Goal: Task Accomplishment & Management: Use online tool/utility

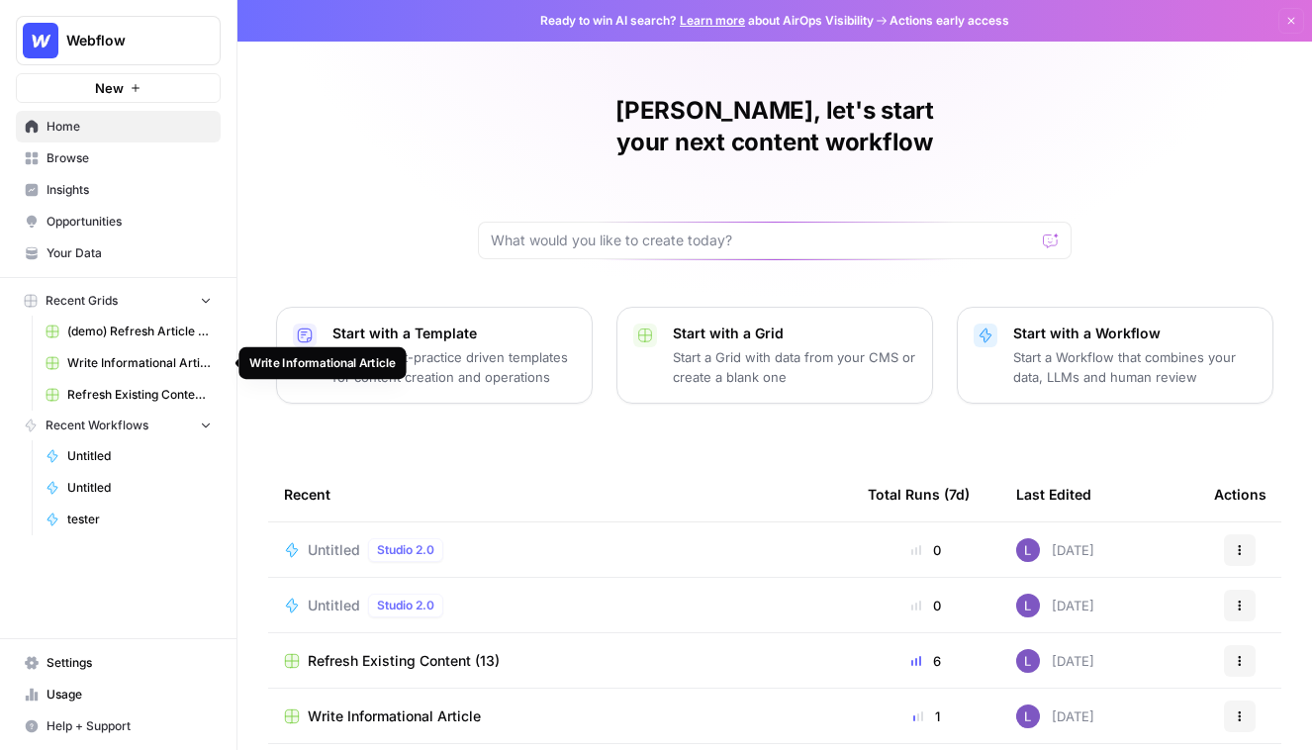
click at [143, 355] on span "Write Informational Article" at bounding box center [139, 363] width 144 height 18
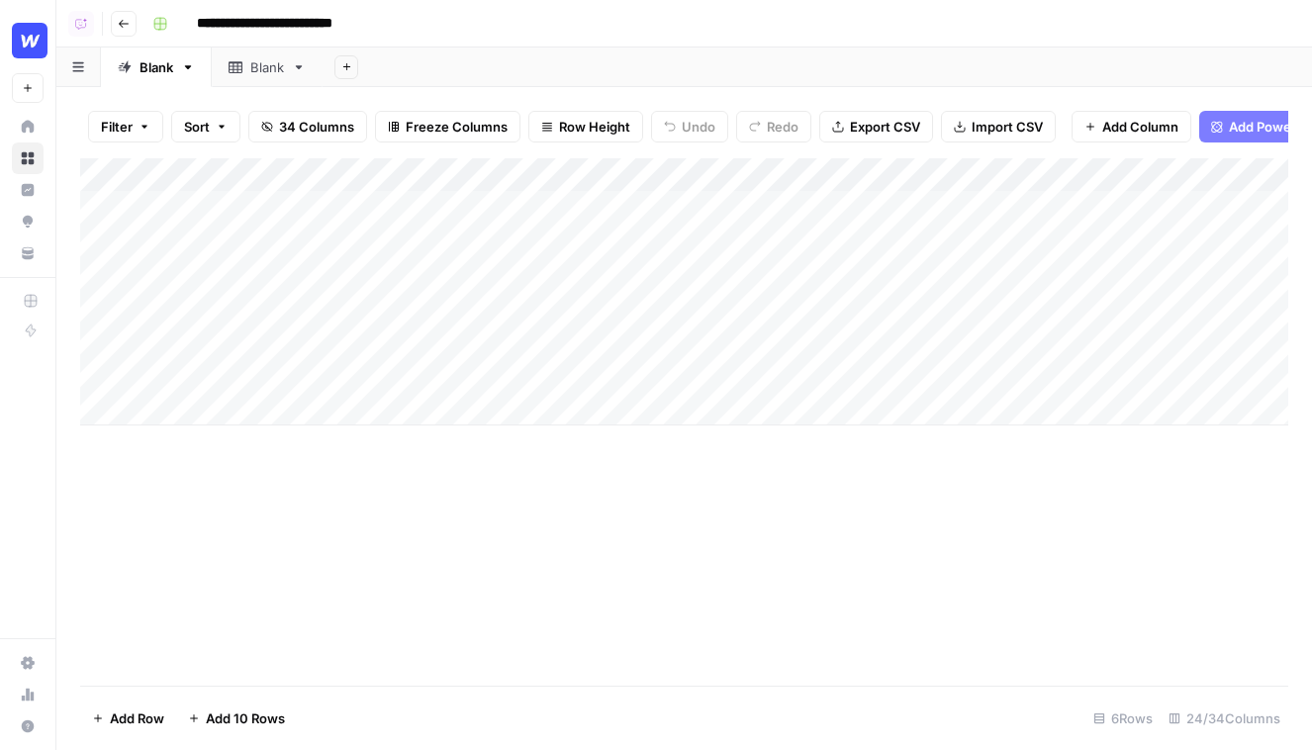
click at [123, 28] on icon "button" at bounding box center [124, 24] width 12 height 12
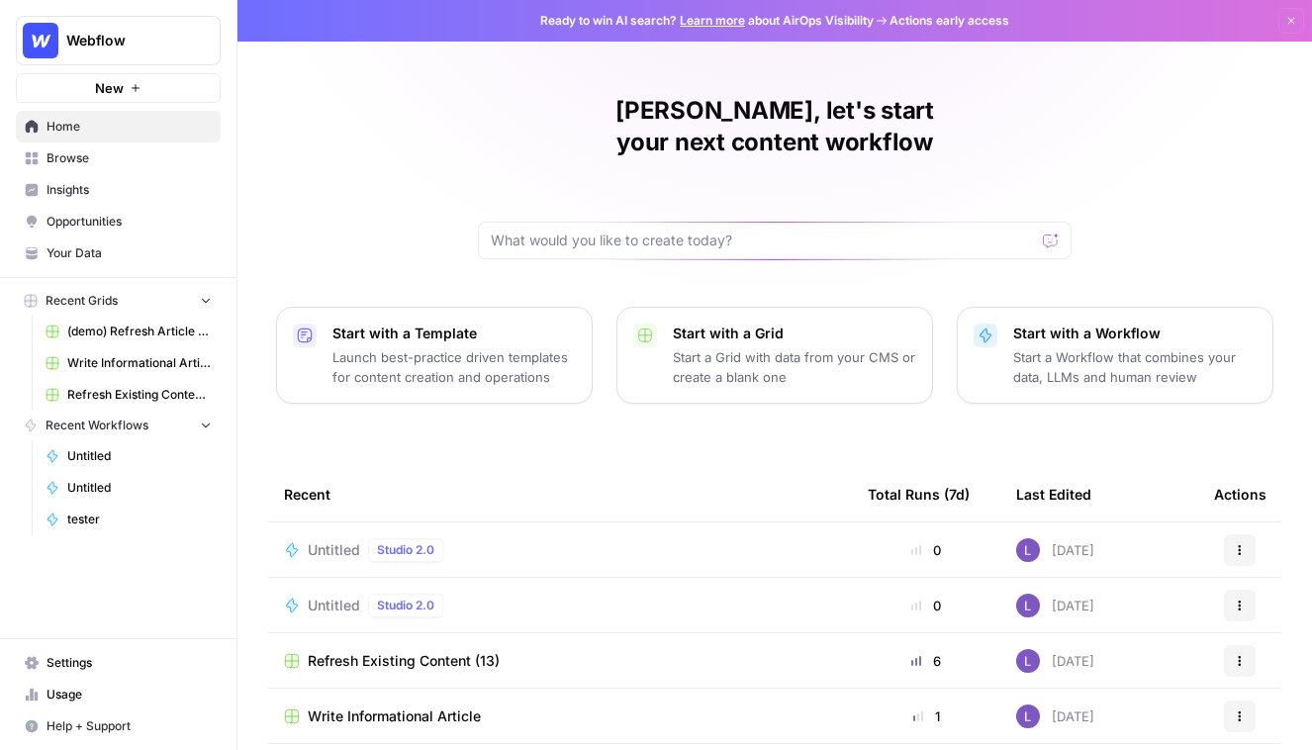
click at [91, 157] on span "Browse" at bounding box center [128, 158] width 165 height 18
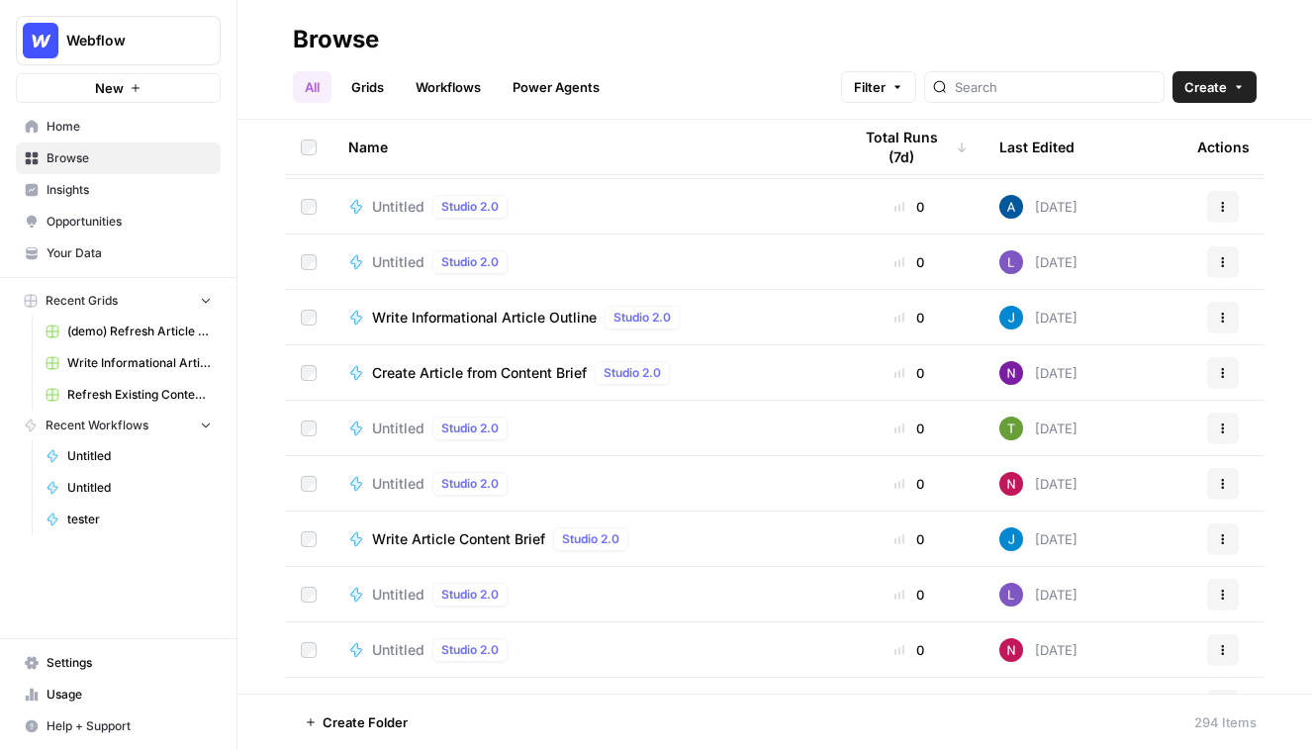
scroll to position [15770, 0]
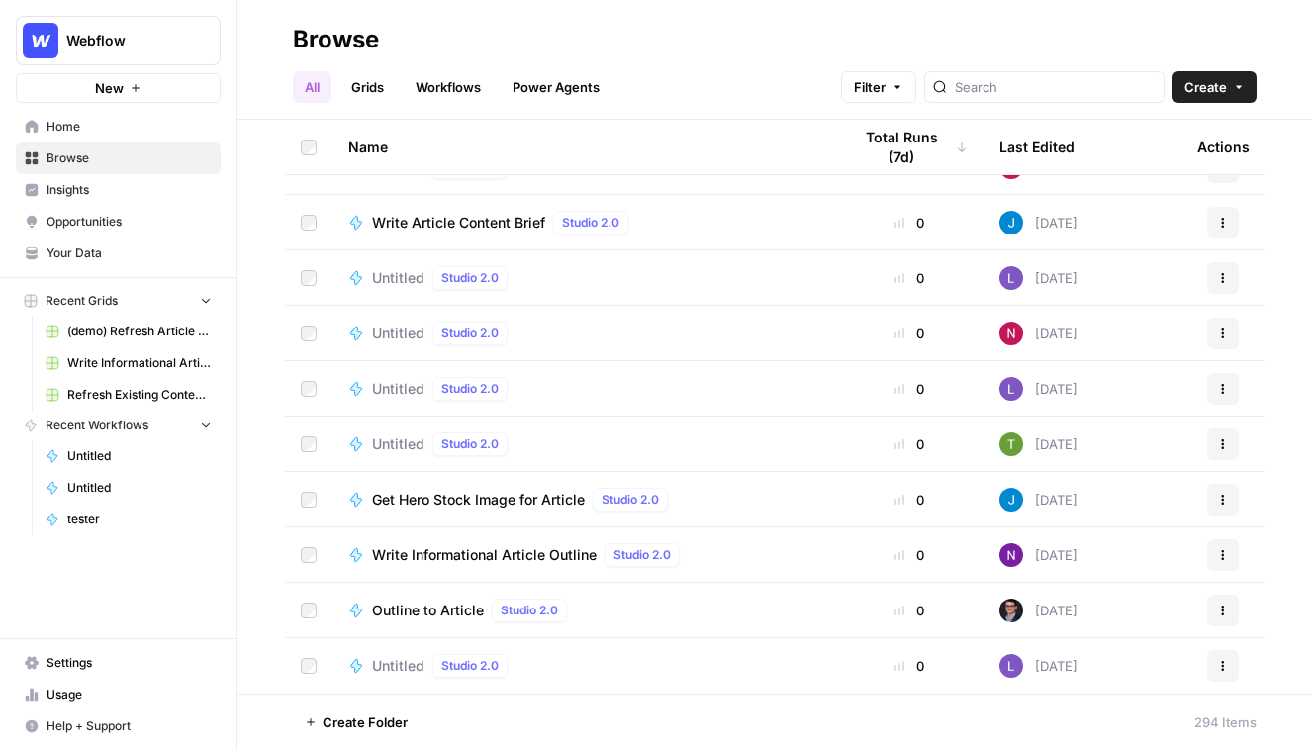
click at [489, 550] on span "Write Informational Article Outline" at bounding box center [484, 555] width 225 height 20
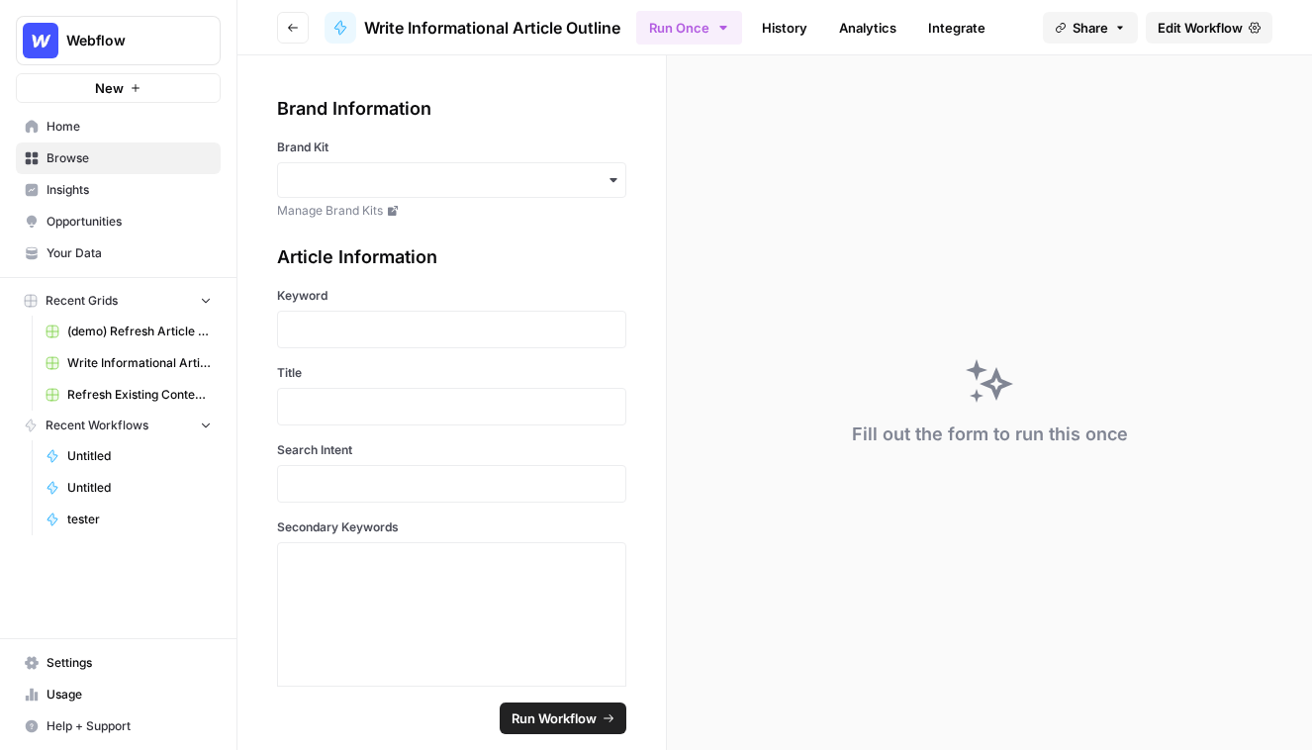
click at [1202, 21] on span "Edit Workflow" at bounding box center [1199, 28] width 85 height 20
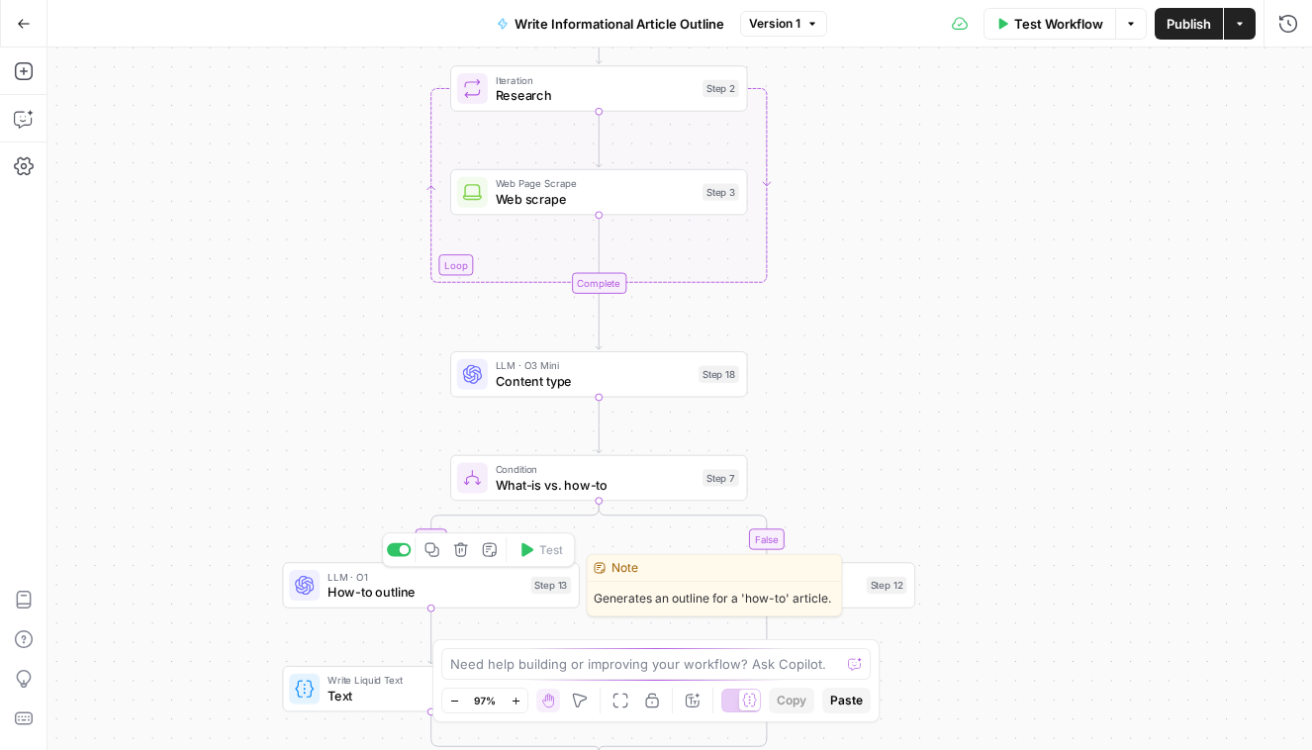
click at [319, 575] on div at bounding box center [304, 585] width 31 height 31
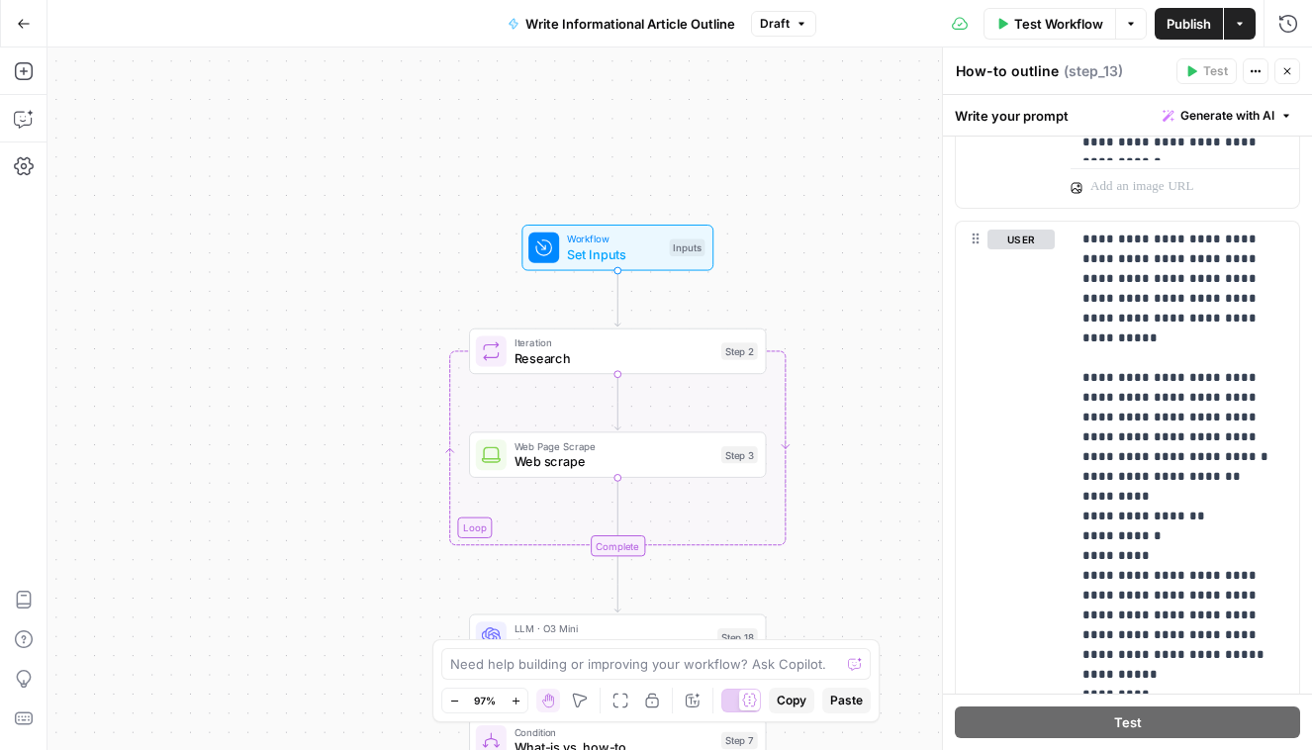
click at [601, 454] on span "Web scrape" at bounding box center [614, 461] width 200 height 19
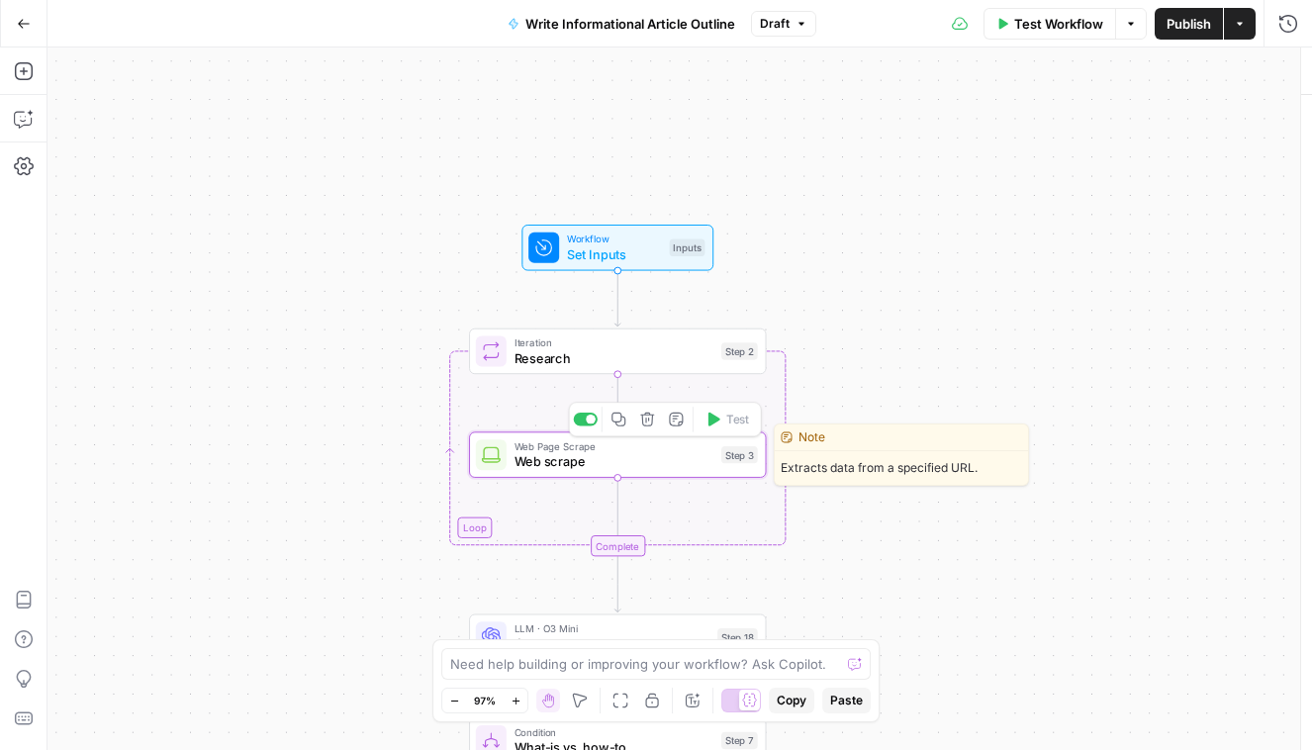
type textarea "Web scrape"
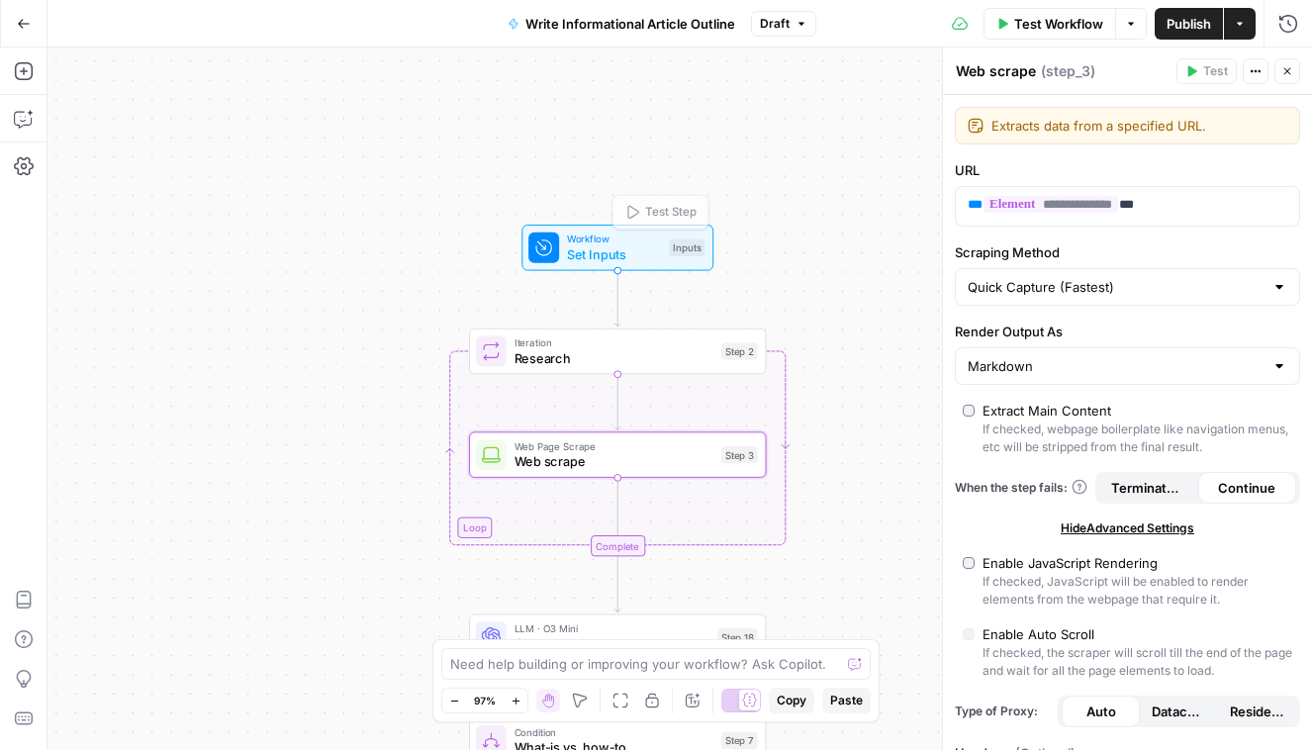
click at [602, 240] on span "Workflow" at bounding box center [614, 239] width 95 height 16
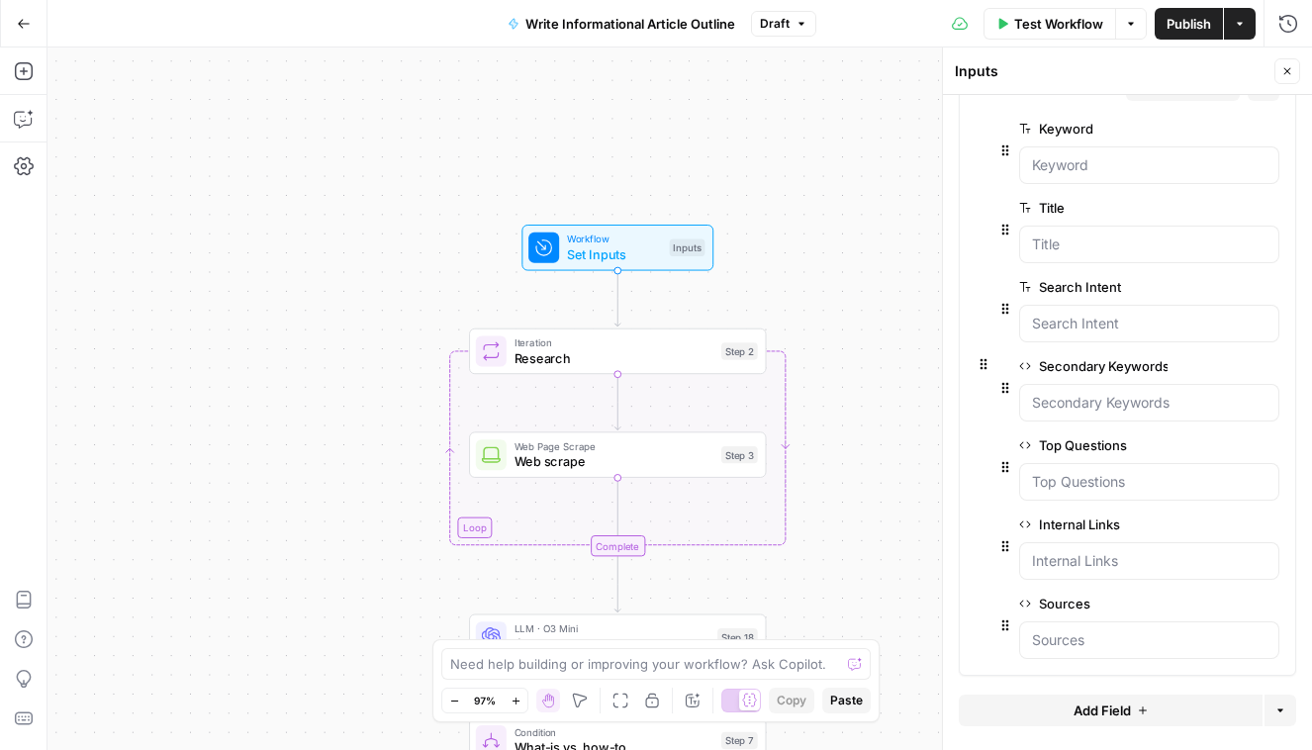
scroll to position [228, 0]
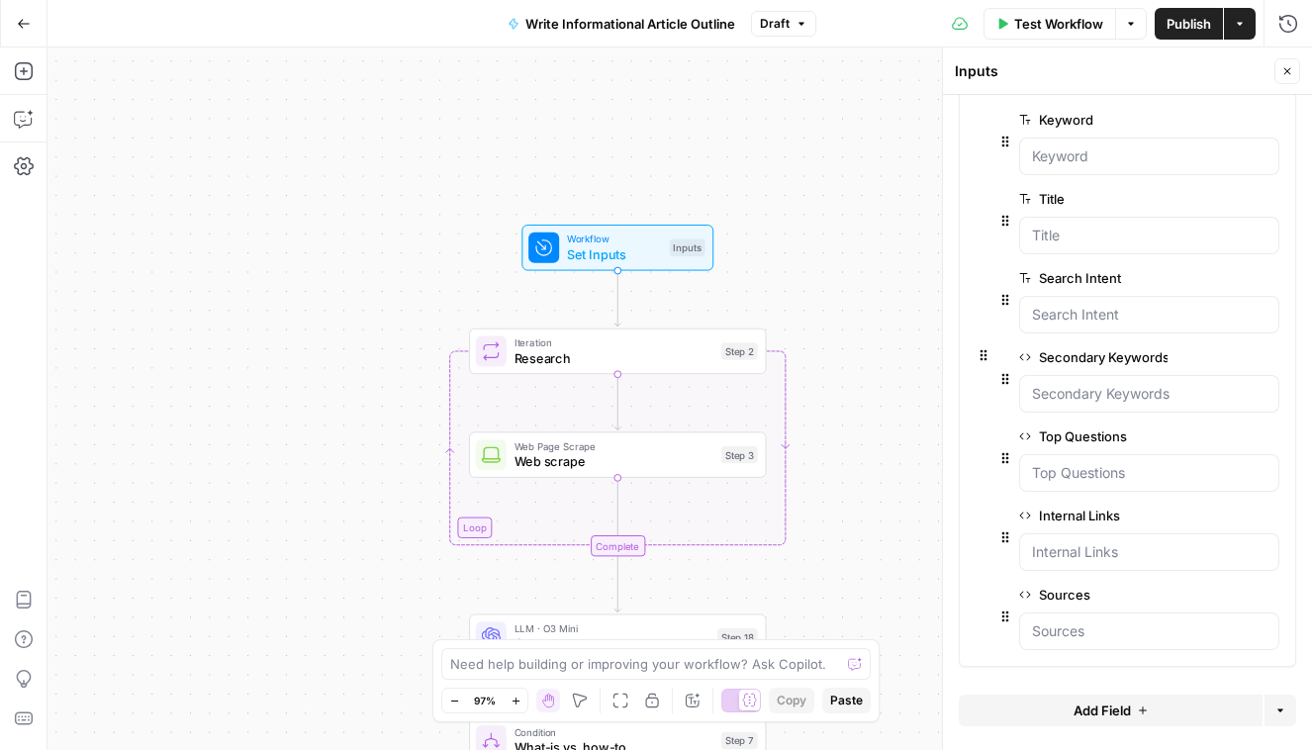
click at [544, 457] on span "Web scrape" at bounding box center [614, 461] width 200 height 19
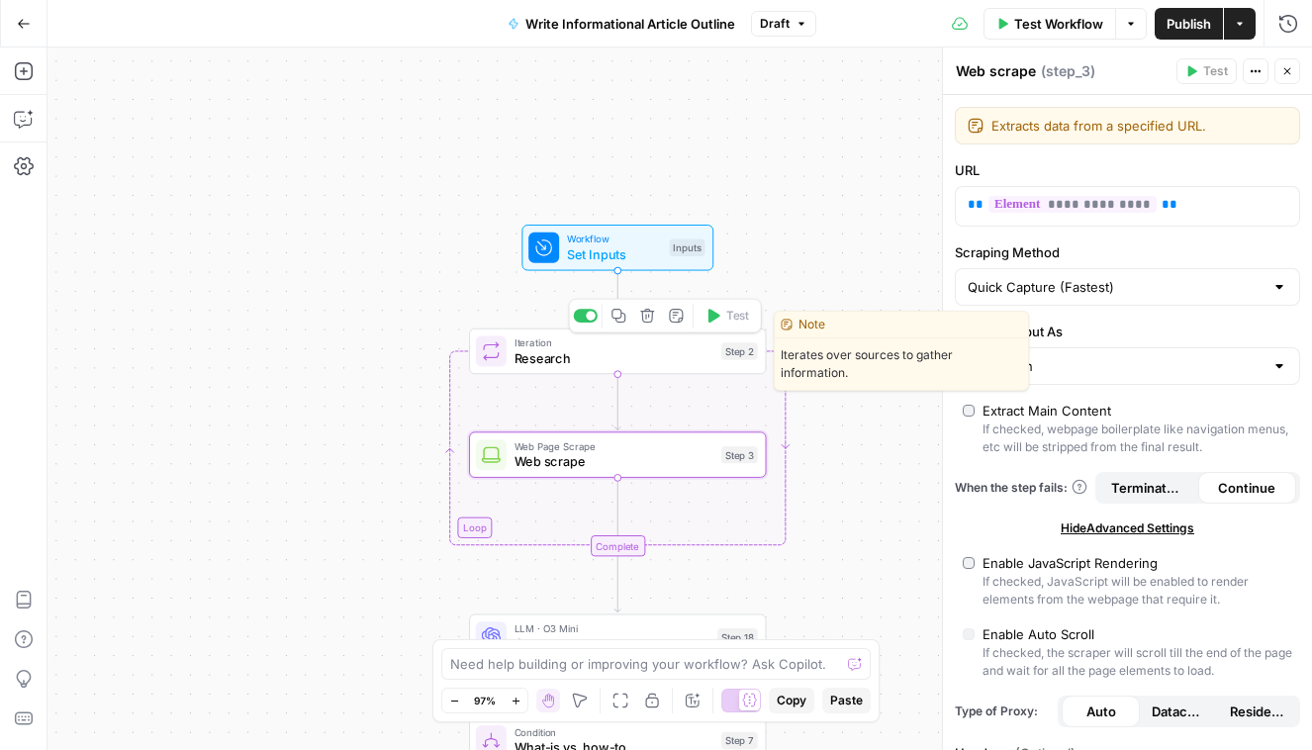
click at [676, 357] on span "Research" at bounding box center [614, 357] width 200 height 19
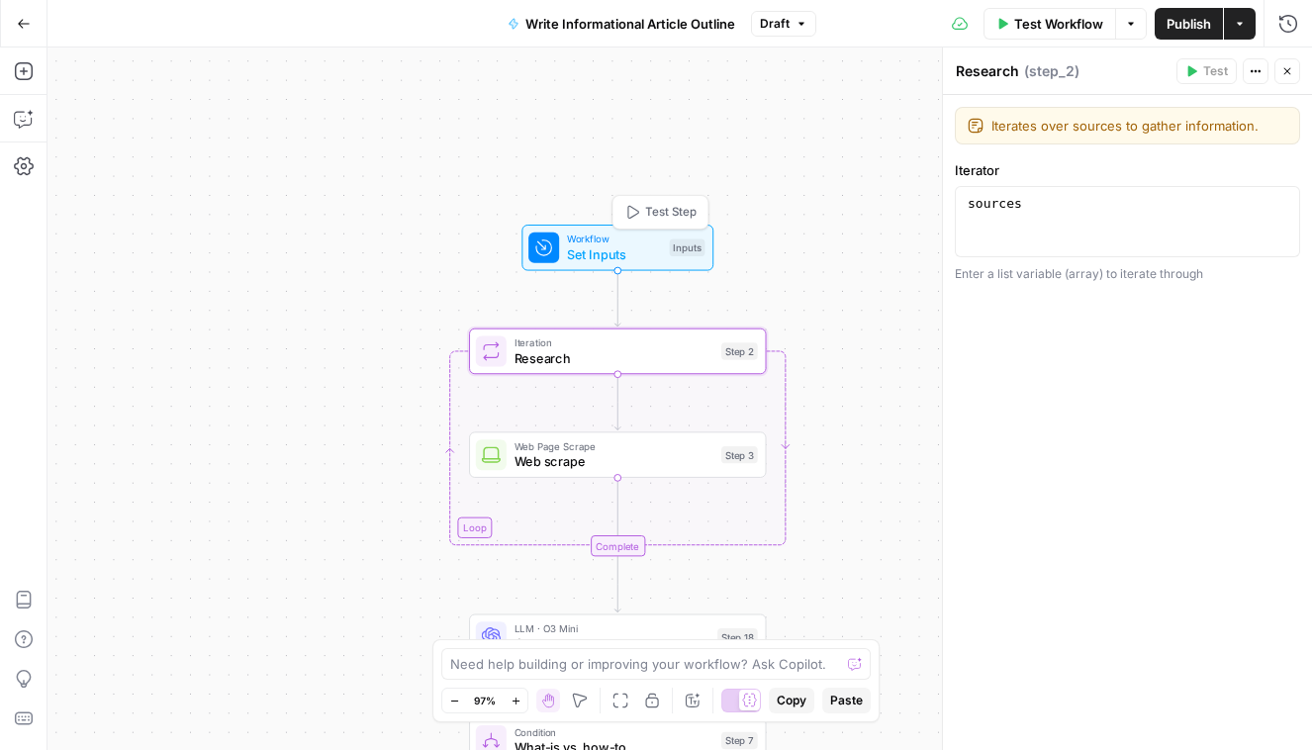
click at [588, 242] on span "Workflow" at bounding box center [614, 239] width 95 height 16
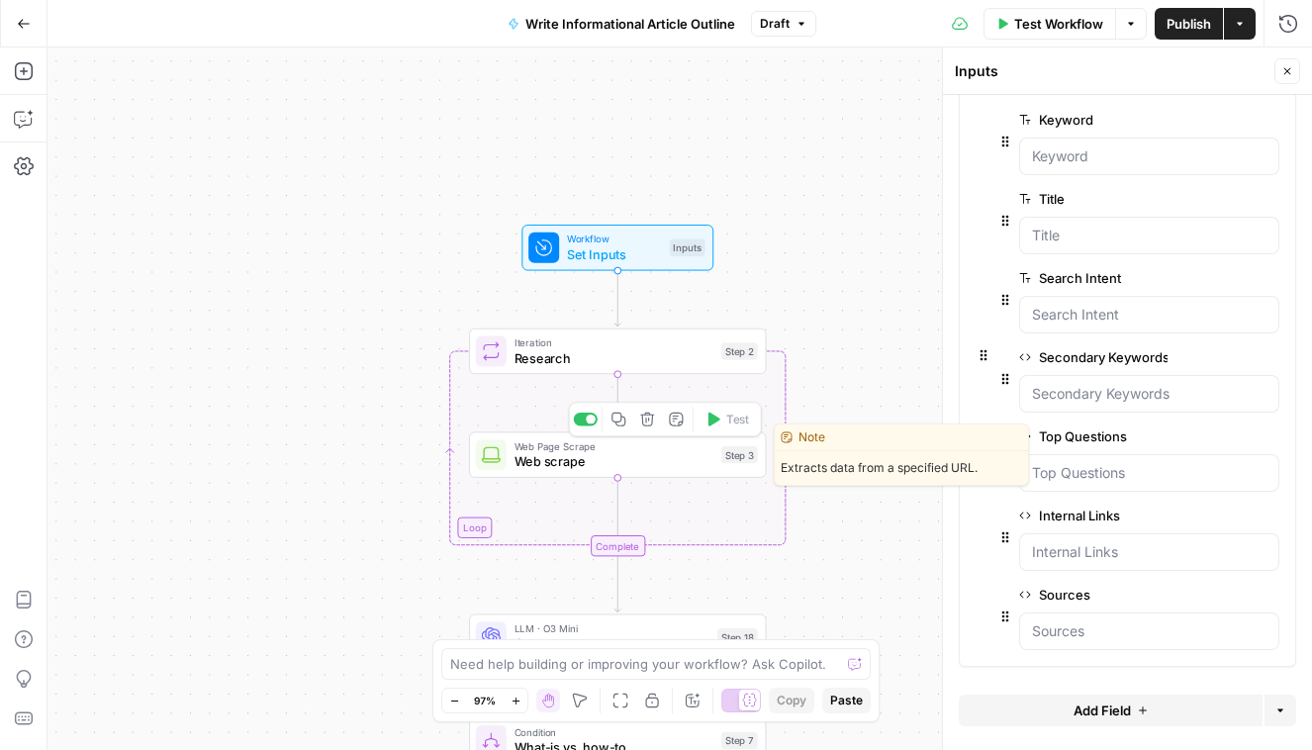
click at [514, 465] on span "Web scrape" at bounding box center [614, 461] width 200 height 19
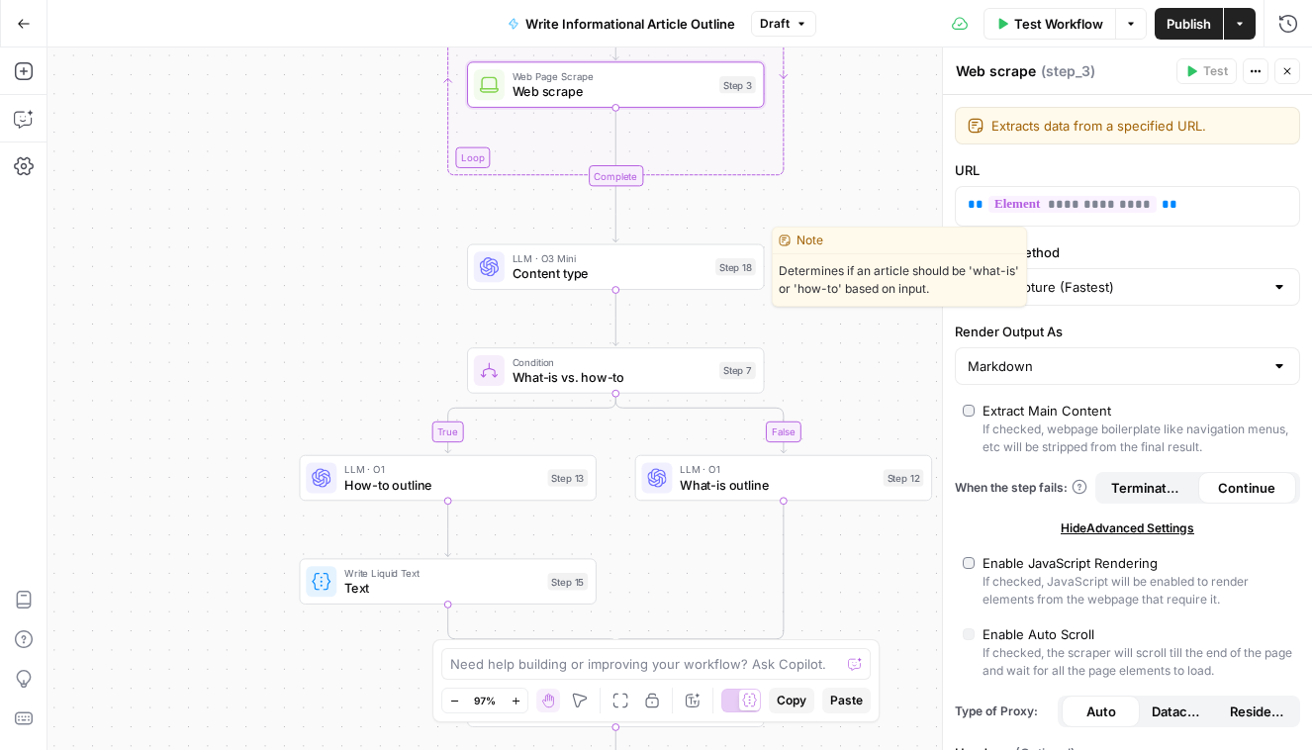
click at [477, 277] on div at bounding box center [489, 266] width 31 height 31
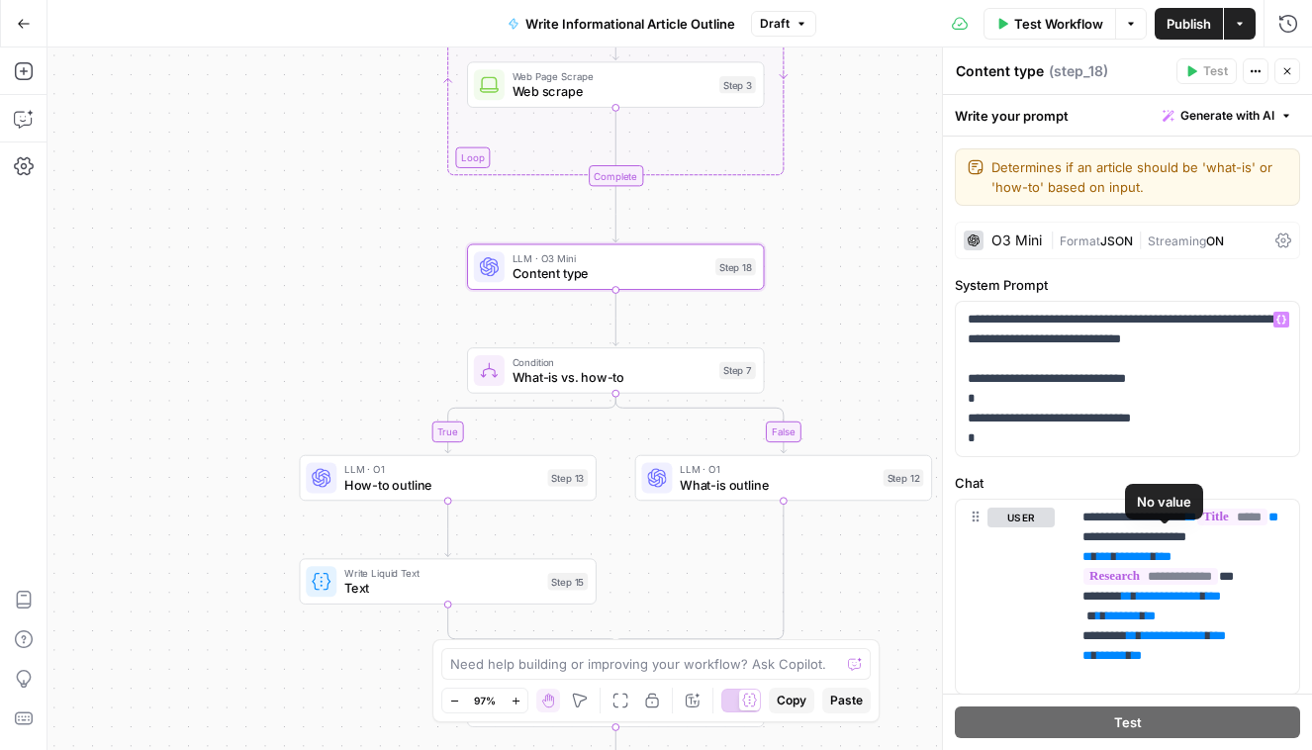
scroll to position [58, 0]
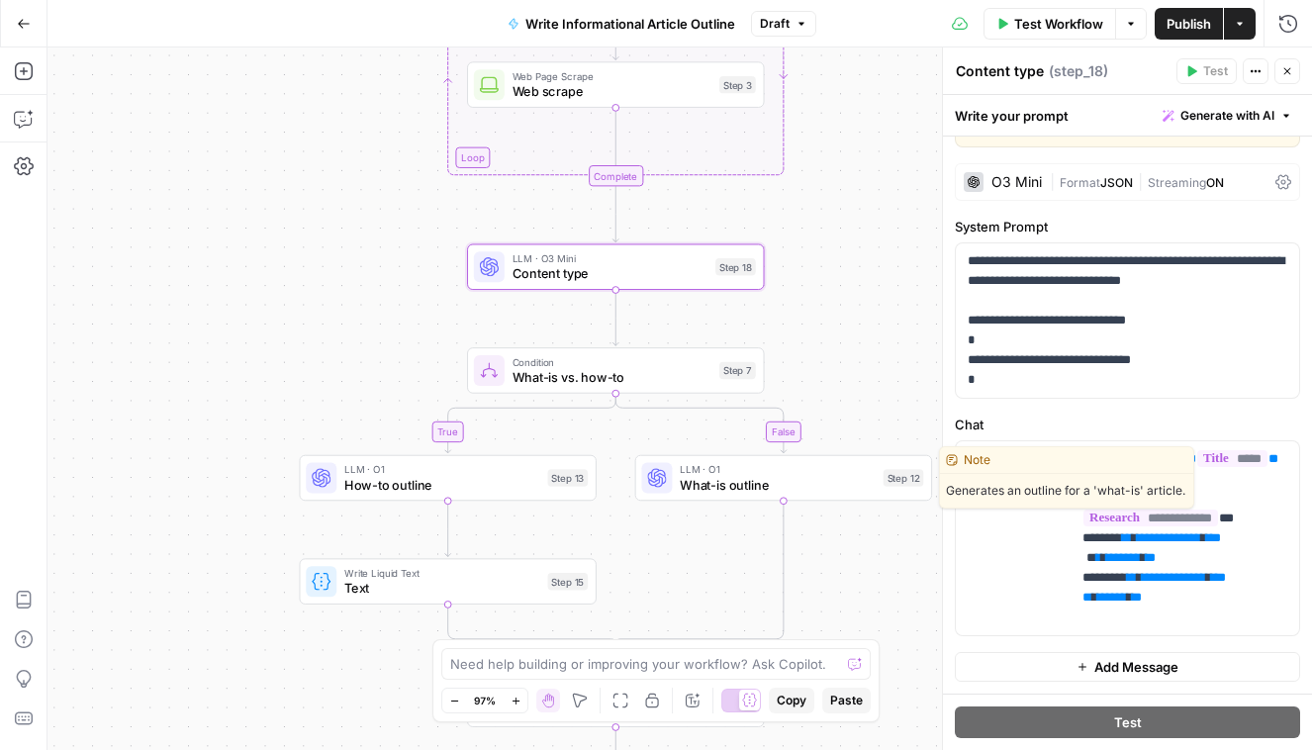
click at [691, 495] on div "LLM · O1 What-is outline Step 12 Copy step Delete step Edit Note Test" at bounding box center [783, 478] width 297 height 46
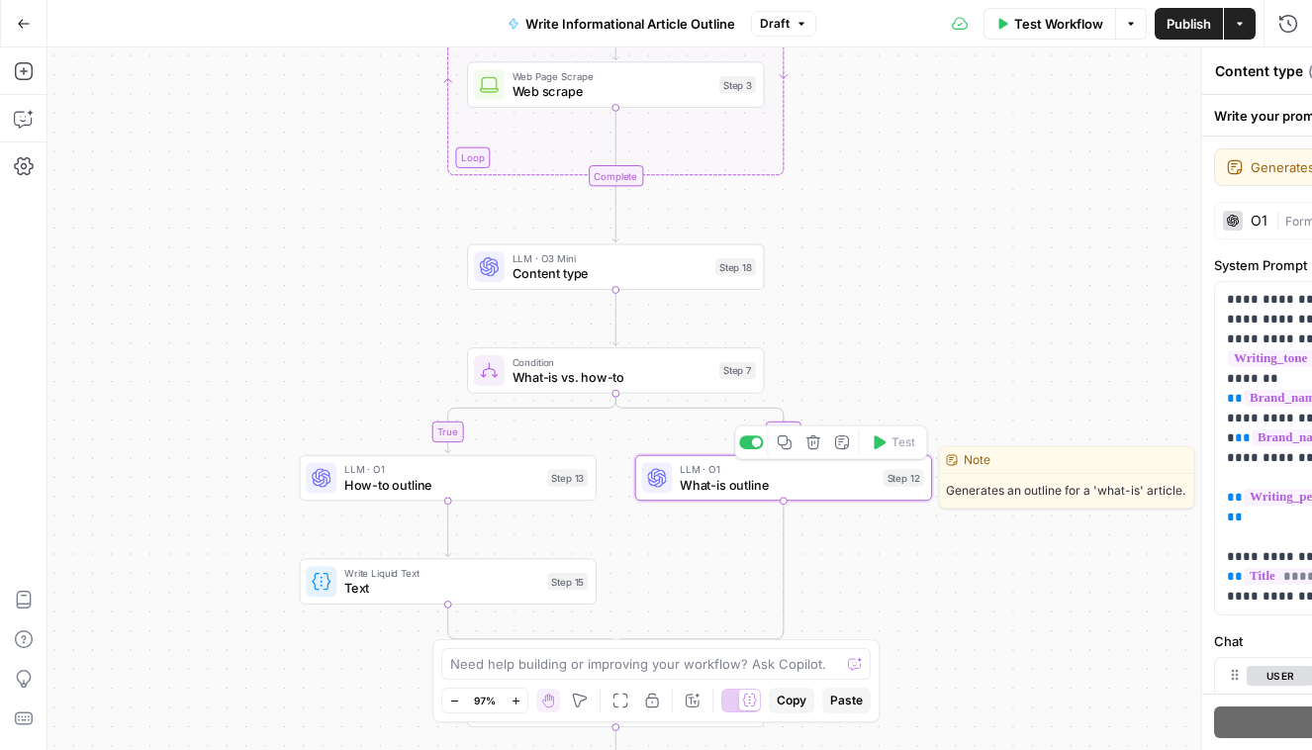
type textarea "What-is outline"
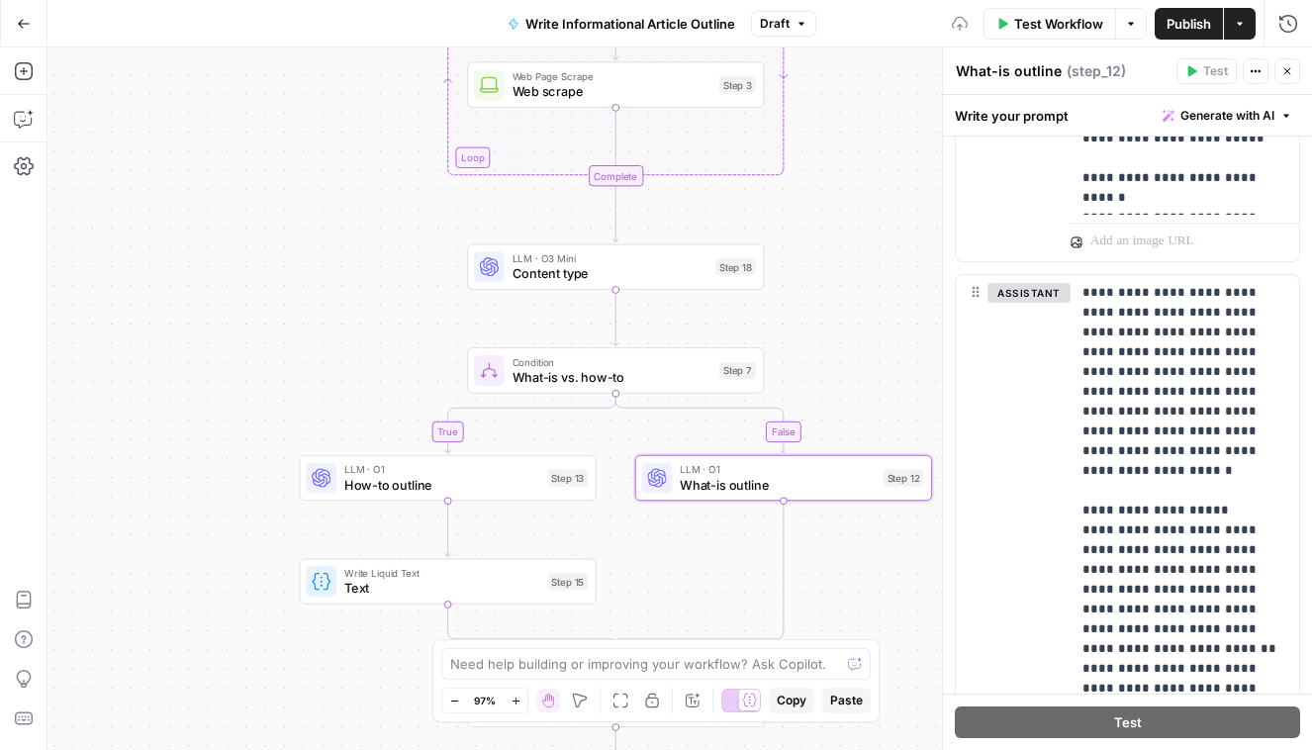
scroll to position [1258, 0]
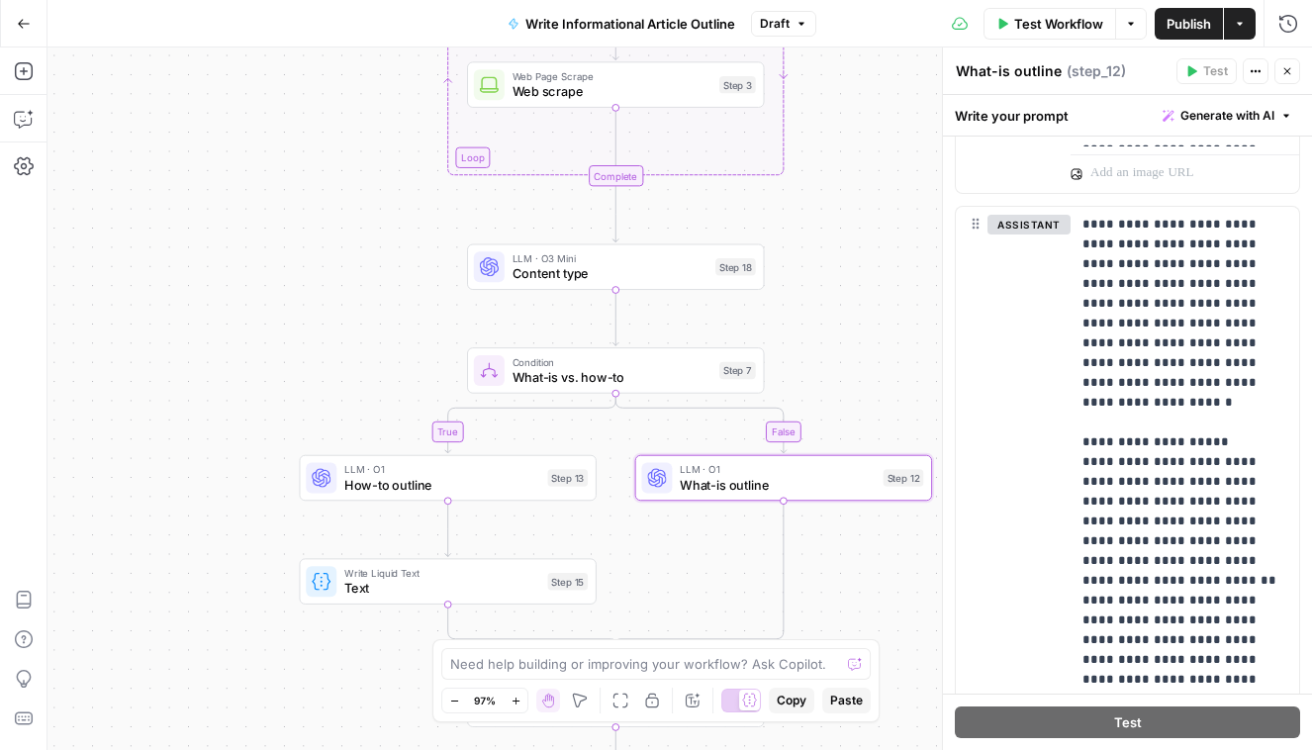
click at [34, 20] on button "Go Back" at bounding box center [24, 24] width 36 height 36
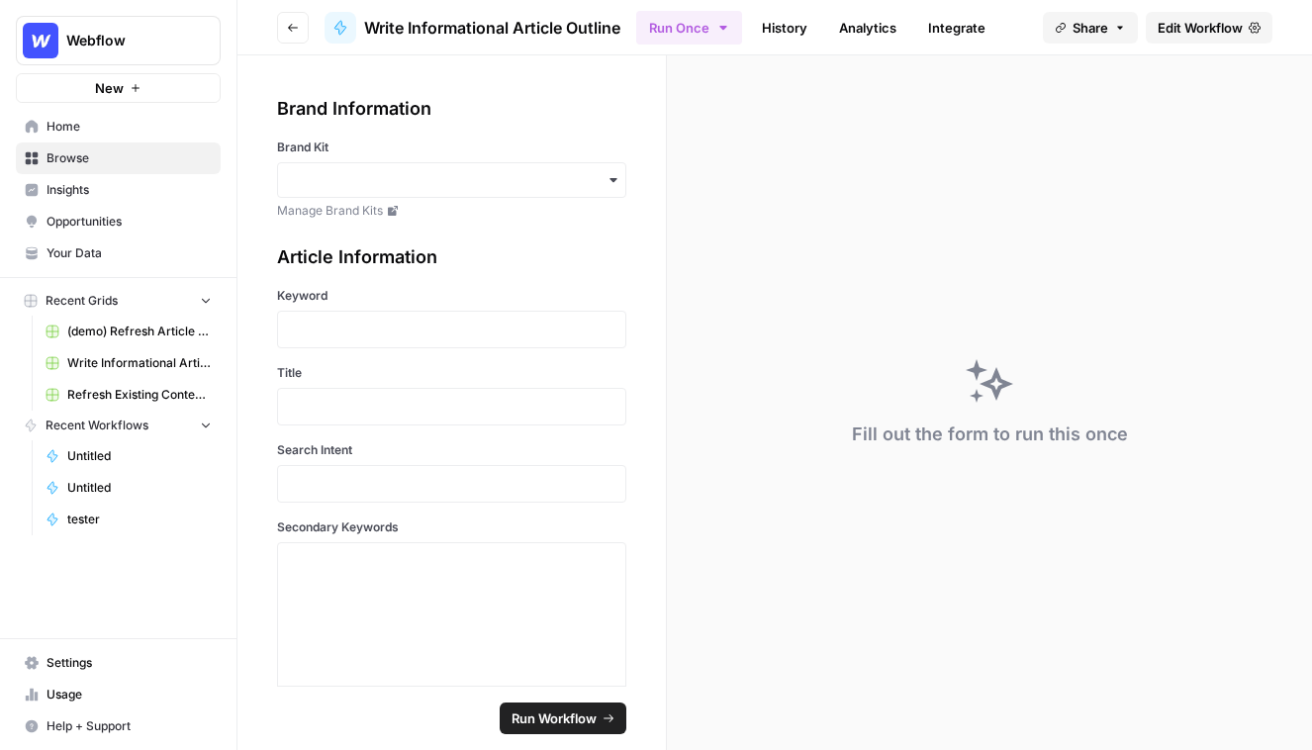
click at [277, 36] on button "Go back" at bounding box center [293, 28] width 32 height 32
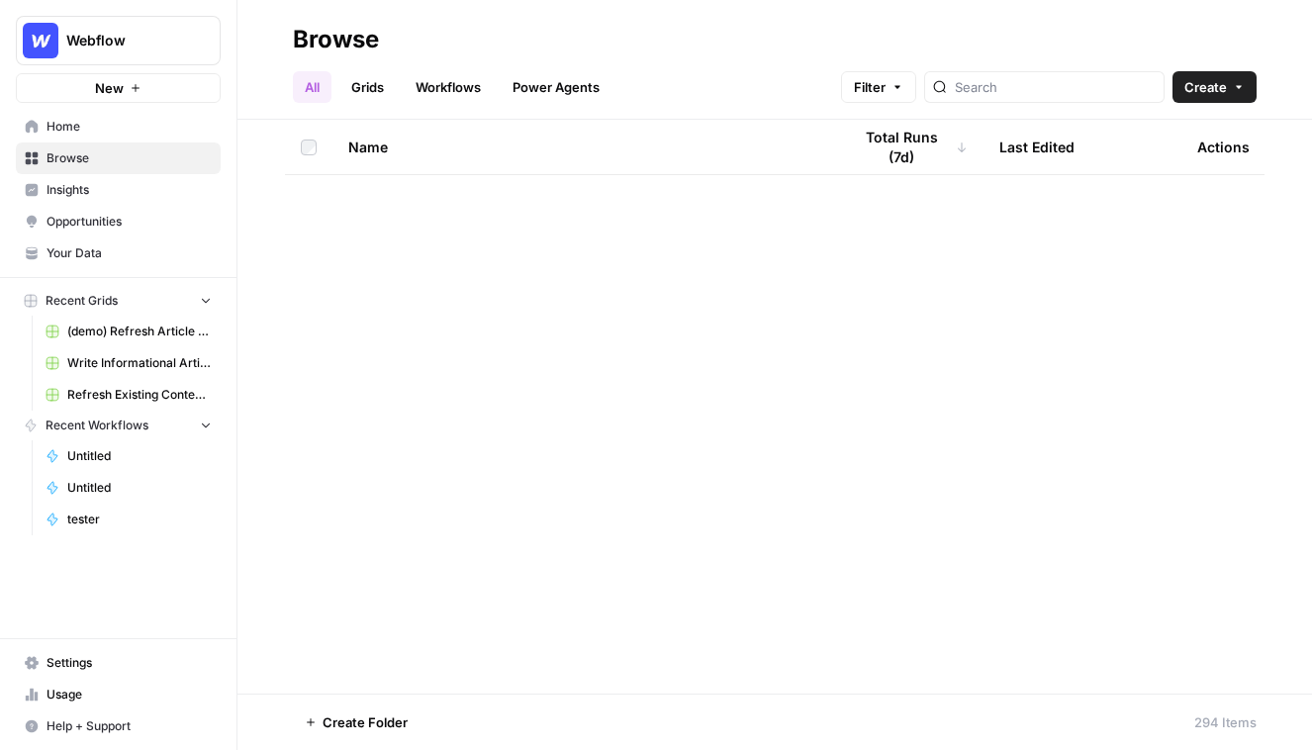
scroll to position [15770, 0]
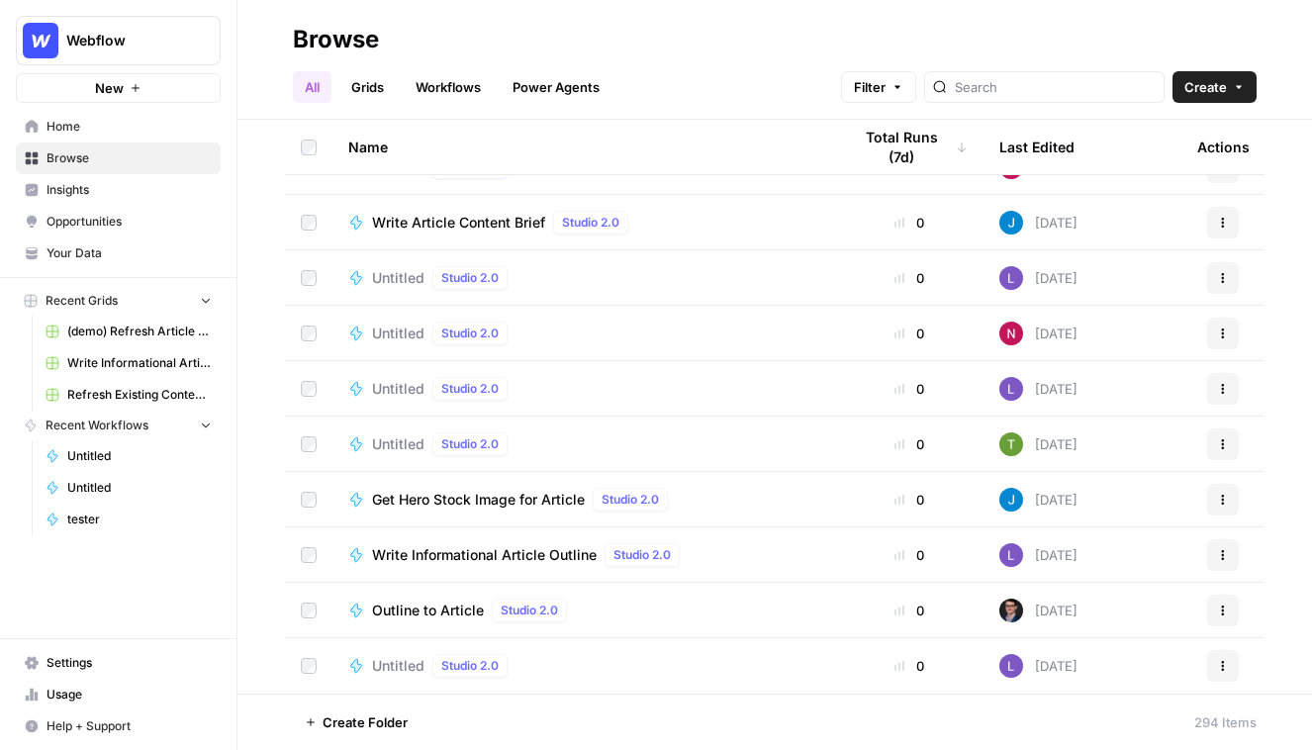
click at [432, 615] on span "Outline to Article" at bounding box center [428, 611] width 112 height 20
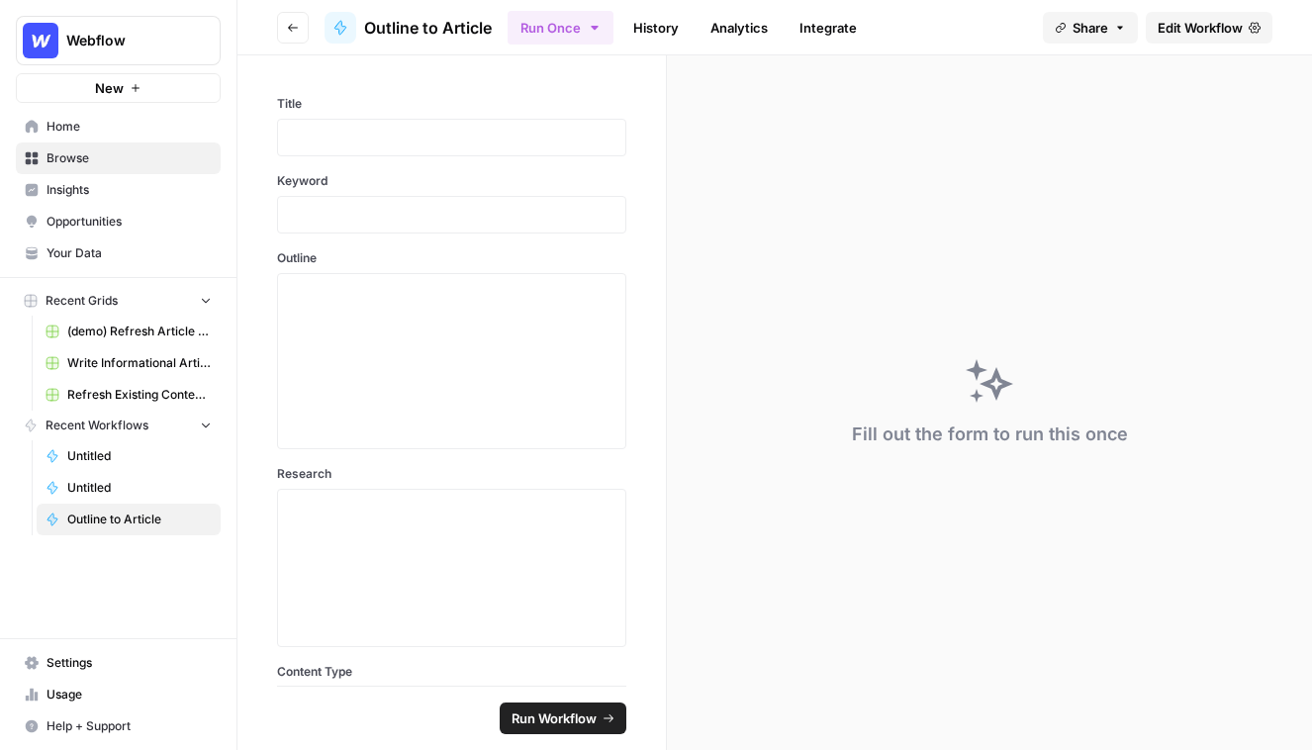
click at [1219, 27] on span "Edit Workflow" at bounding box center [1199, 28] width 85 height 20
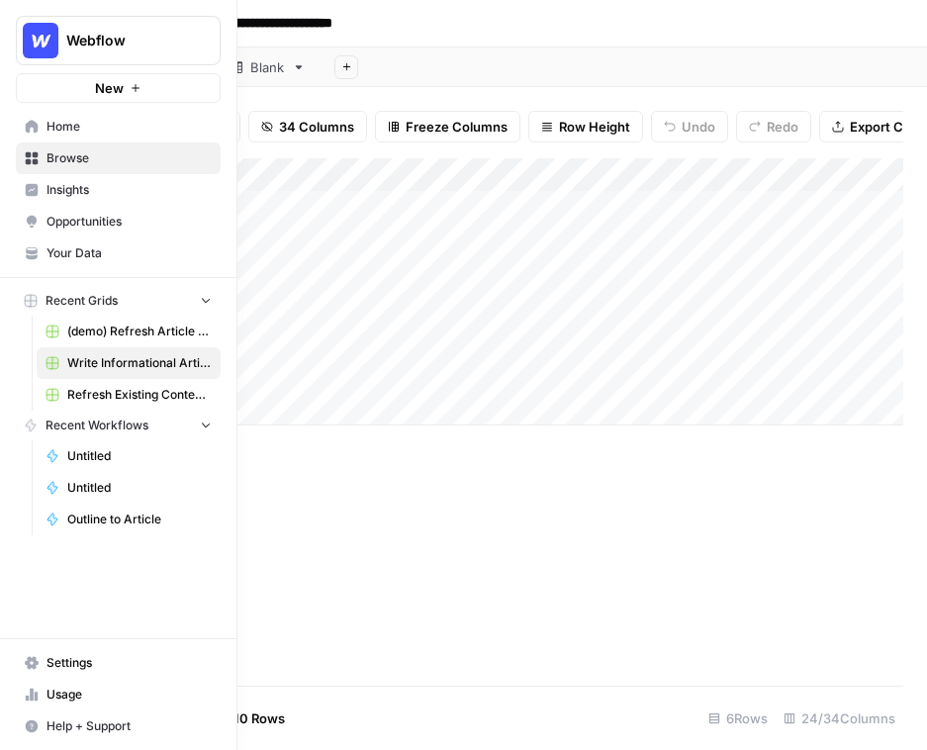
click at [29, 131] on icon at bounding box center [32, 126] width 13 height 13
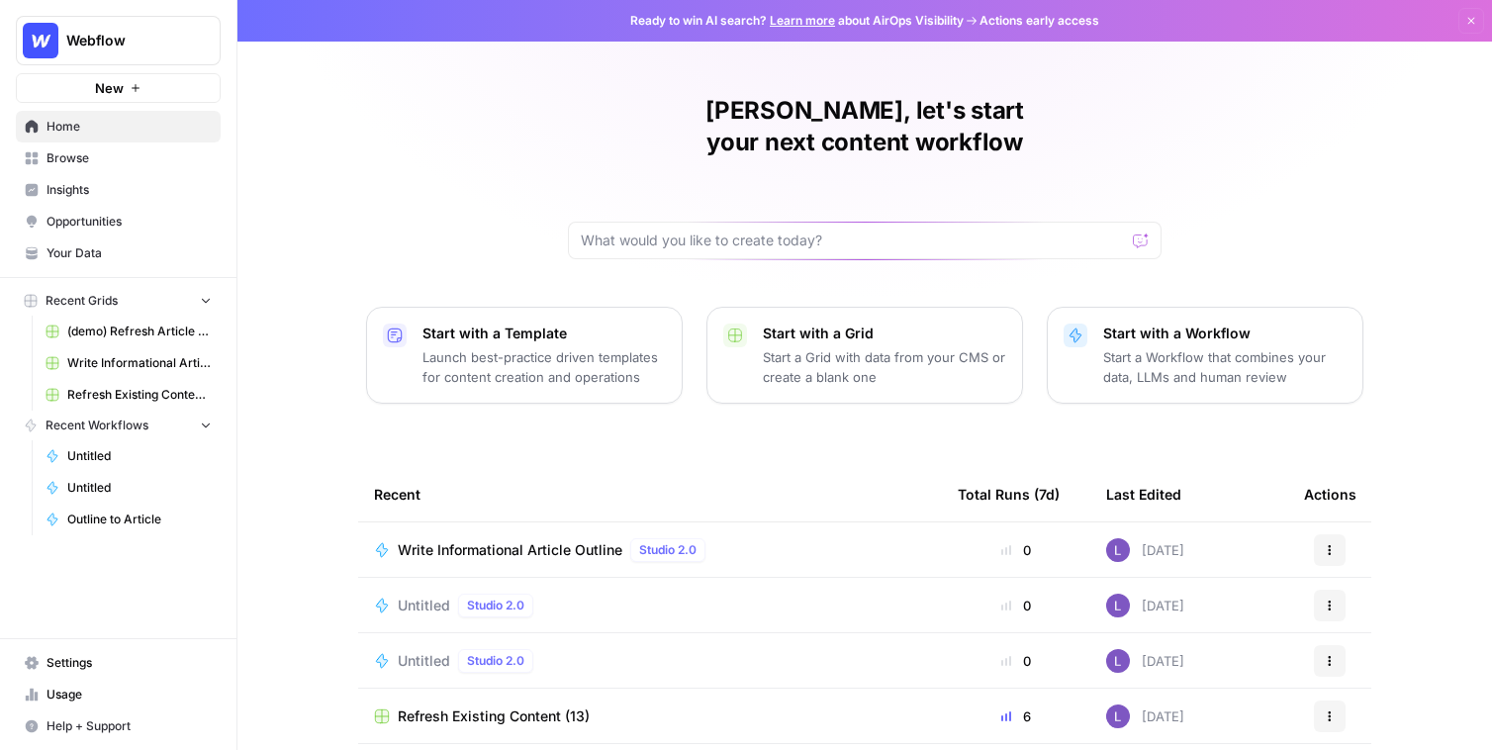
click at [135, 165] on span "Browse" at bounding box center [128, 158] width 165 height 18
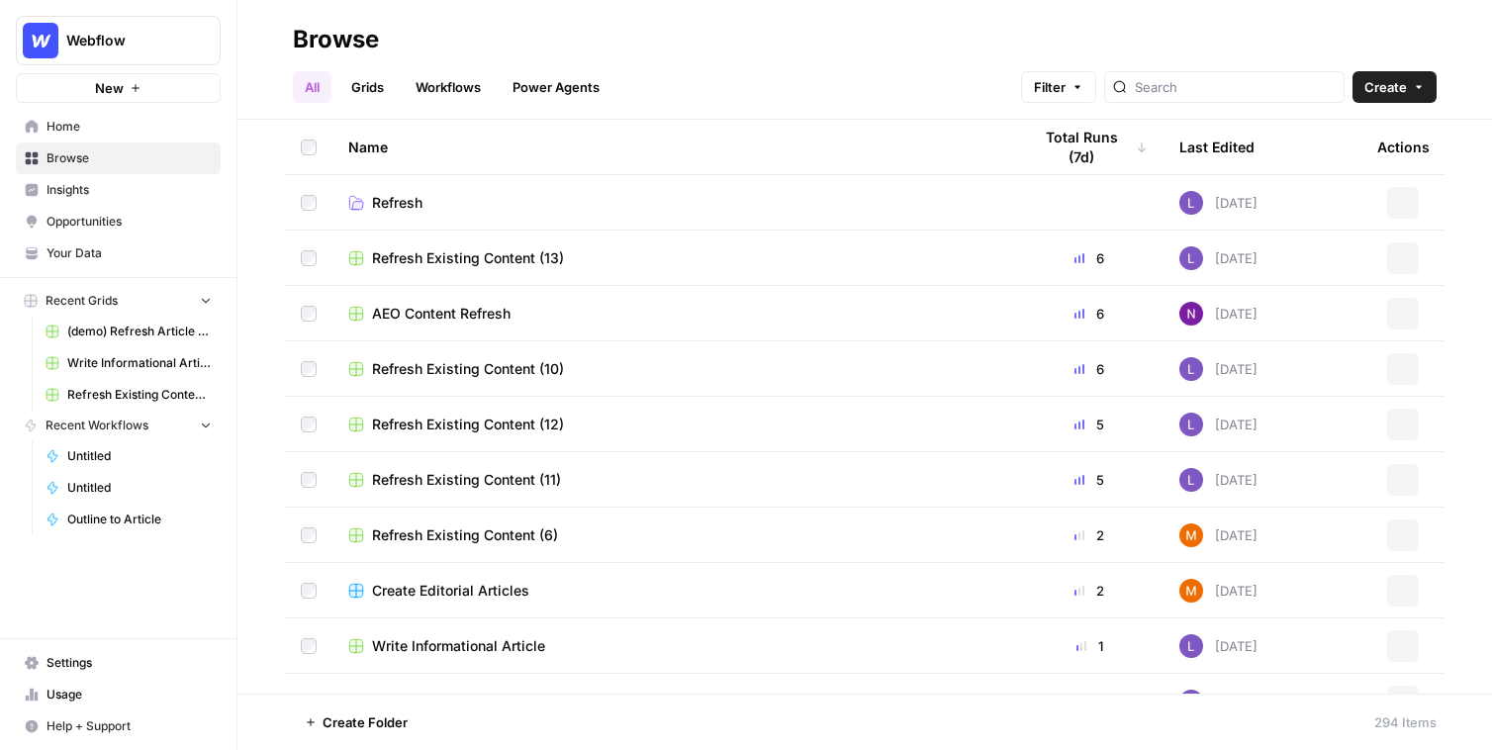
click at [446, 91] on link "Workflows" at bounding box center [448, 87] width 89 height 32
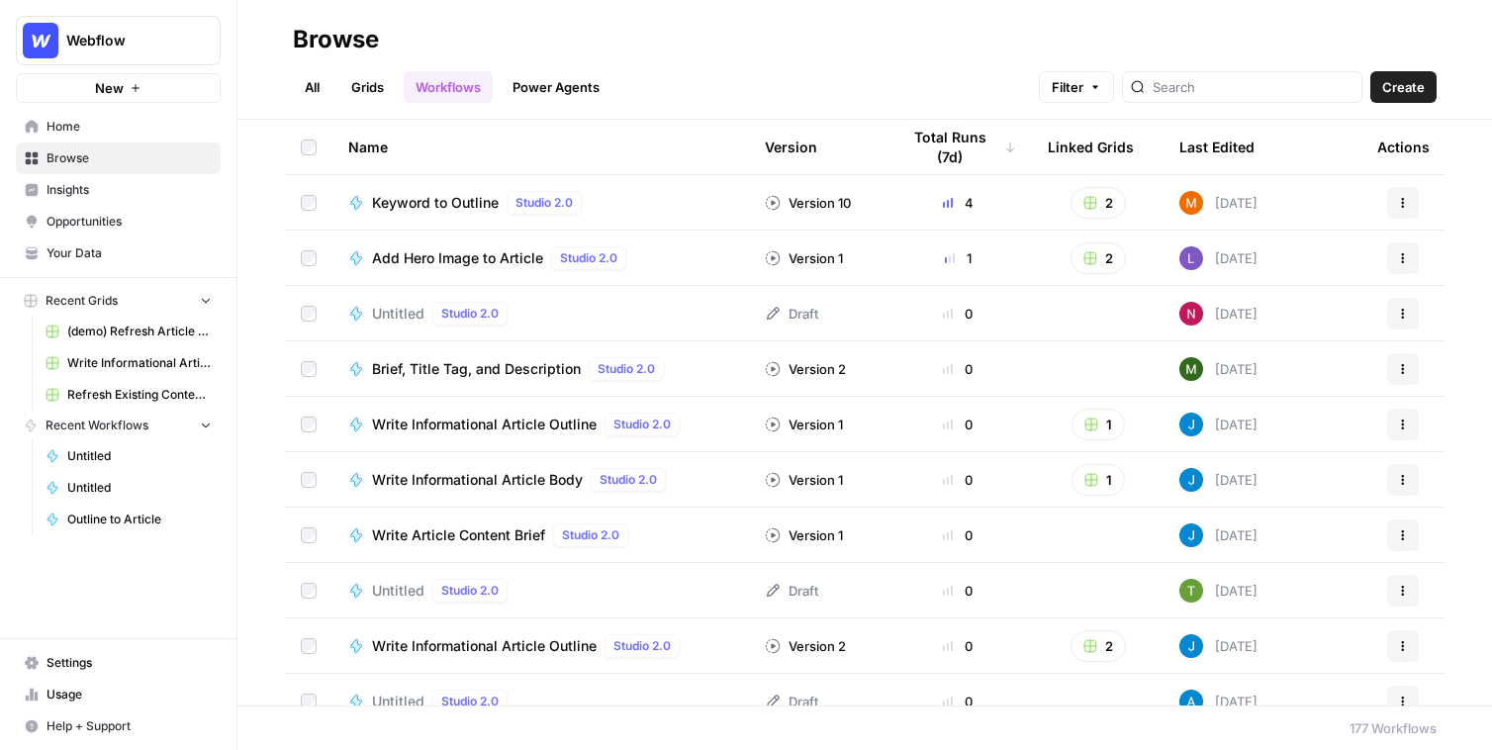
click at [1311, 75] on button "Create" at bounding box center [1403, 87] width 66 height 32
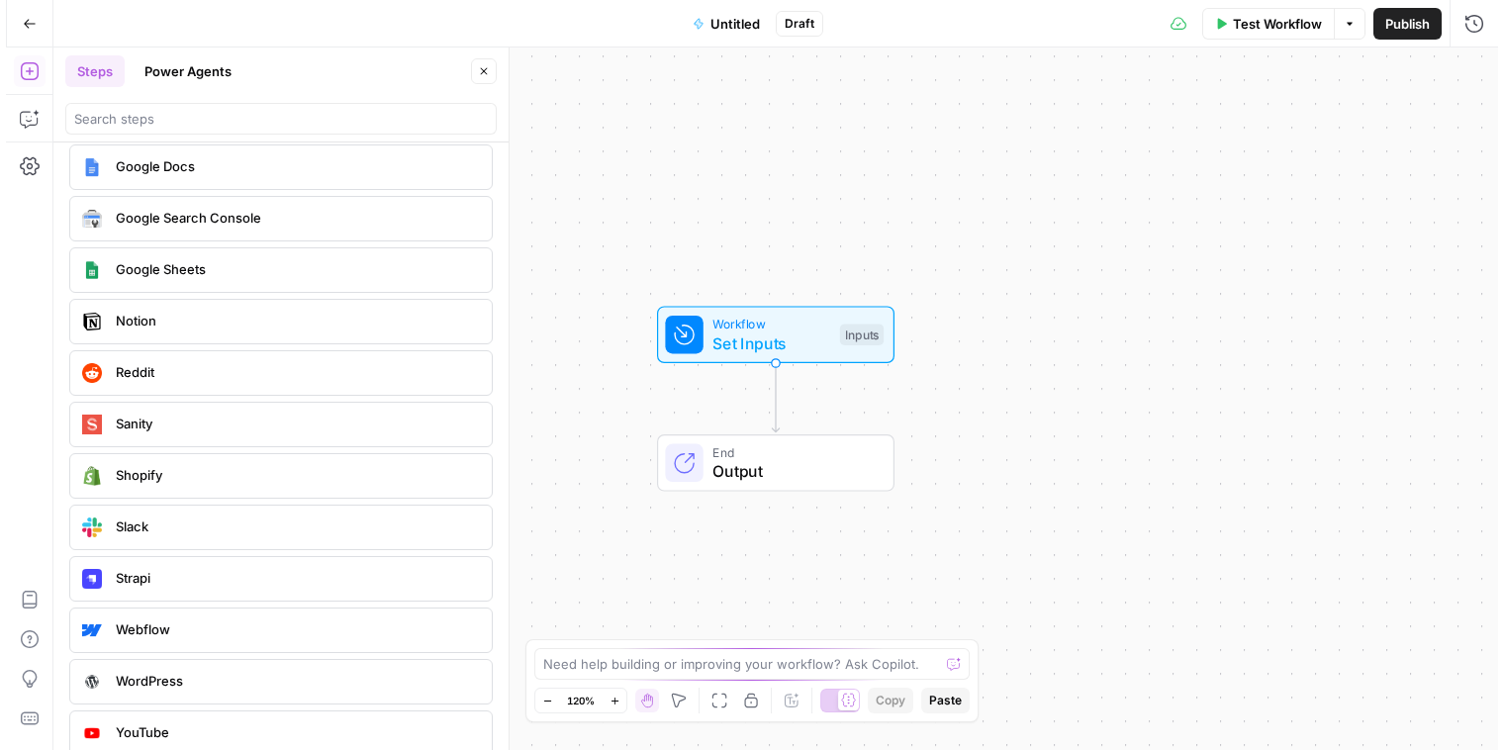
scroll to position [3704, 0]
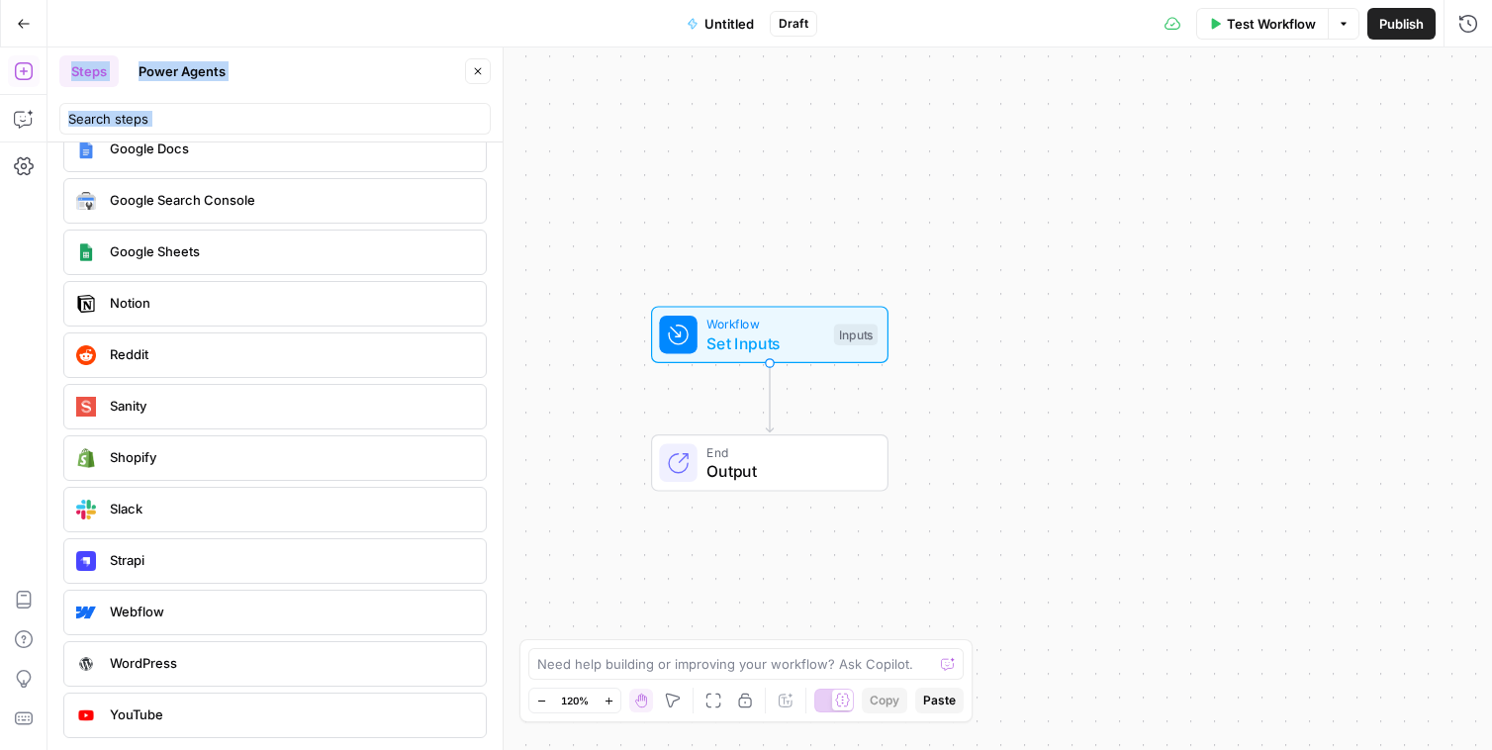
drag, startPoint x: 17, startPoint y: 411, endPoint x: 303, endPoint y: 397, distance: 286.2
click at [303, 397] on body "Webflow New Home Browse Insights Opportunities Your Data Recent Grids (demo) Re…" at bounding box center [746, 375] width 1492 height 750
click at [15, 25] on button "Go Back" at bounding box center [24, 24] width 36 height 36
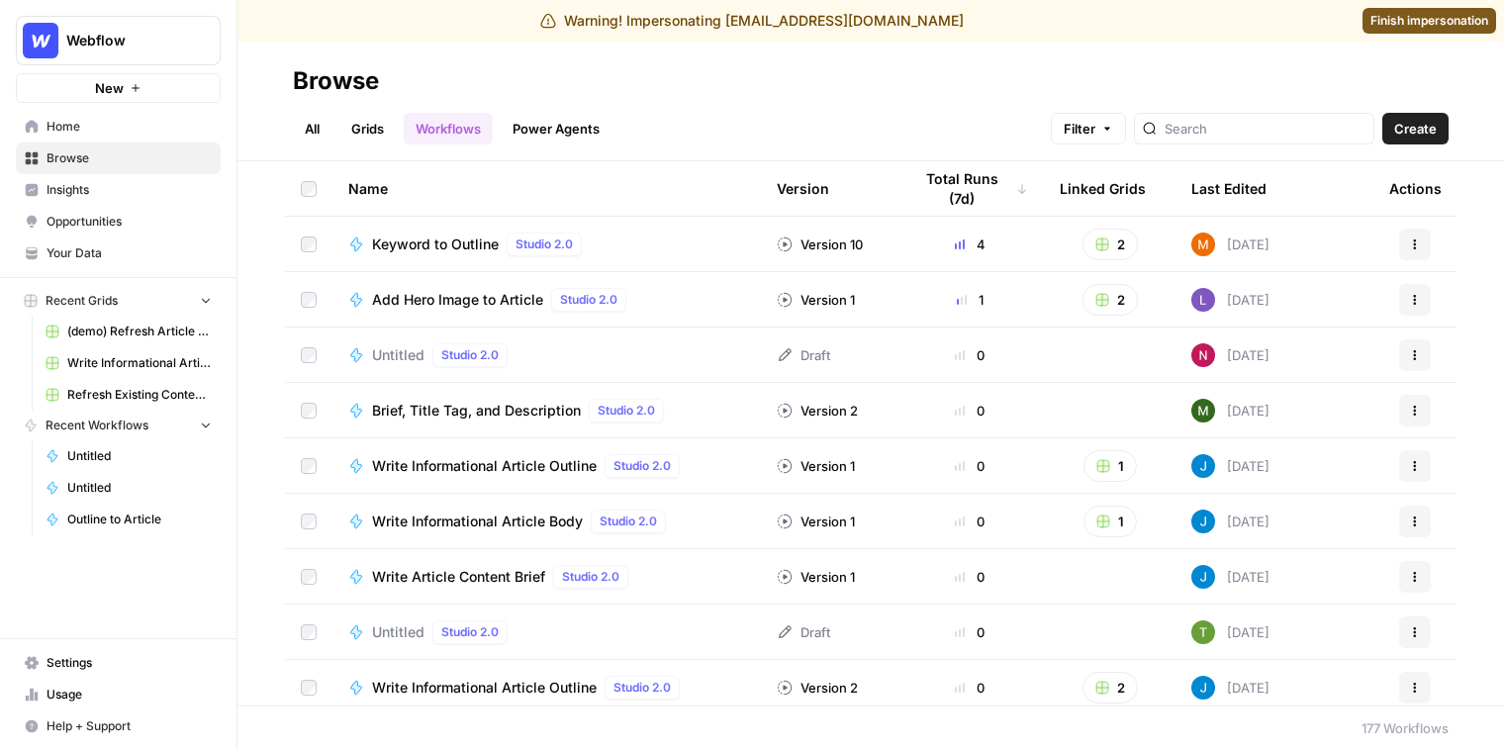
click at [95, 255] on span "Your Data" at bounding box center [128, 253] width 165 height 18
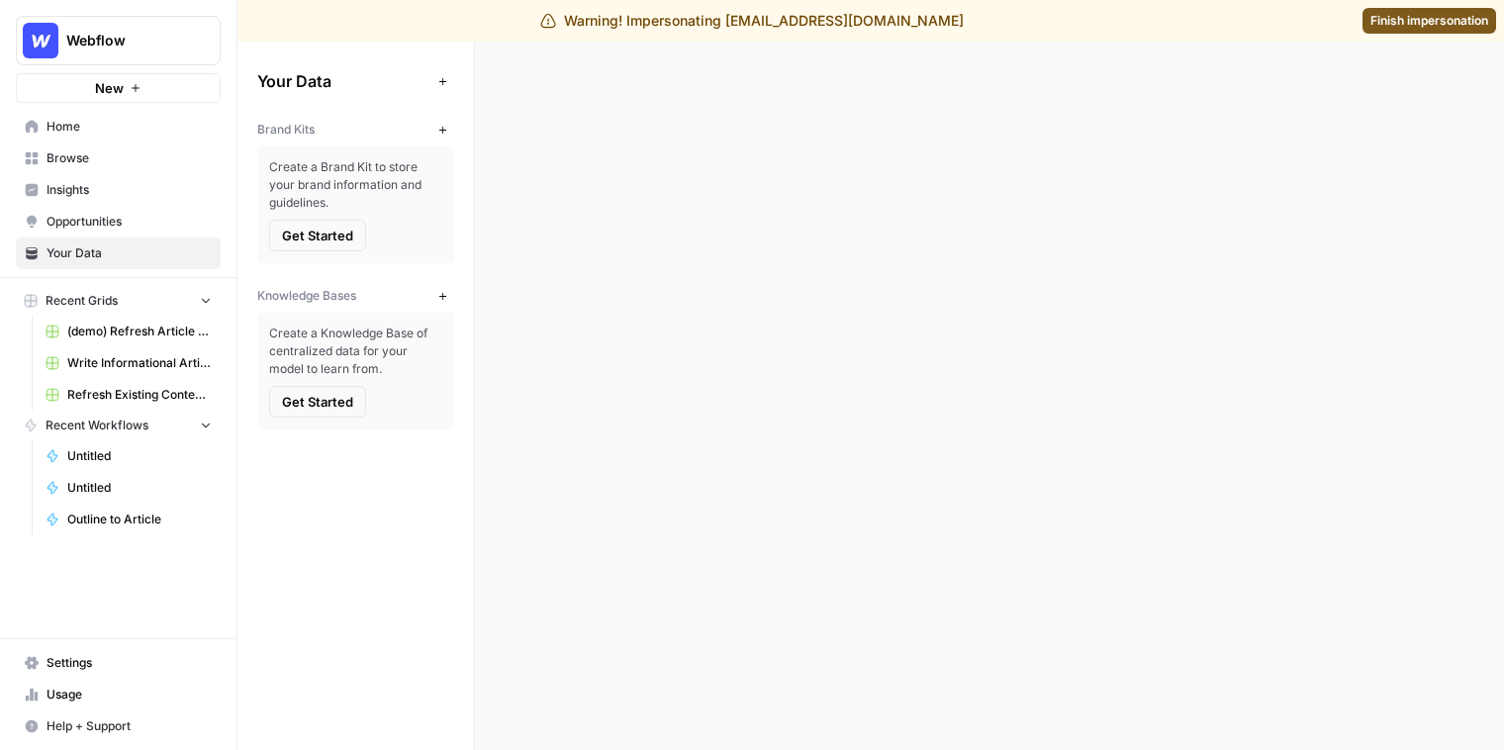
click at [1311, 26] on span "Finish impersonation" at bounding box center [1429, 21] width 118 height 18
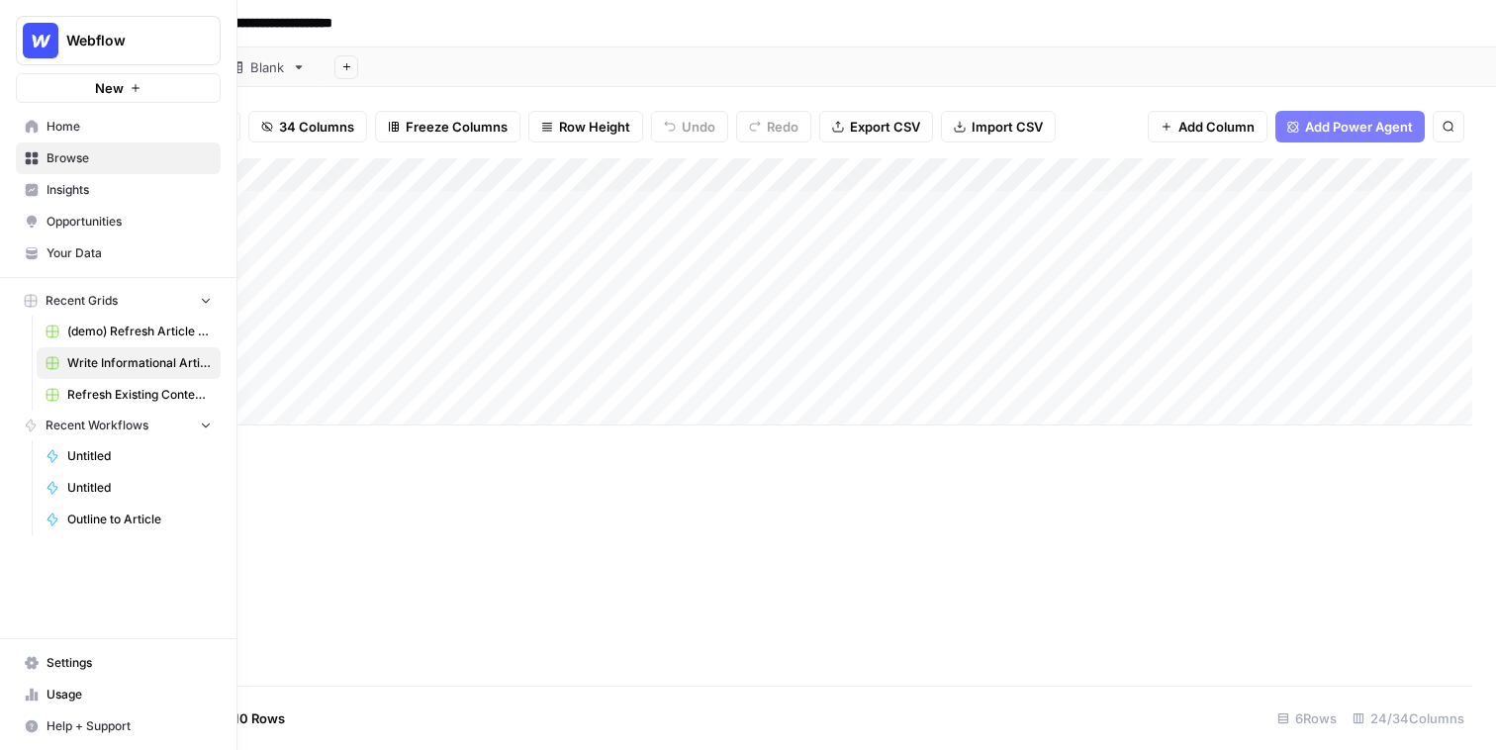
click at [80, 246] on span "Your Data" at bounding box center [128, 253] width 165 height 18
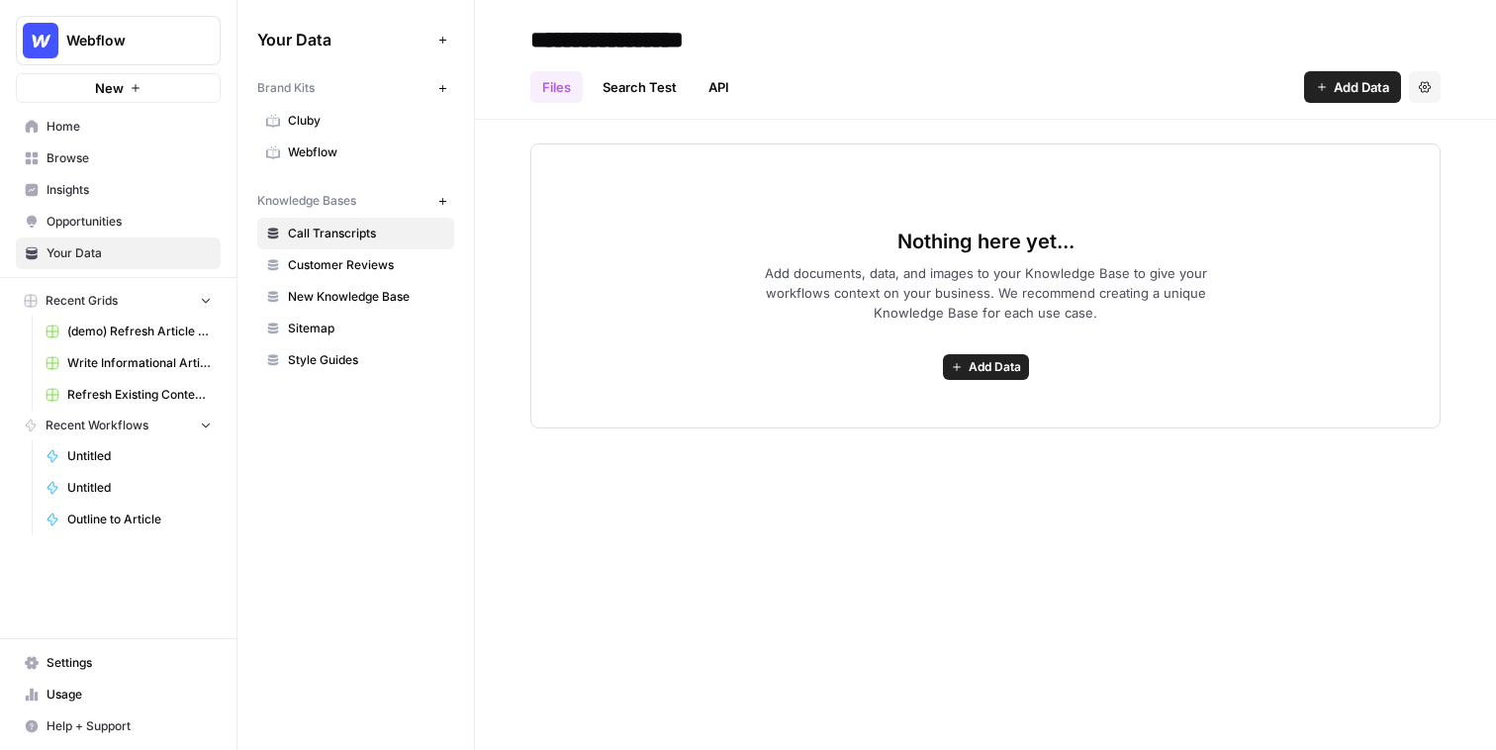
click at [100, 178] on link "Insights" at bounding box center [118, 190] width 205 height 32
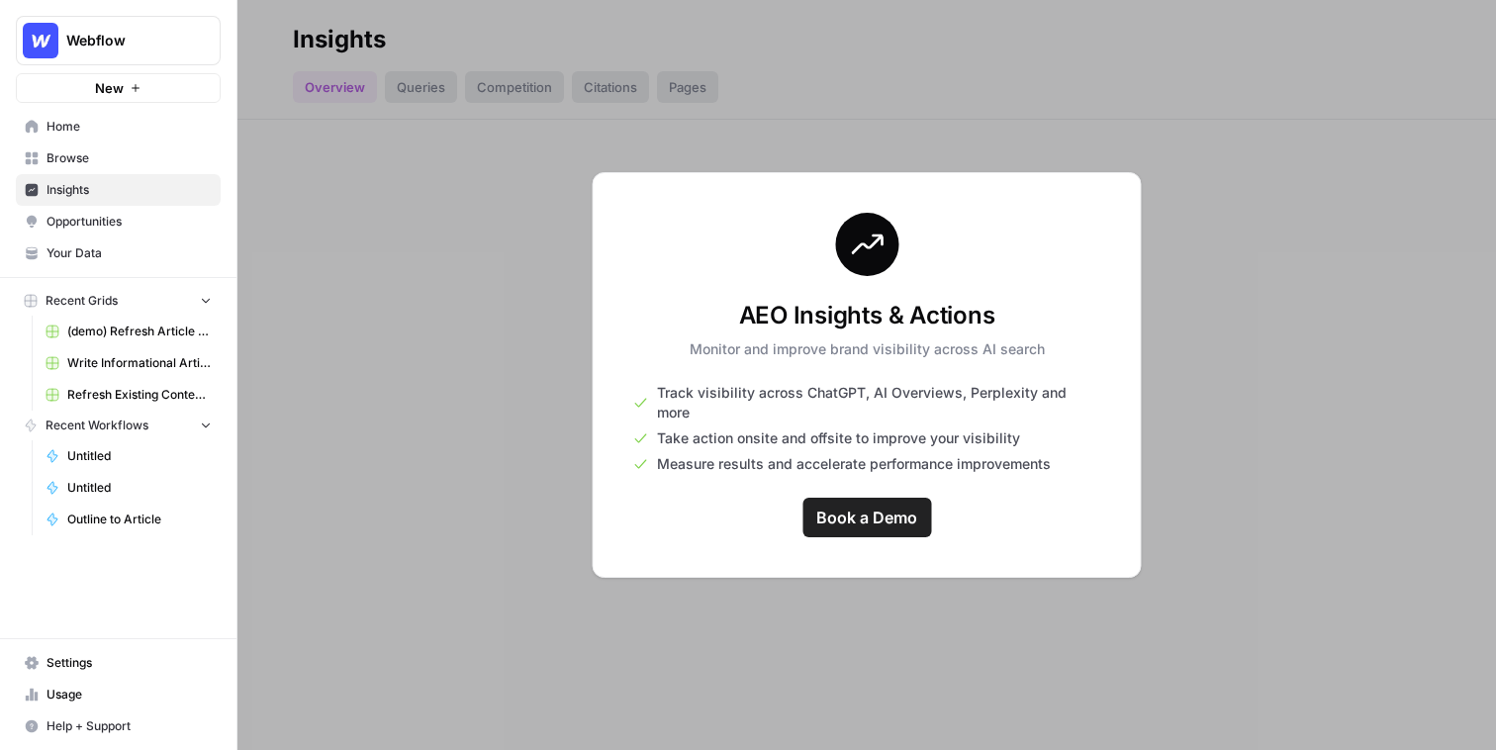
click at [81, 220] on span "Opportunities" at bounding box center [128, 222] width 165 height 18
click at [140, 24] on button "Webflow" at bounding box center [118, 40] width 205 height 49
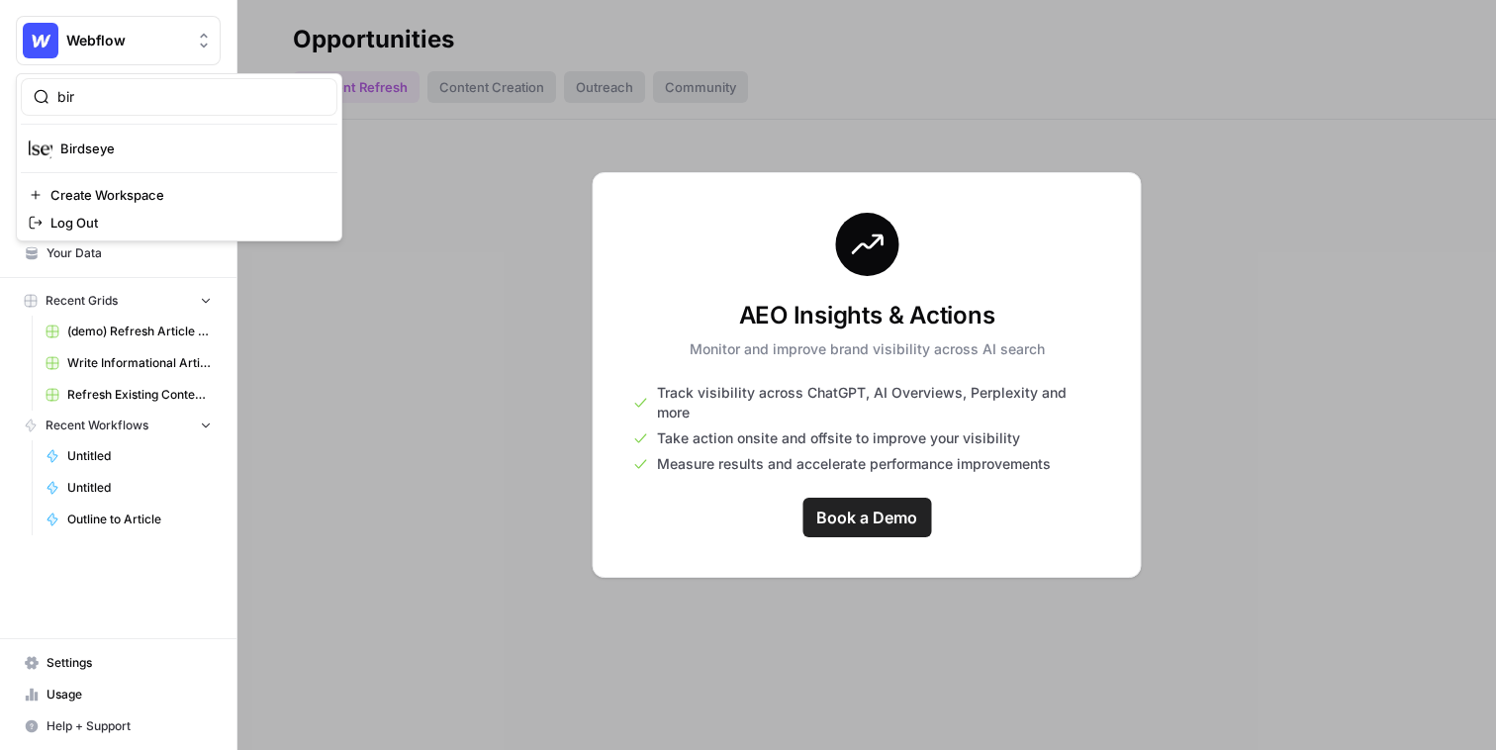
type input "bir"
click at [143, 156] on span "Birdseye" at bounding box center [190, 149] width 261 height 20
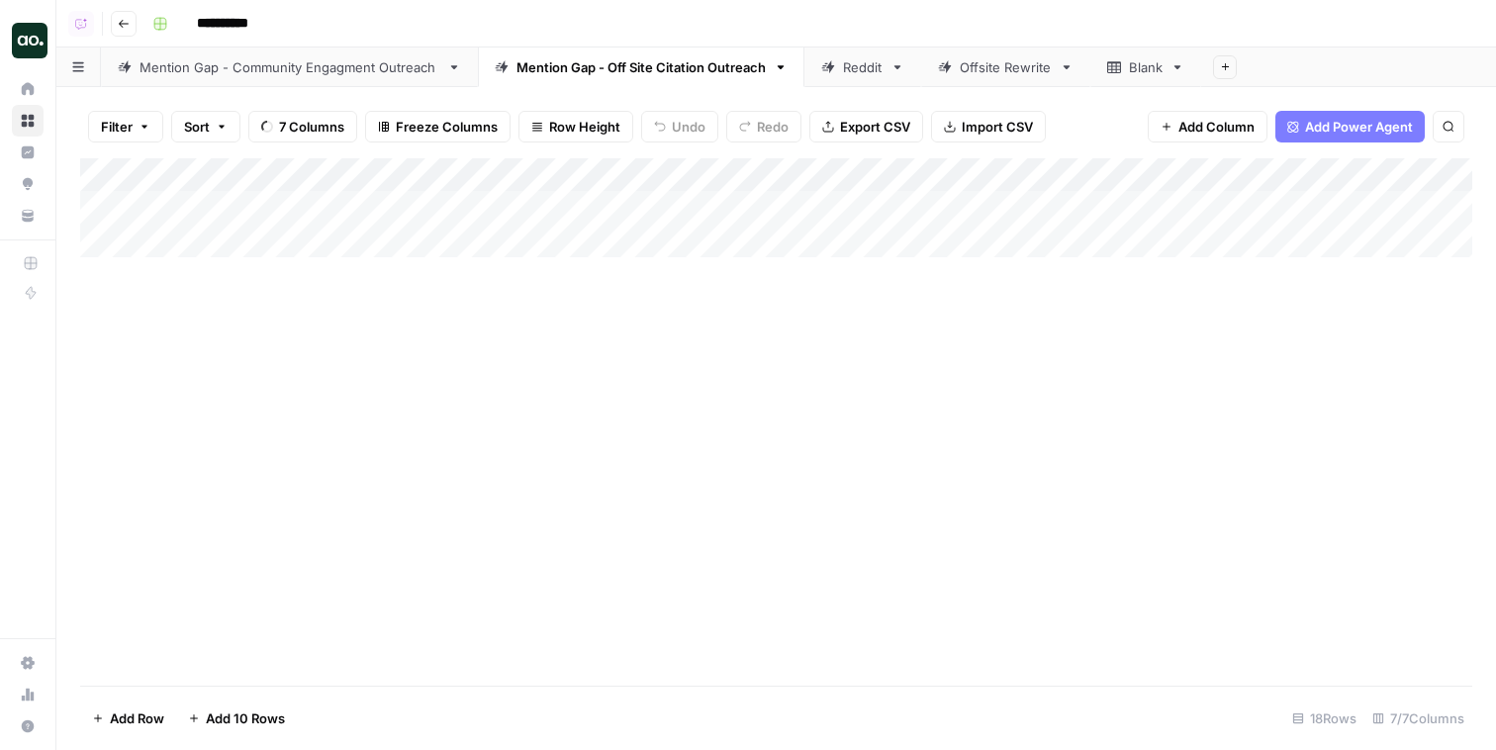
click at [575, 72] on div "Mention Gap - Off Site Citation Outreach" at bounding box center [640, 67] width 249 height 20
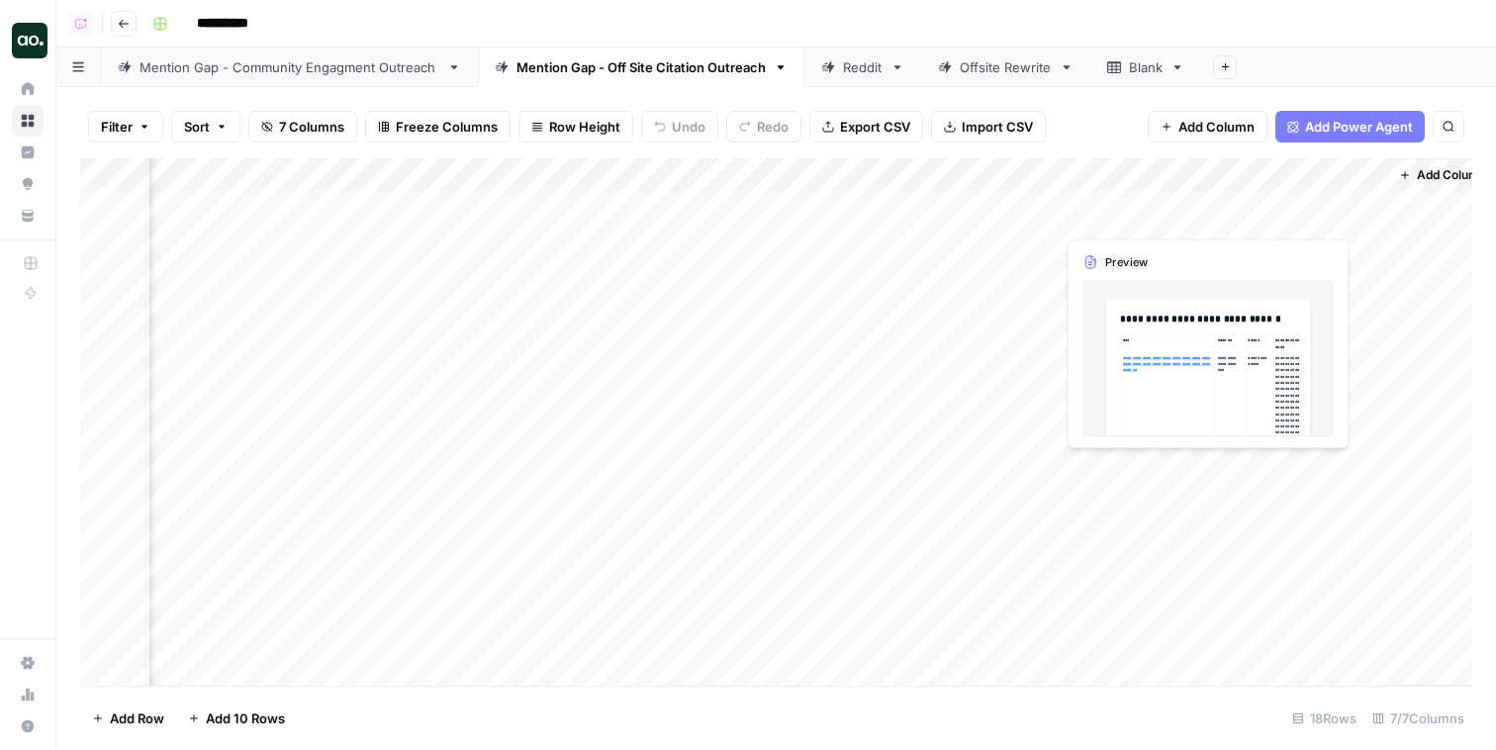
drag, startPoint x: 1346, startPoint y: 239, endPoint x: 1344, endPoint y: 220, distance: 19.9
click at [1344, 220] on div "Add Column" at bounding box center [776, 421] width 1392 height 527
click at [1343, 207] on div "Add Column" at bounding box center [776, 421] width 1392 height 527
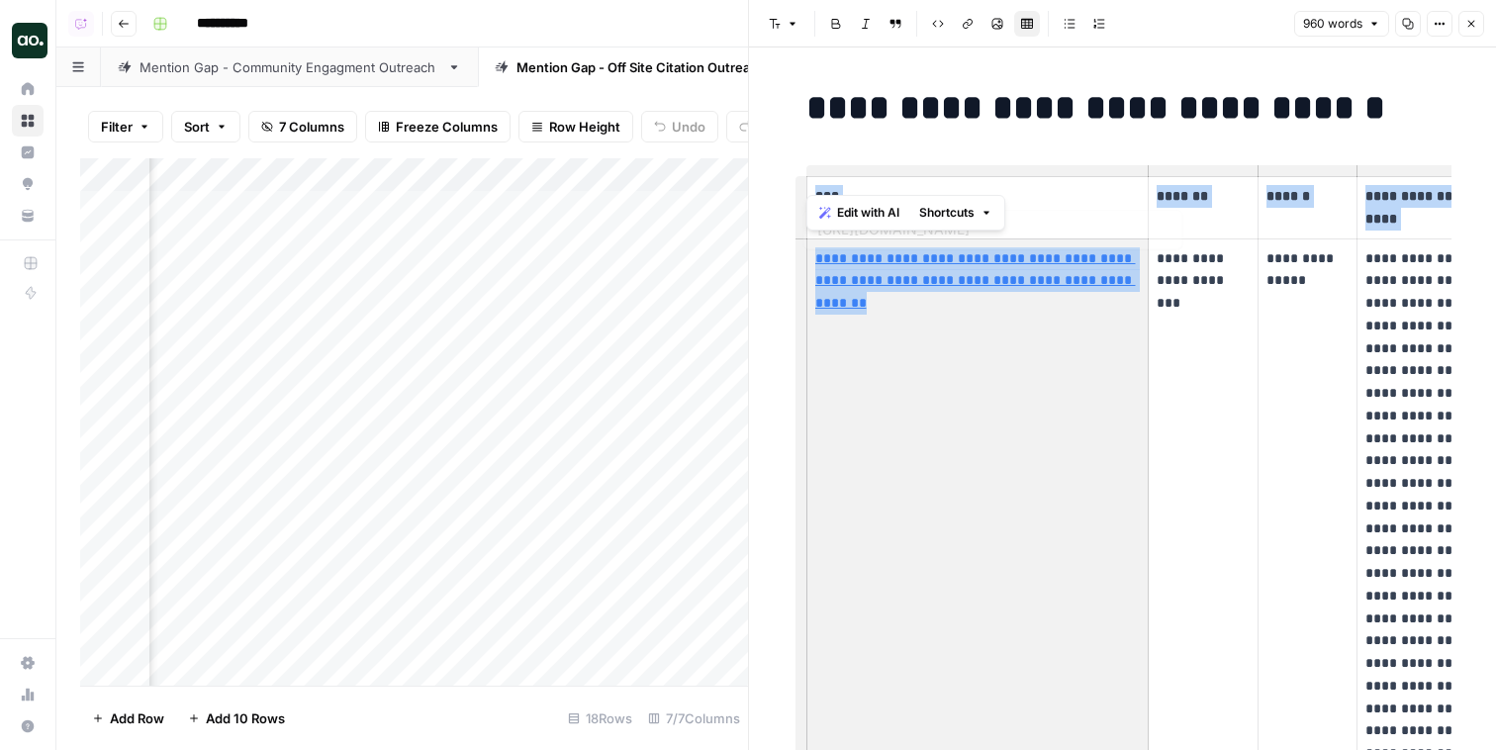
drag, startPoint x: 913, startPoint y: 318, endPoint x: 791, endPoint y: 258, distance: 135.4
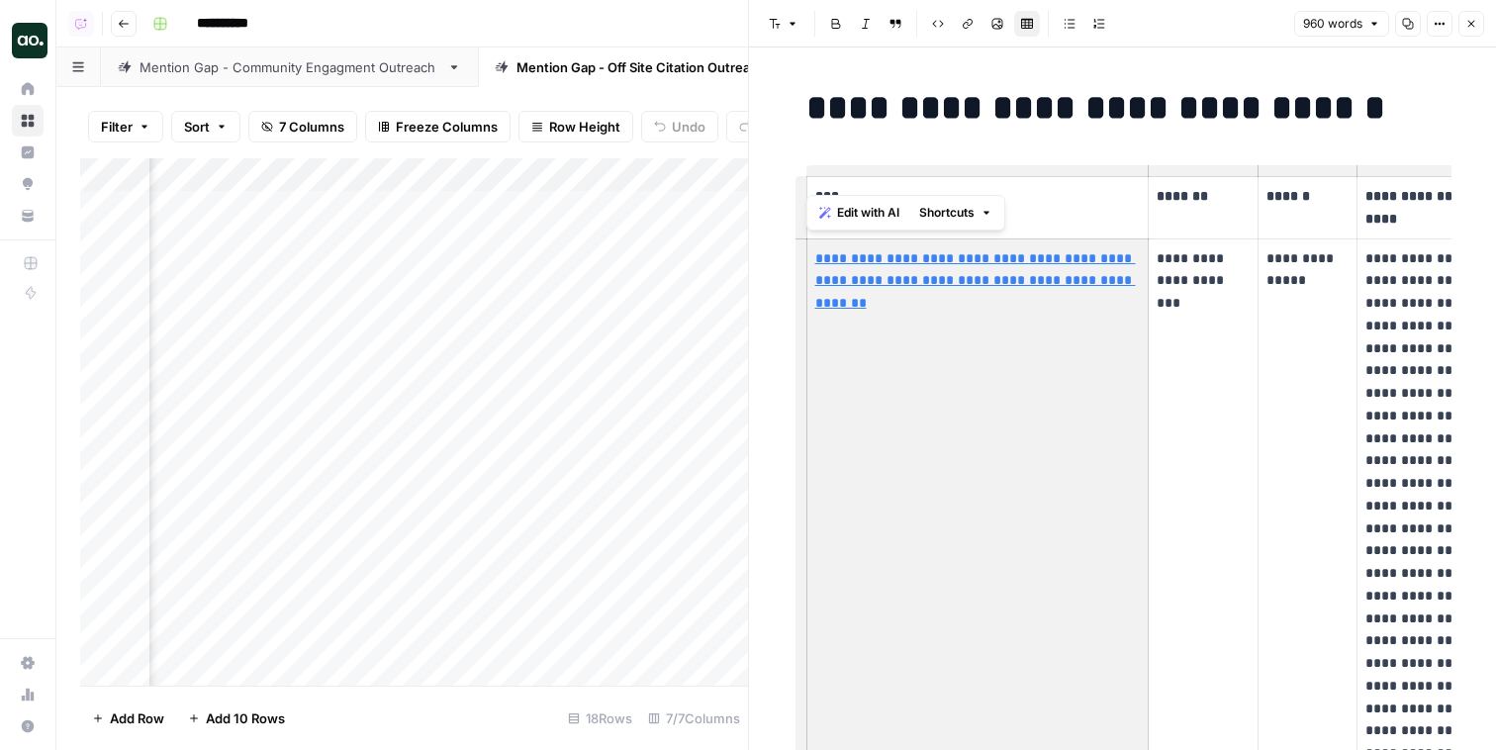
scroll to position [0, 155]
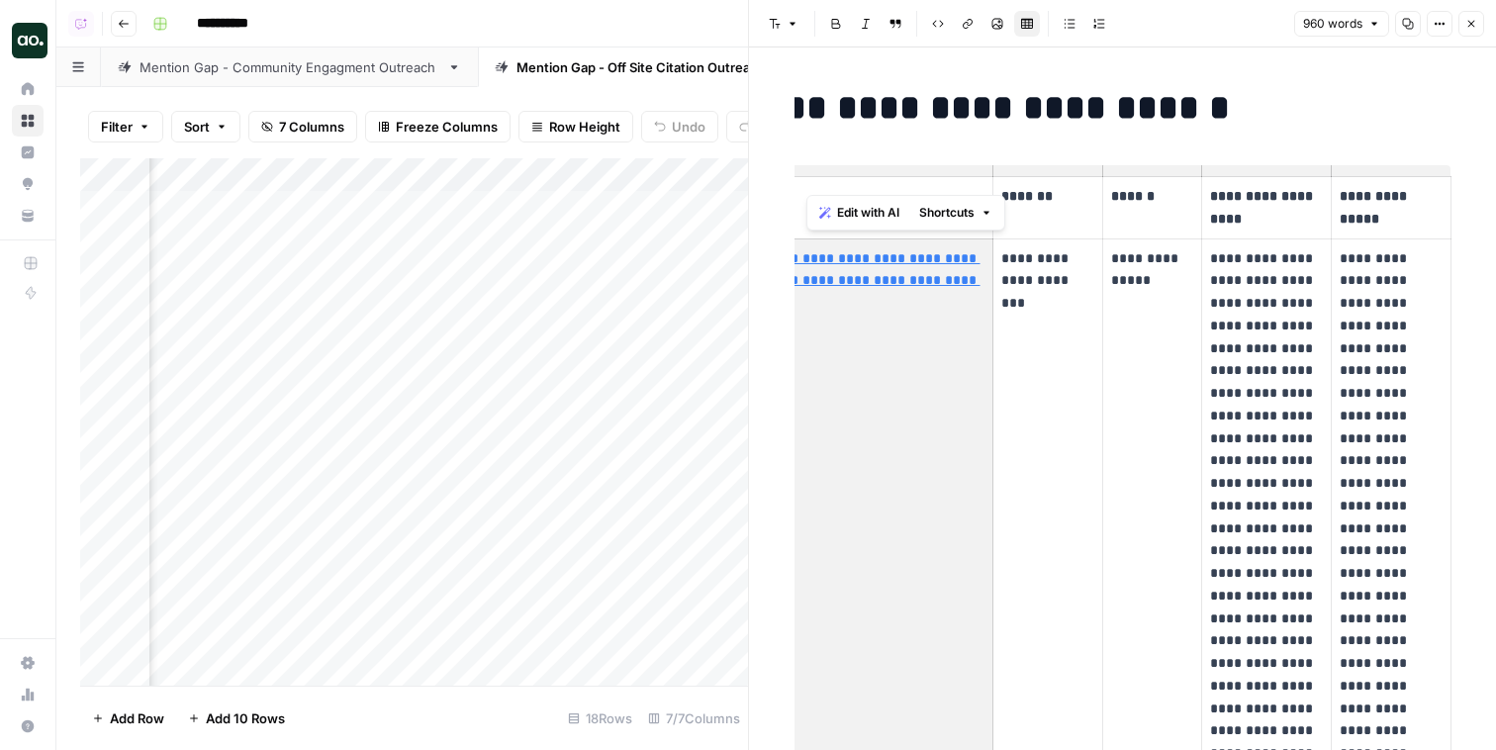
click at [1069, 352] on td "**********" at bounding box center [1048, 730] width 110 height 984
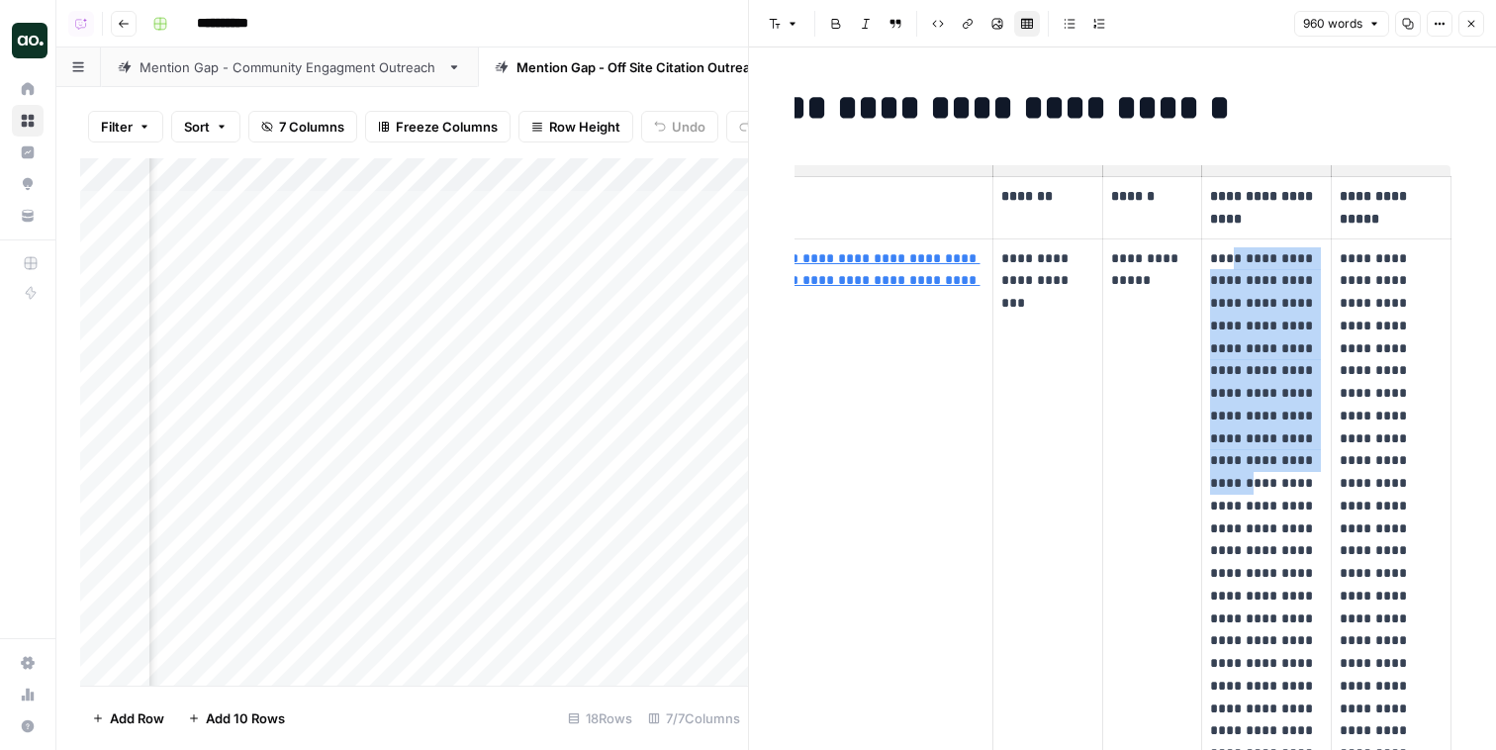
drag, startPoint x: 1231, startPoint y: 250, endPoint x: 1260, endPoint y: 530, distance: 281.5
click at [1260, 535] on p "**********" at bounding box center [1266, 731] width 112 height 968
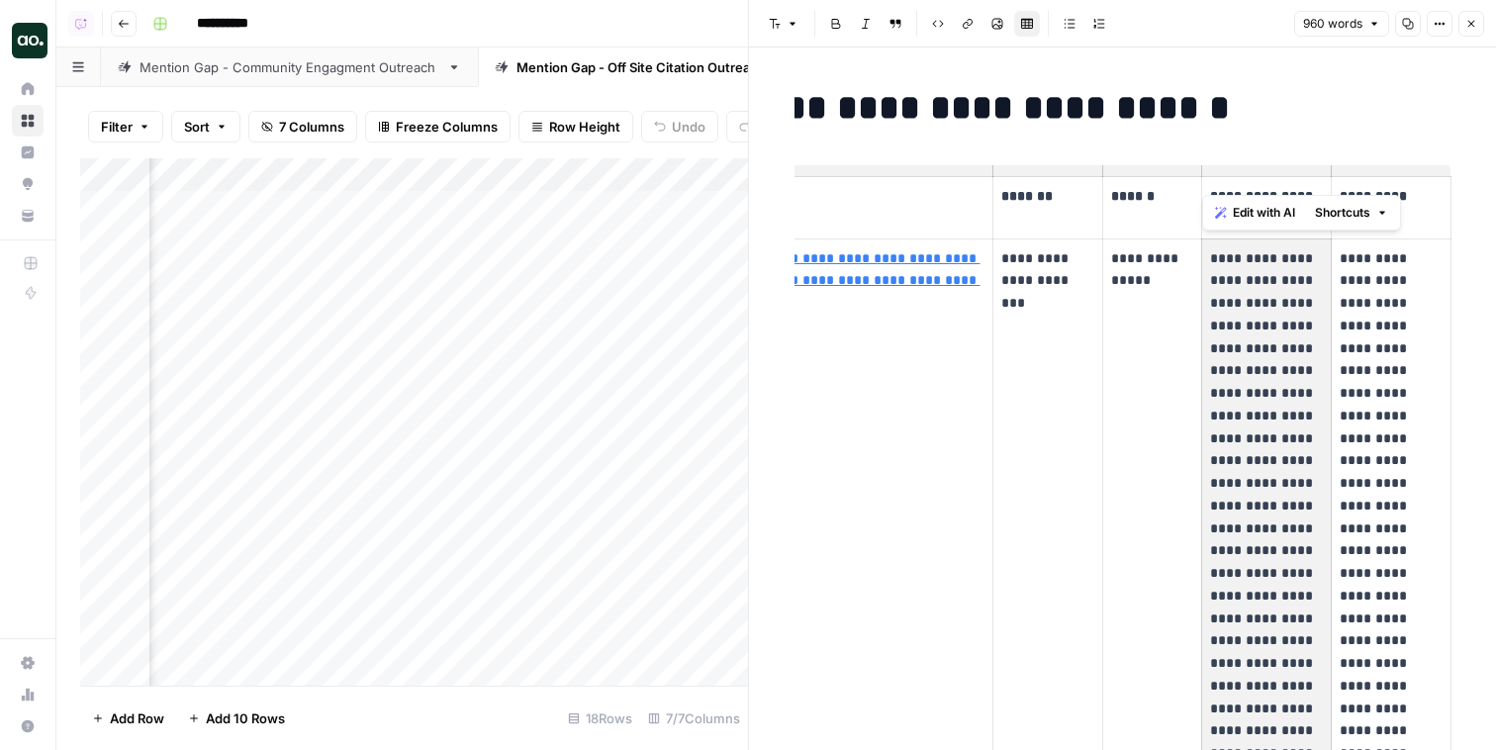
click at [1362, 389] on p "**********" at bounding box center [1391, 708] width 103 height 923
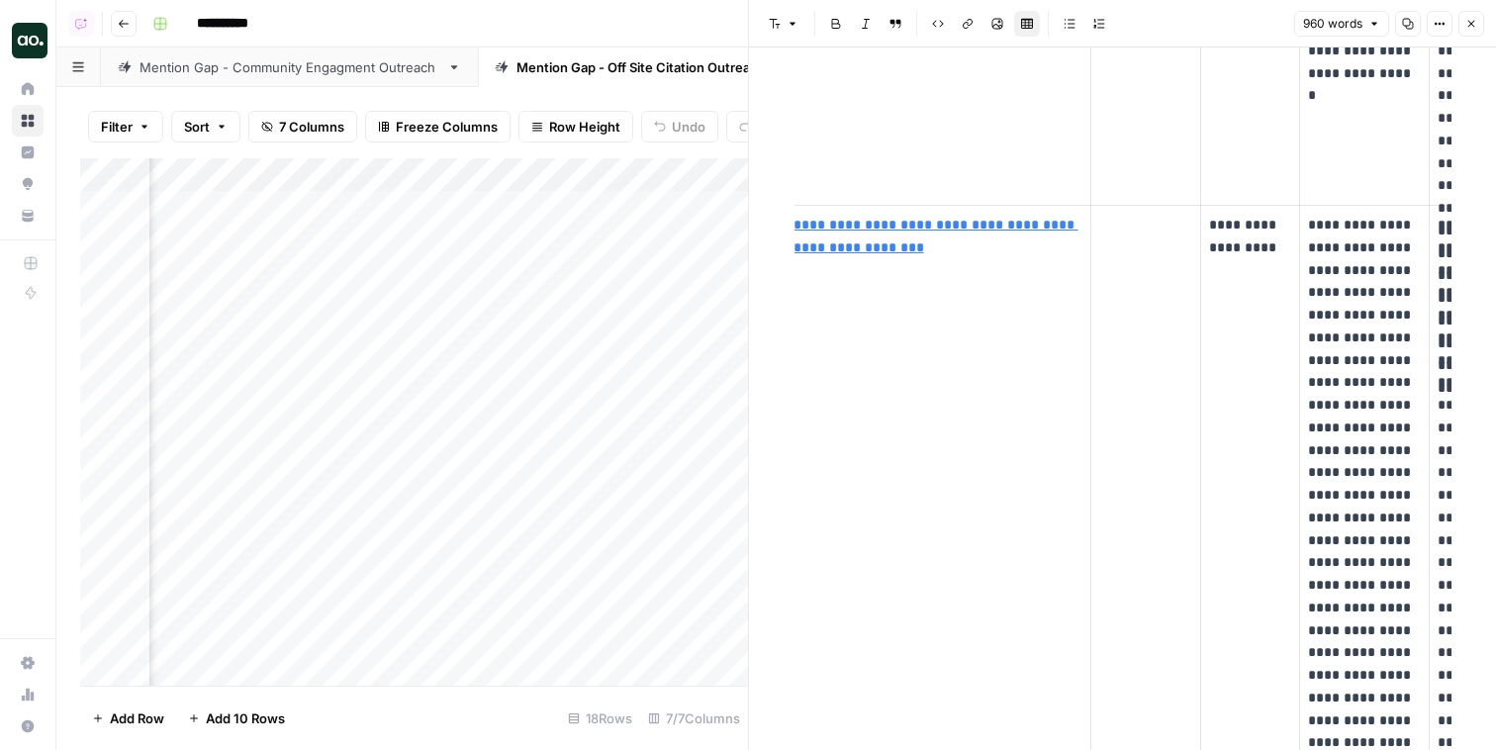
scroll to position [5271, 0]
click at [344, 77] on link "Mention Gap - Community Engagment Outreach" at bounding box center [289, 67] width 377 height 40
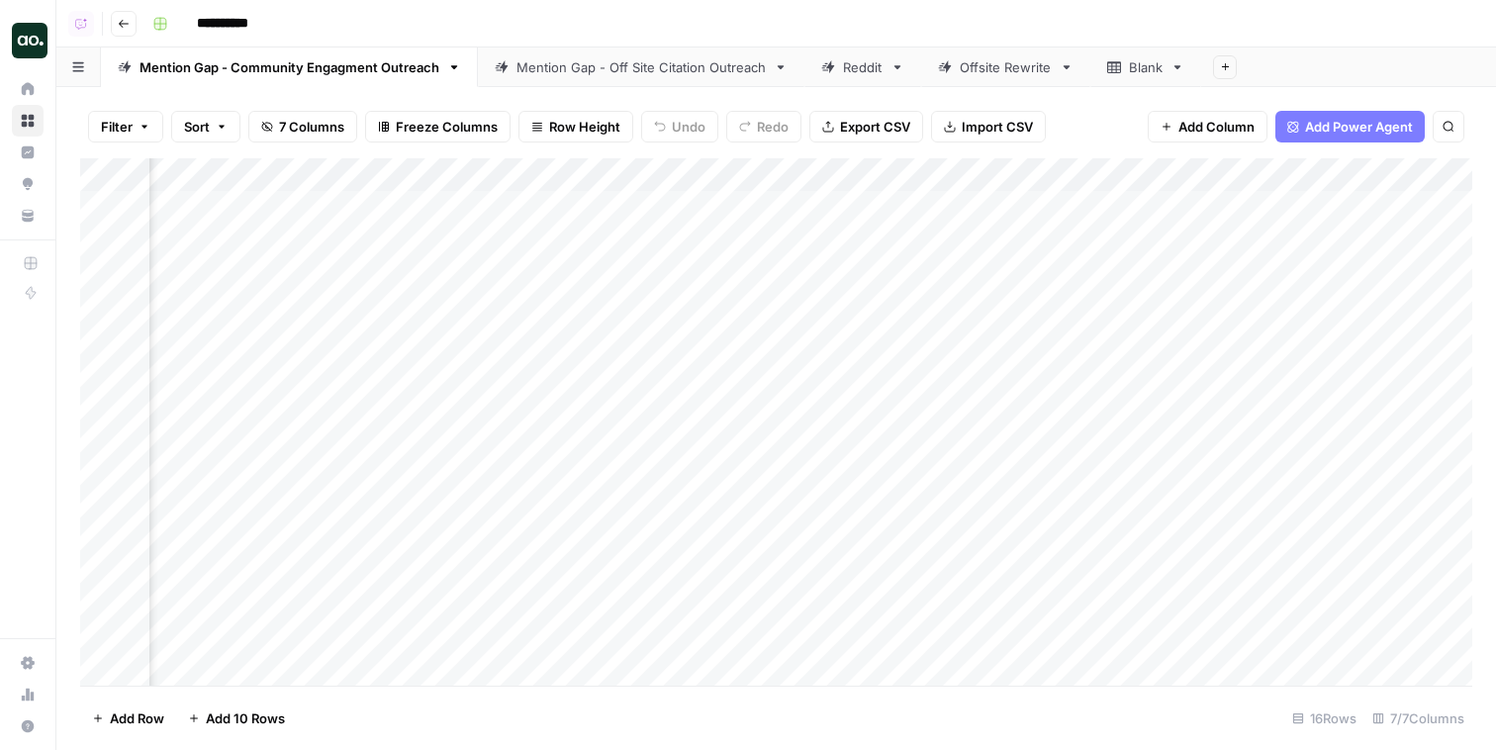
scroll to position [0, 1521]
click at [1316, 211] on div "Add Column" at bounding box center [776, 421] width 1392 height 527
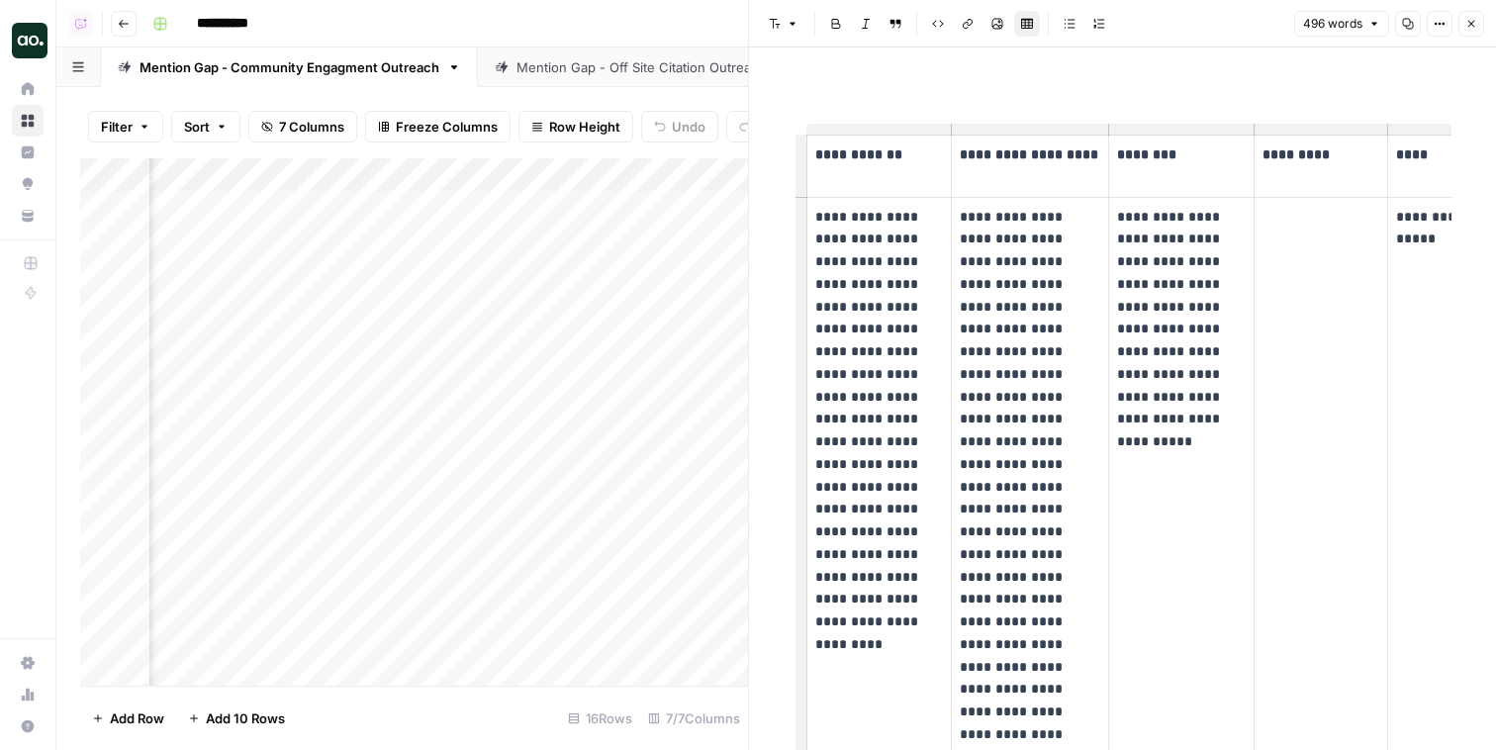
scroll to position [0, 245]
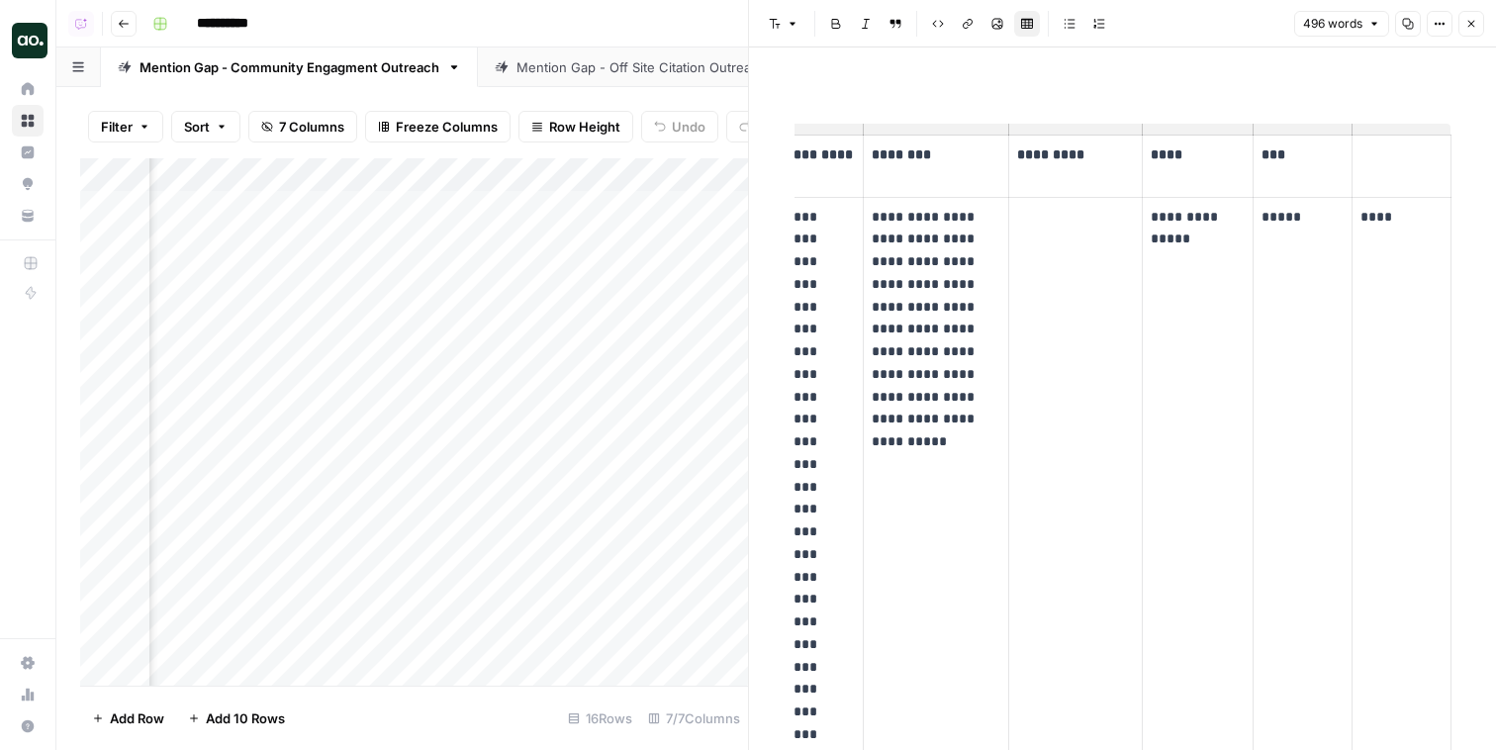
click at [1476, 28] on icon "button" at bounding box center [1471, 24] width 12 height 12
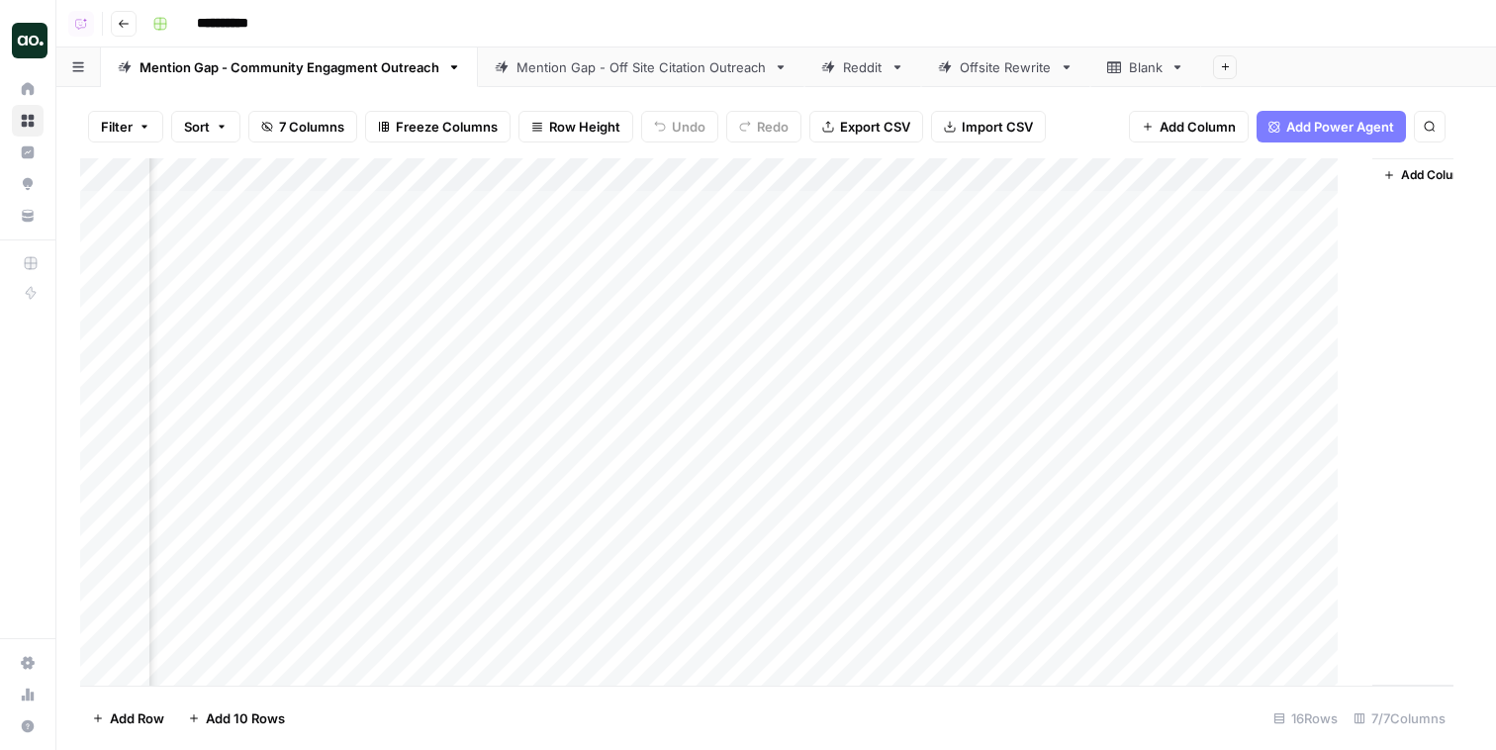
scroll to position [0, 1497]
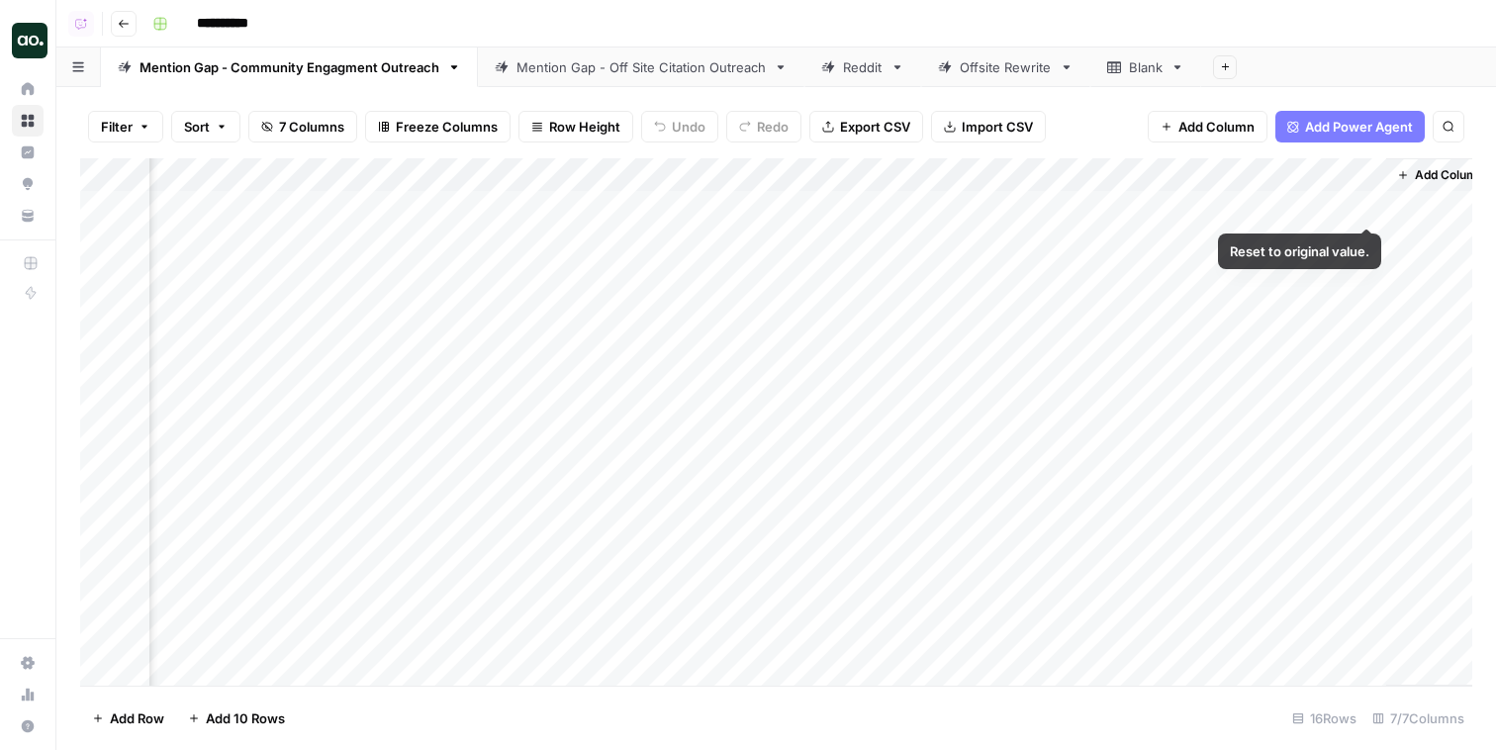
click at [1342, 243] on div "Add Column" at bounding box center [776, 421] width 1392 height 527
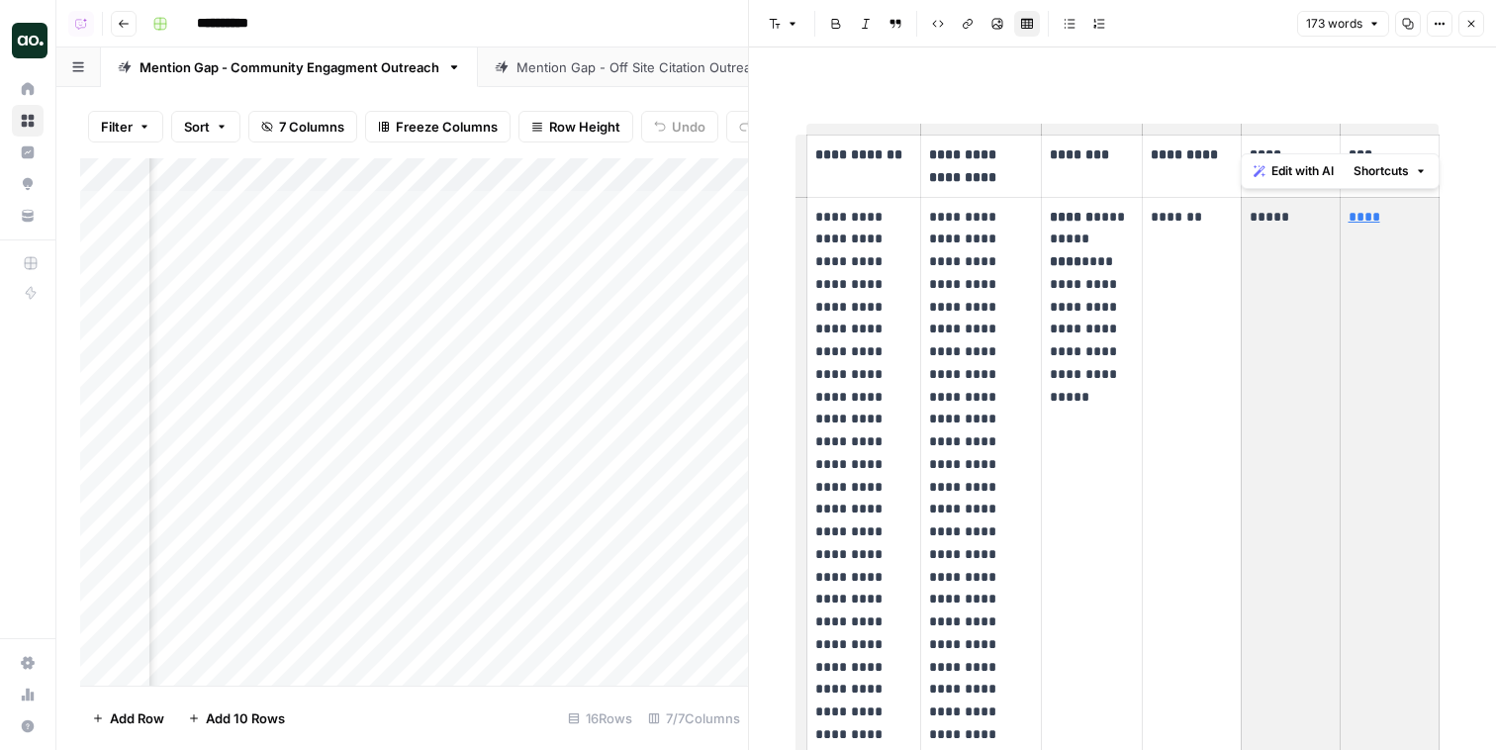
drag, startPoint x: 1404, startPoint y: 234, endPoint x: 1337, endPoint y: 234, distance: 67.3
click at [1337, 234] on tr "**********" at bounding box center [1122, 757] width 632 height 1120
click at [1385, 245] on td "****" at bounding box center [1389, 757] width 99 height 1120
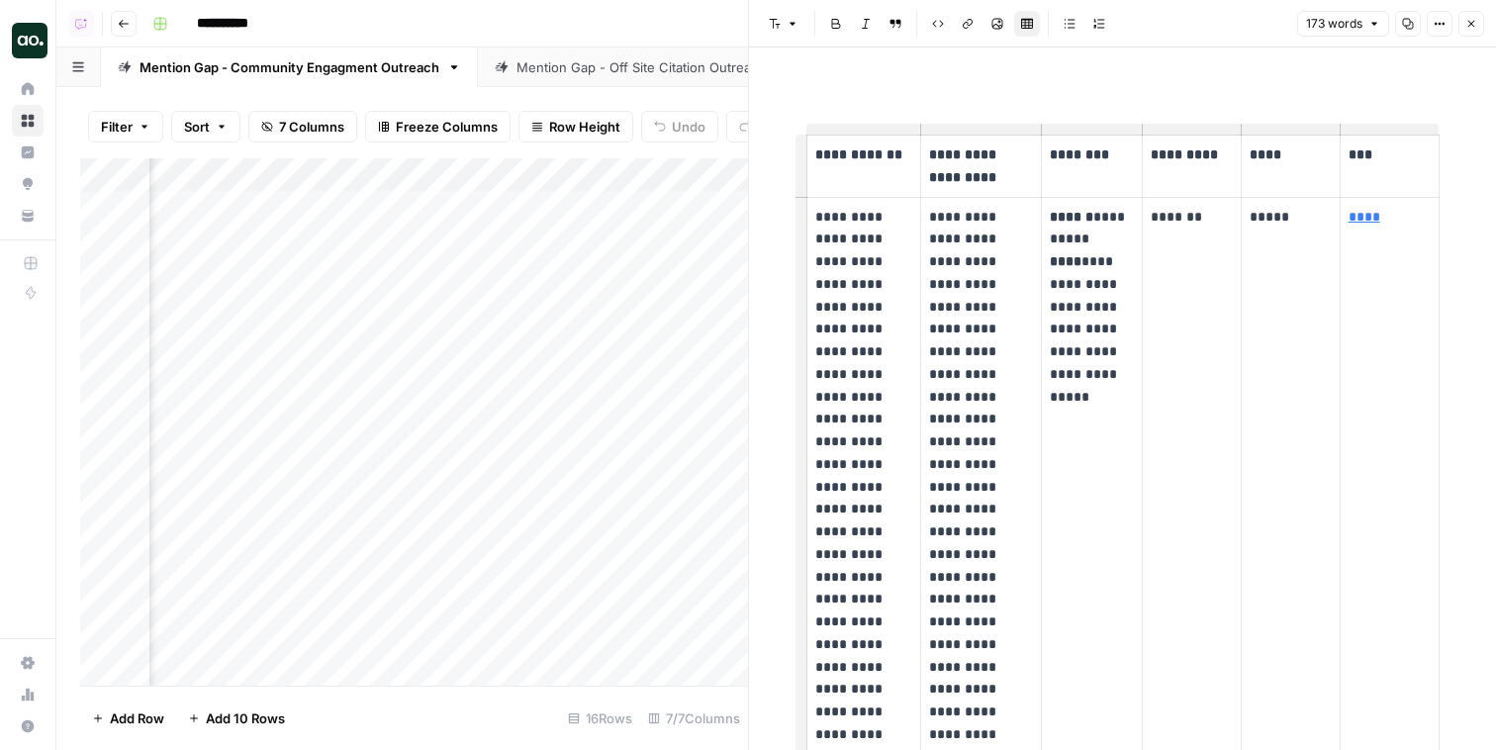
click at [1164, 217] on p "*******" at bounding box center [1192, 217] width 82 height 23
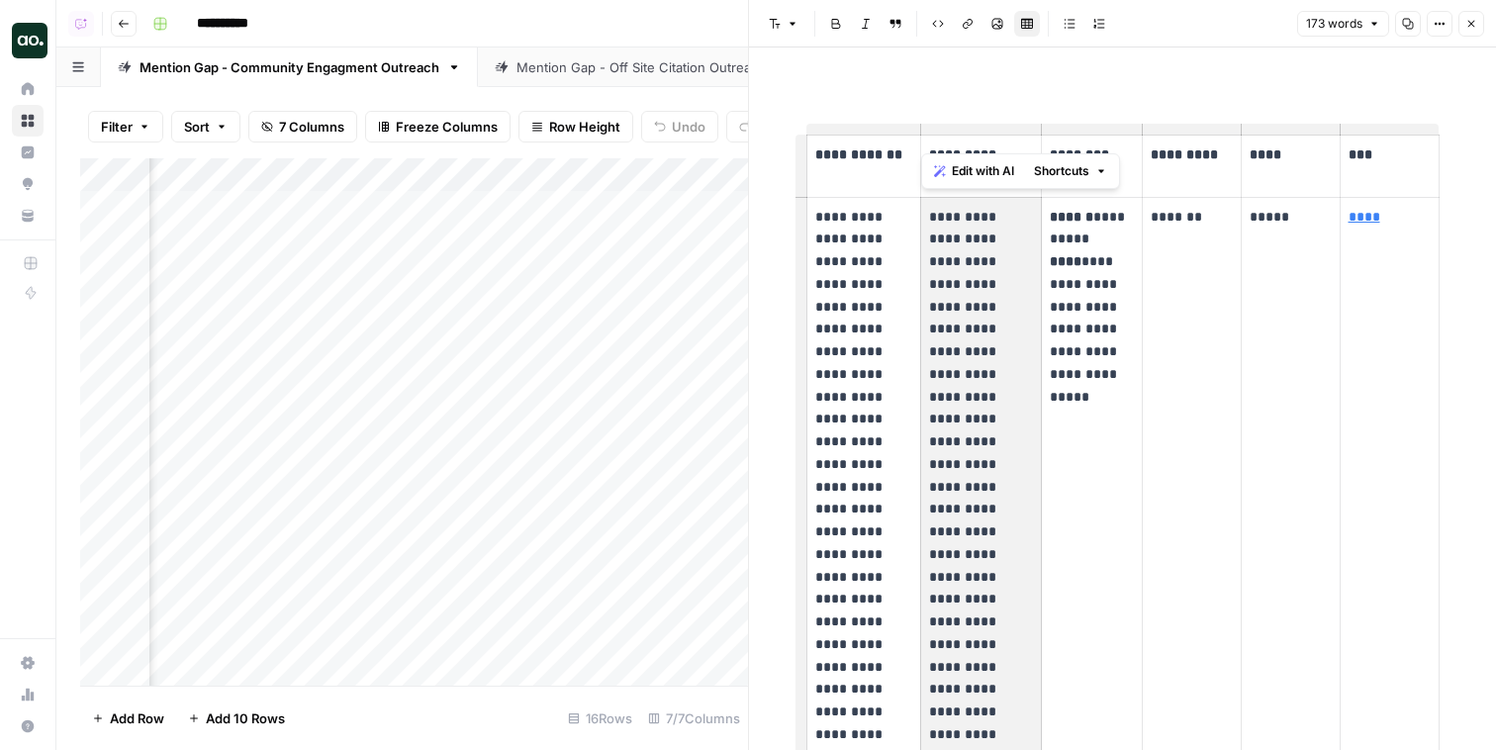
drag, startPoint x: 968, startPoint y: 220, endPoint x: 969, endPoint y: 524, distance: 304.7
click at [969, 525] on p "**********" at bounding box center [981, 757] width 104 height 1103
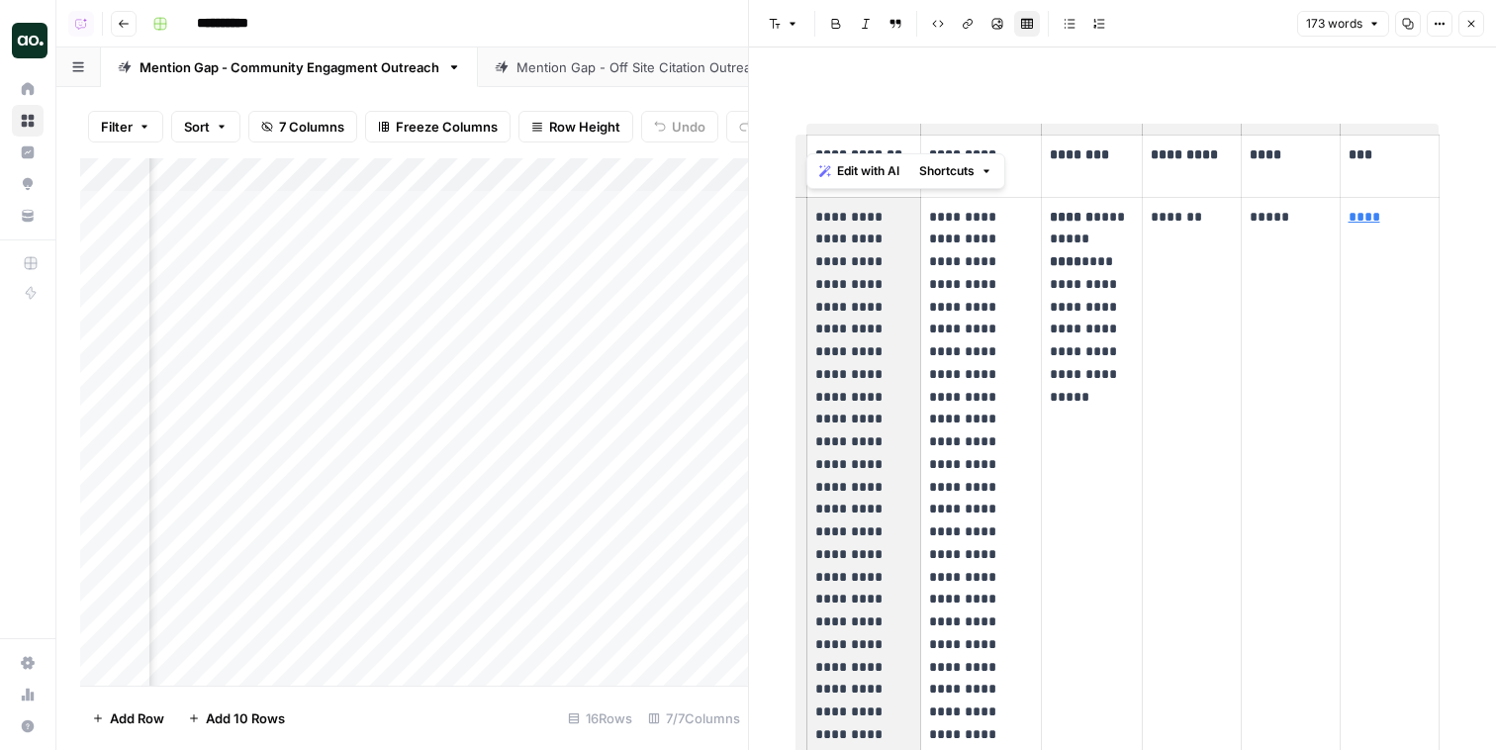
drag, startPoint x: 855, startPoint y: 277, endPoint x: 853, endPoint y: 534, distance: 257.2
click at [854, 535] on p "**********" at bounding box center [864, 554] width 98 height 697
click at [1146, 557] on td "*******" at bounding box center [1191, 757] width 99 height 1120
click at [1137, 556] on td "**********" at bounding box center [1092, 757] width 100 height 1120
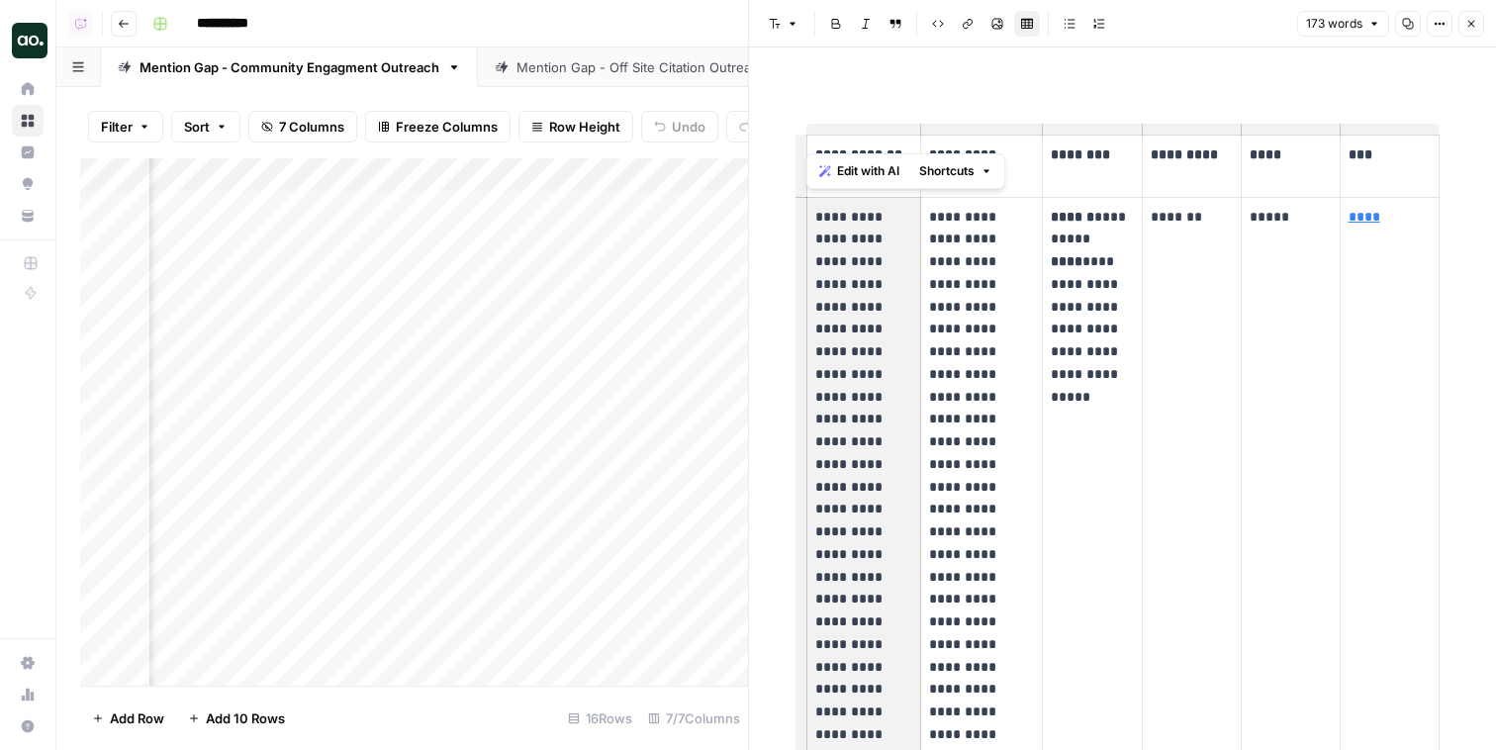
click at [1035, 488] on td "**********" at bounding box center [981, 757] width 121 height 1120
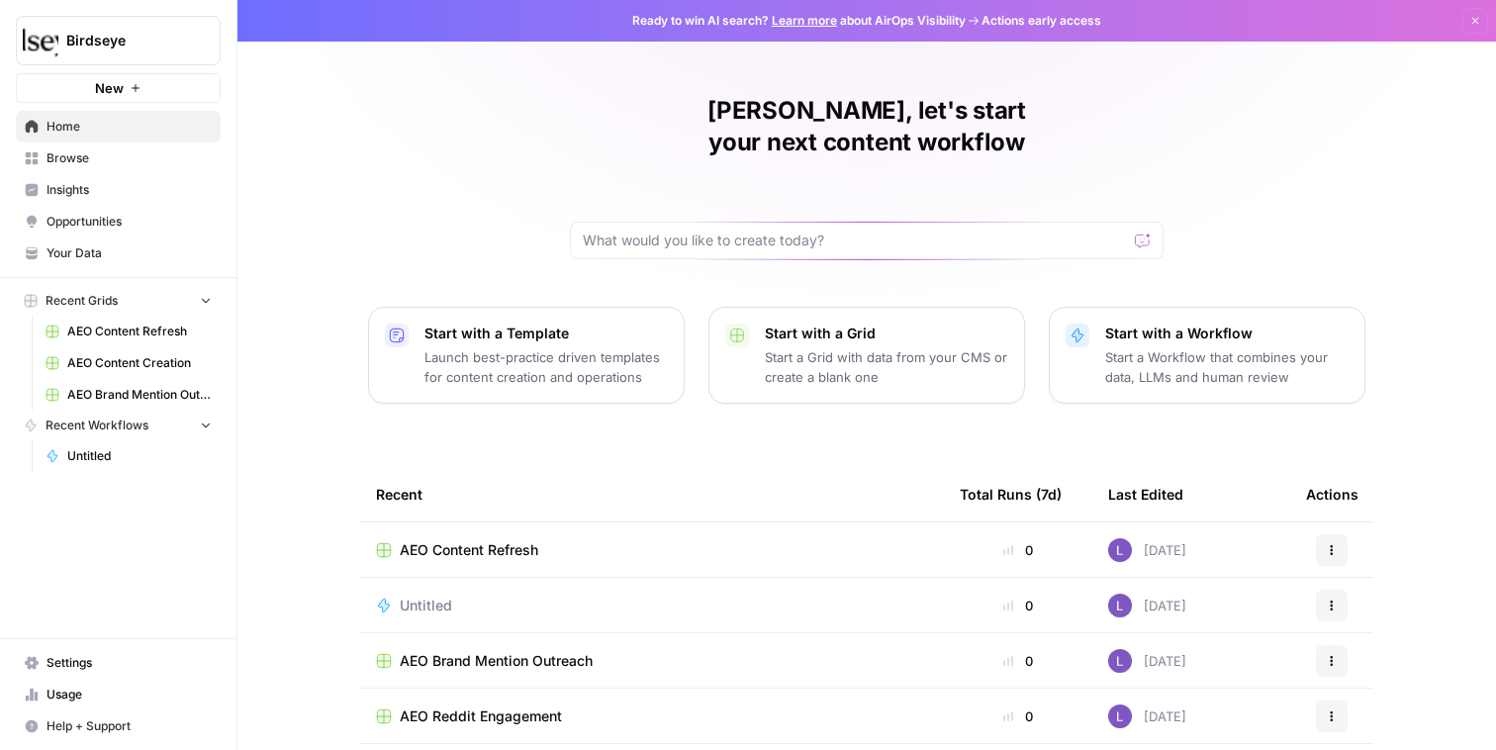
click at [77, 193] on span "Insights" at bounding box center [128, 190] width 165 height 18
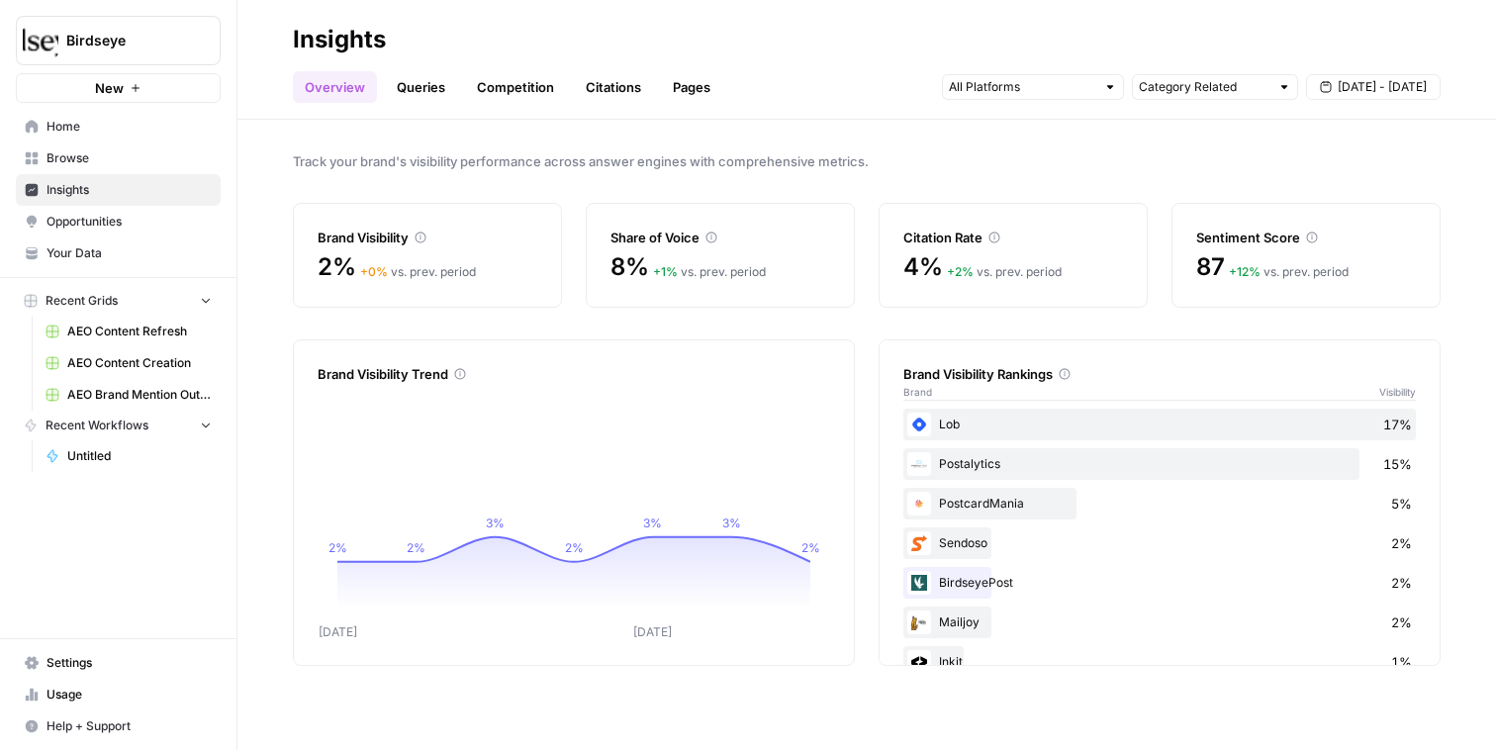
click at [119, 226] on span "Opportunities" at bounding box center [128, 222] width 165 height 18
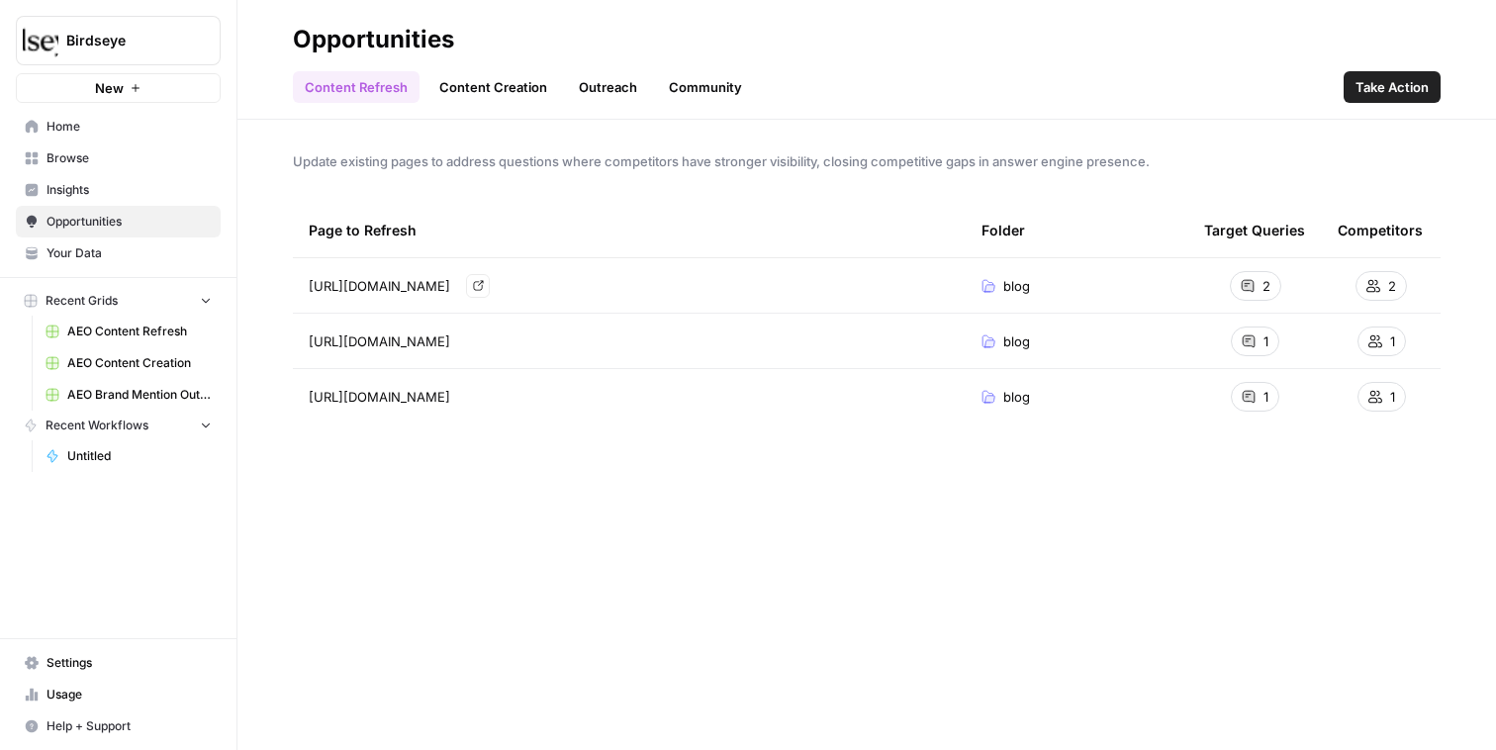
click at [91, 339] on span "AEO Content Refresh" at bounding box center [139, 332] width 144 height 18
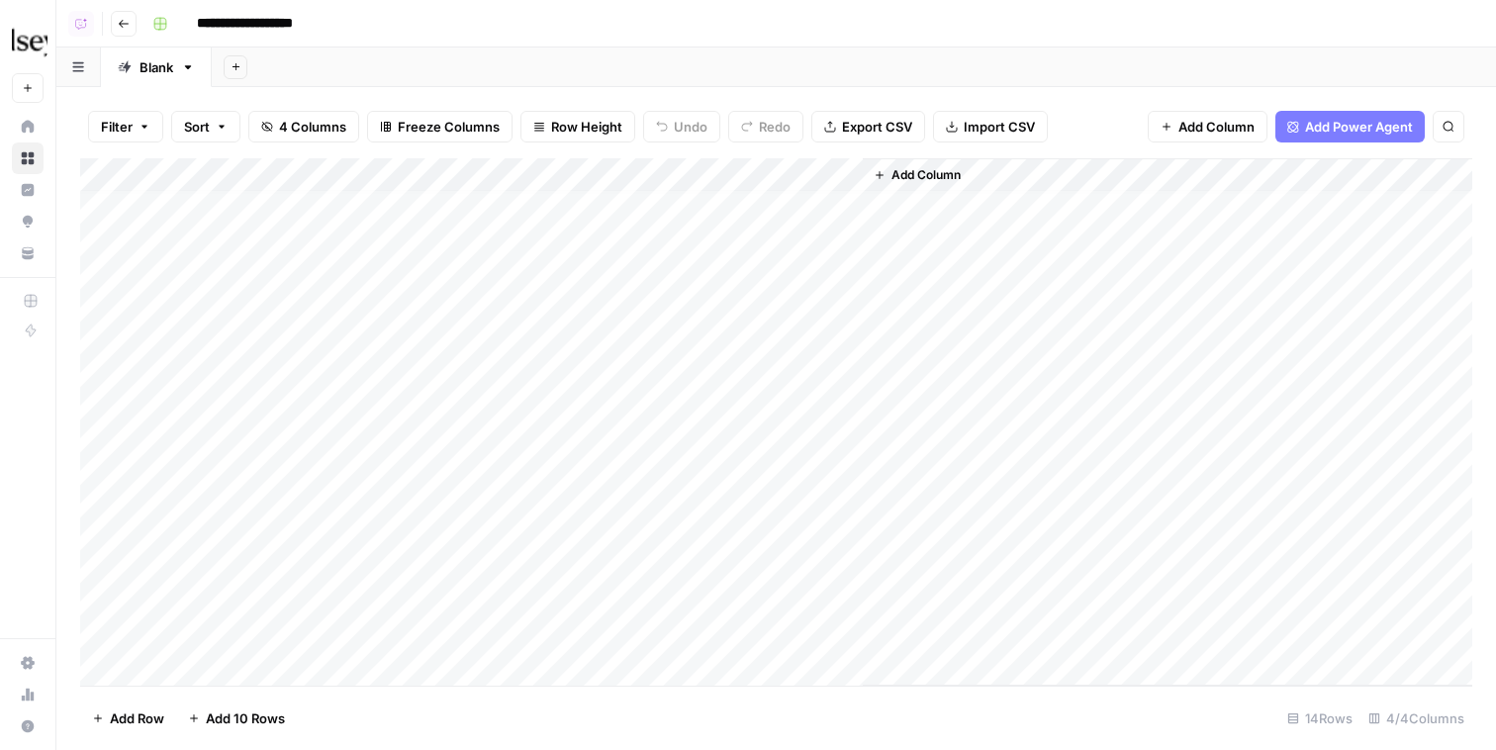
scroll to position [9, 0]
click at [131, 33] on button "Go back" at bounding box center [124, 24] width 26 height 26
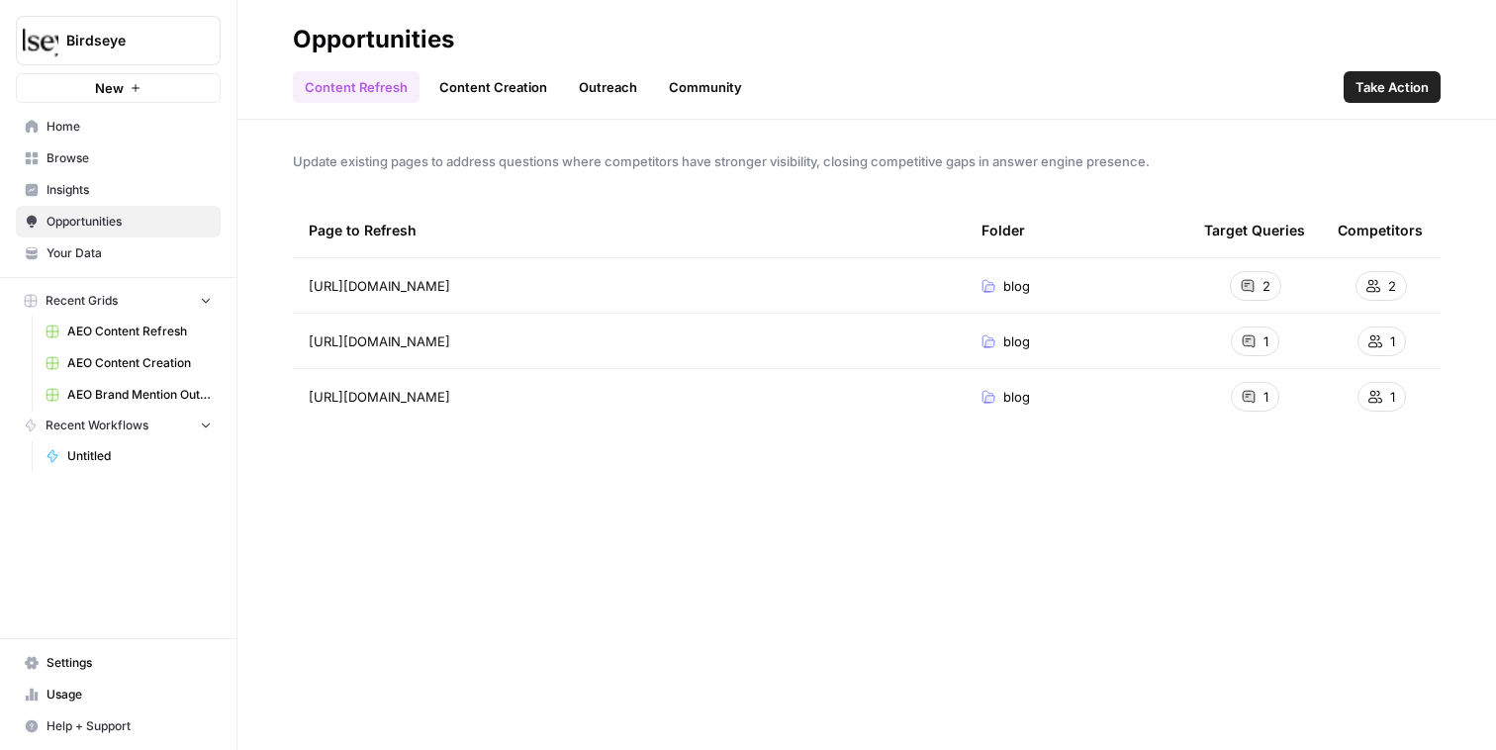
click at [474, 105] on header "Opportunities Content Refresh Content Creation Outreach Community Take Action" at bounding box center [866, 60] width 1258 height 120
click at [503, 72] on link "Content Creation" at bounding box center [493, 87] width 132 height 32
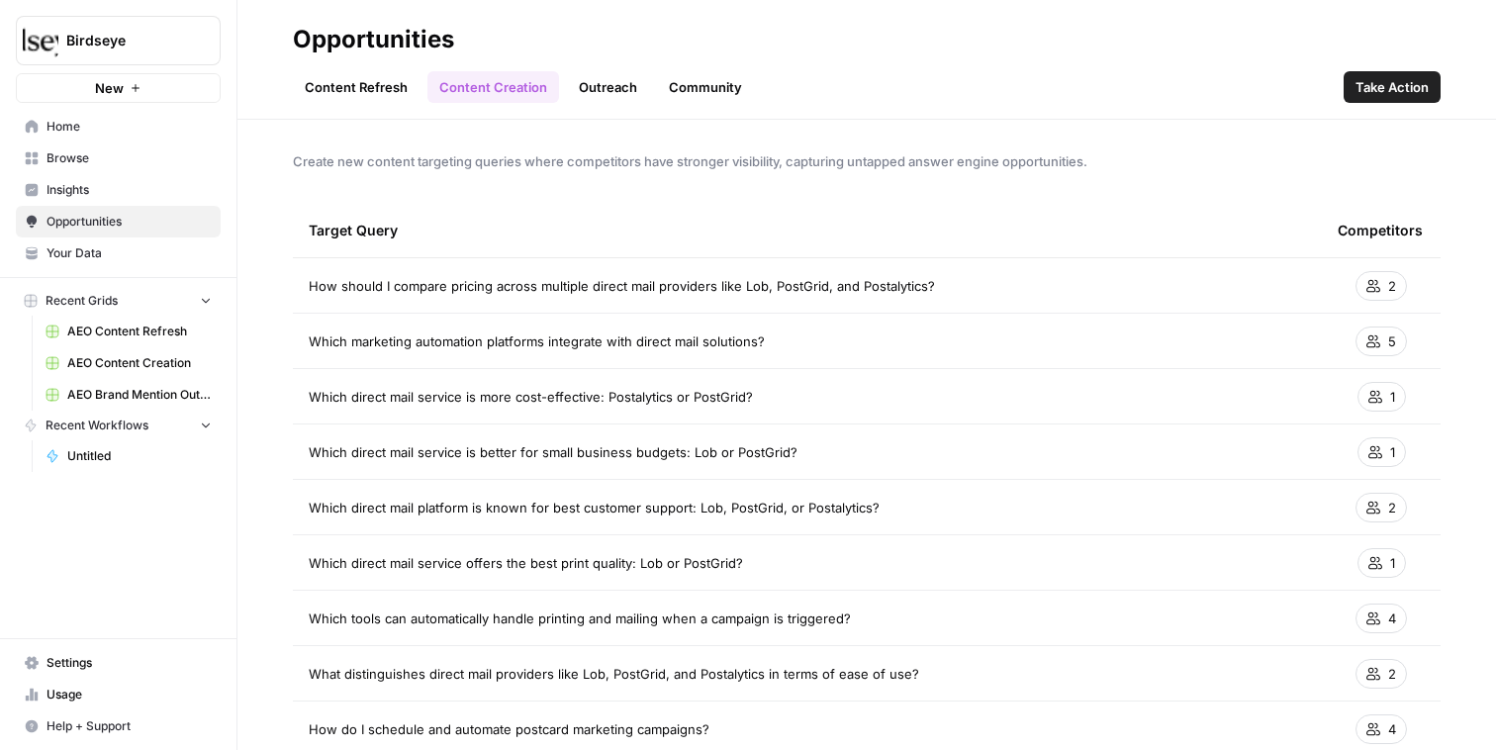
click at [94, 366] on span "AEO Content Creation" at bounding box center [139, 363] width 144 height 18
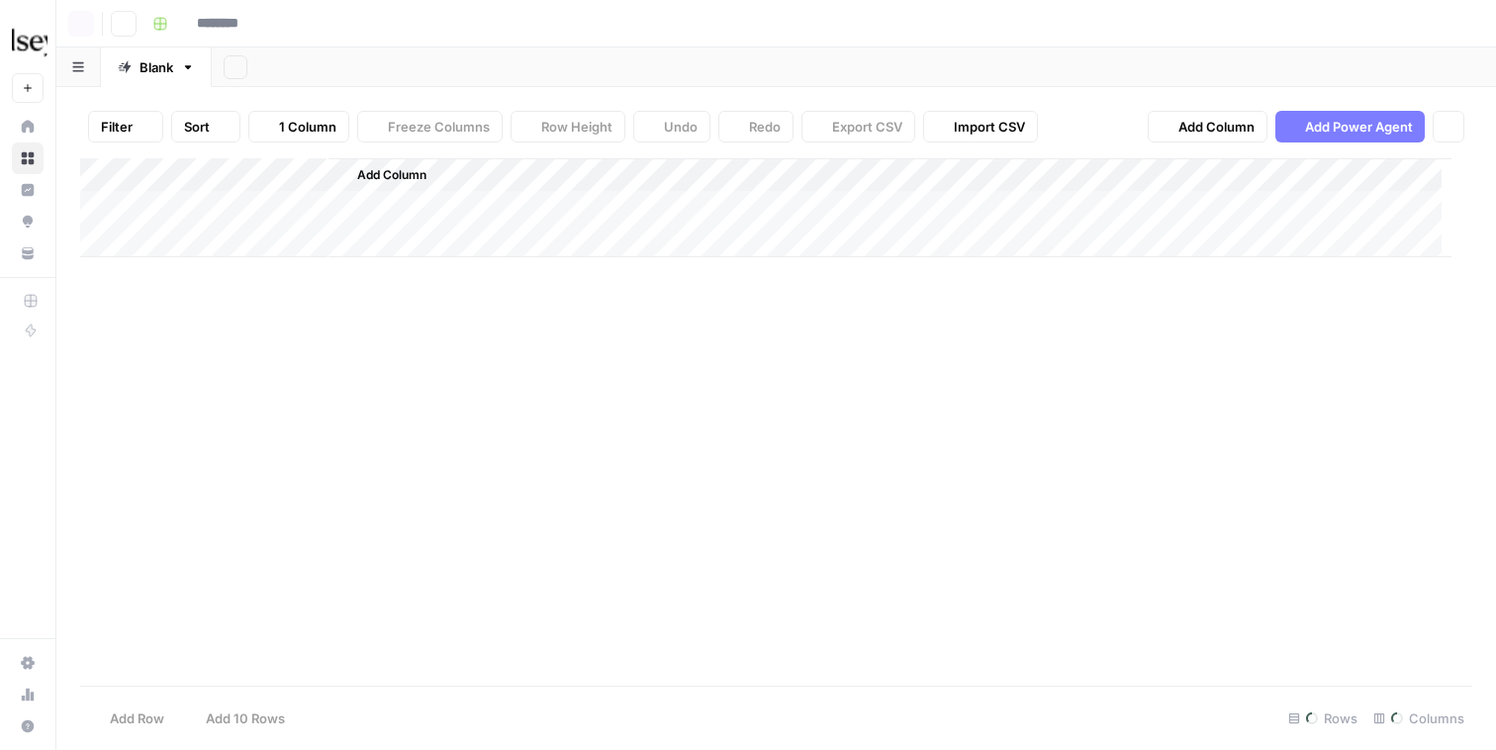
type input "**********"
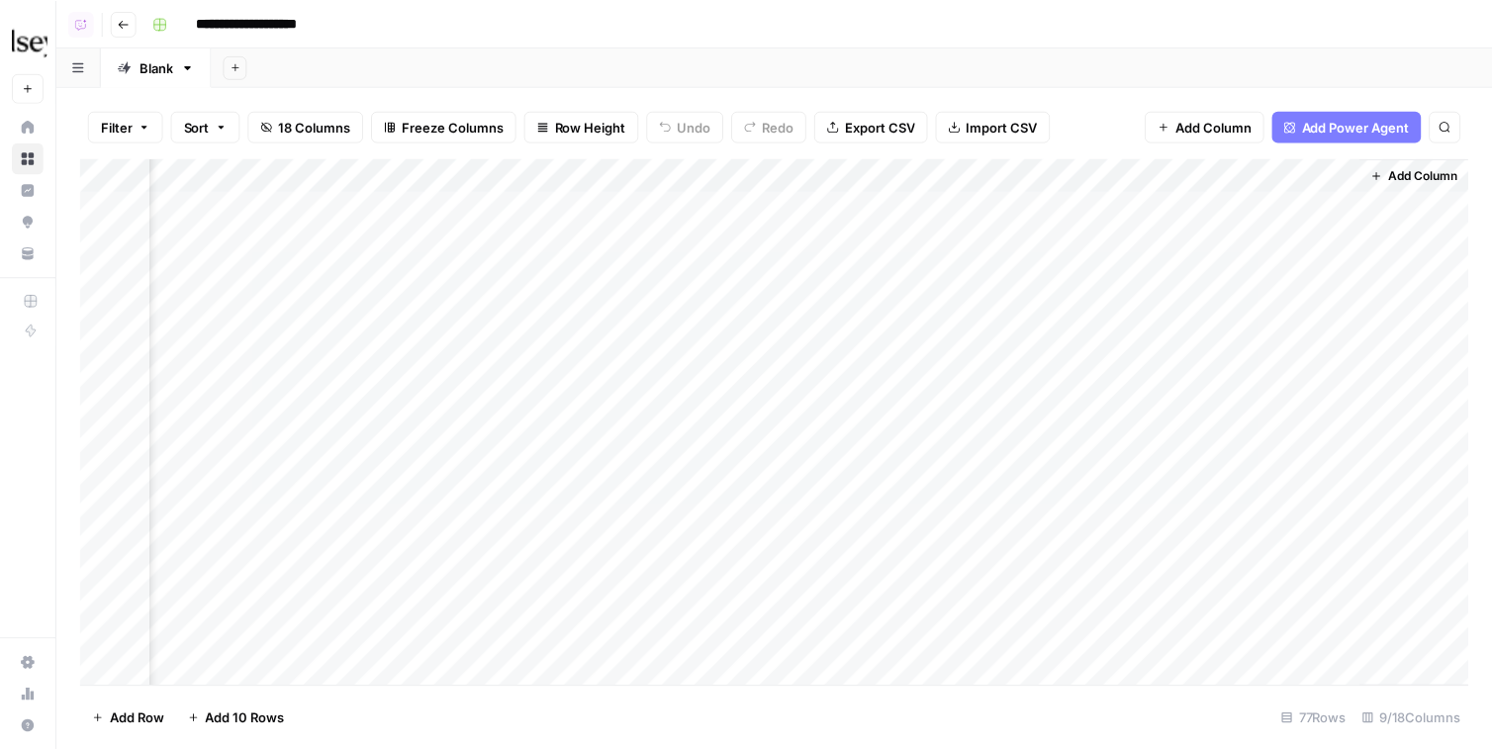
scroll to position [4, 0]
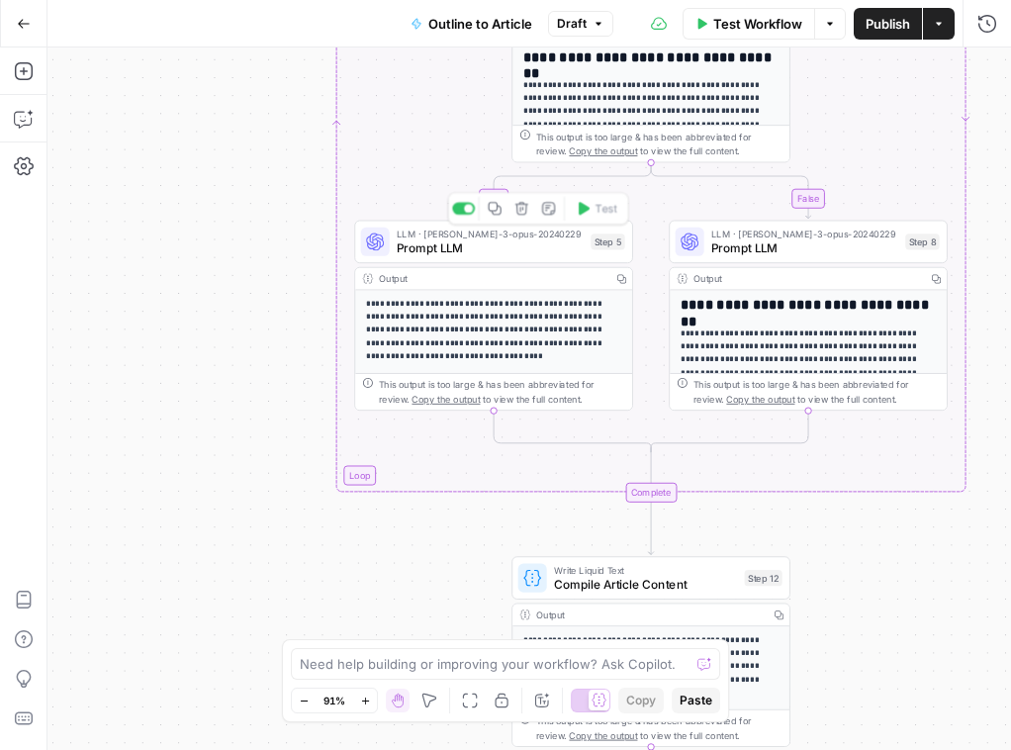
click at [430, 236] on span "LLM · [PERSON_NAME]-3-opus-20240229" at bounding box center [490, 234] width 187 height 15
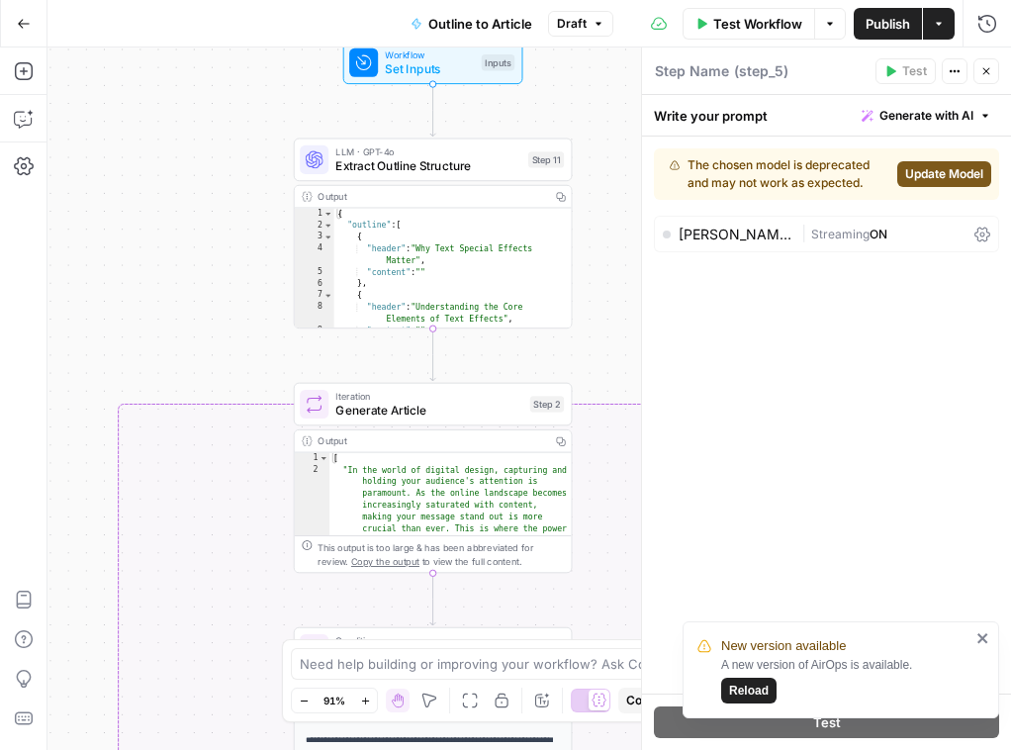
click at [407, 183] on div "LLM · GPT-4o Extract Outline Structure Step 11 Copy step Delete step Edit Note …" at bounding box center [433, 234] width 279 height 191
click at [440, 167] on span "Extract Outline Structure" at bounding box center [427, 166] width 185 height 18
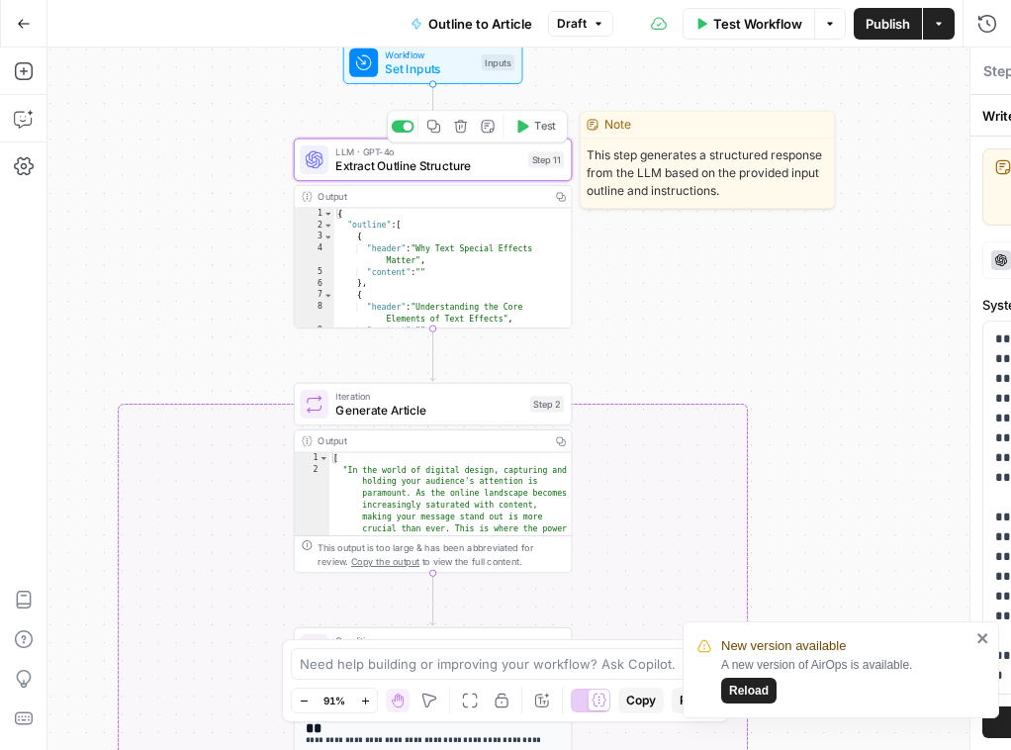
type textarea "Extract Outline Structure"
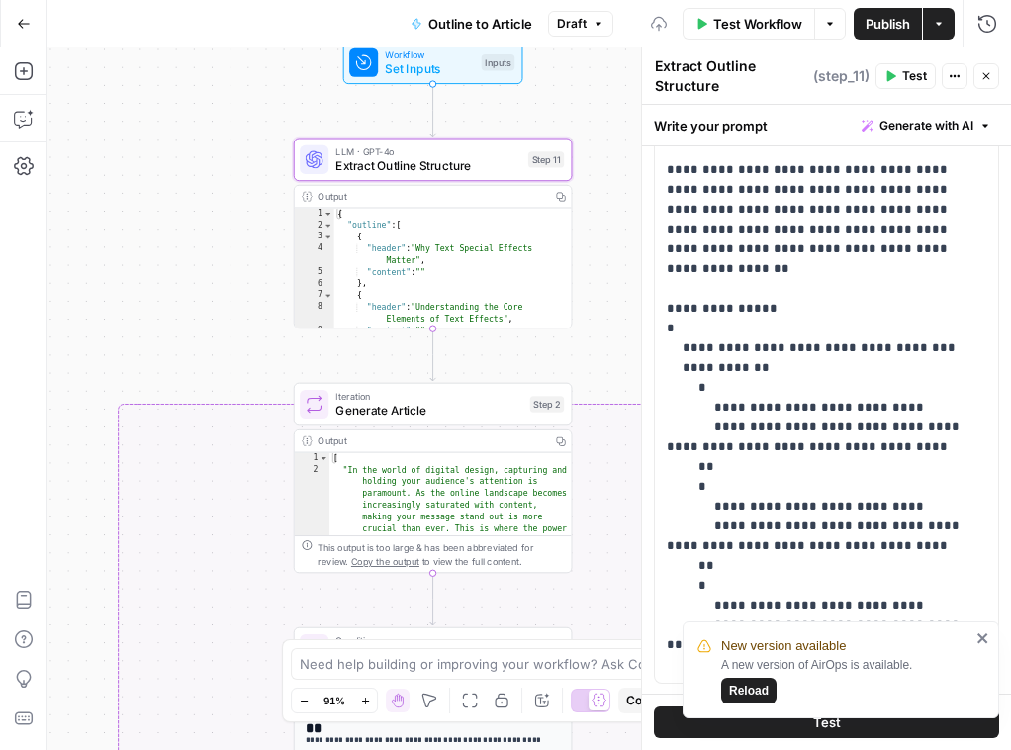
scroll to position [587, 0]
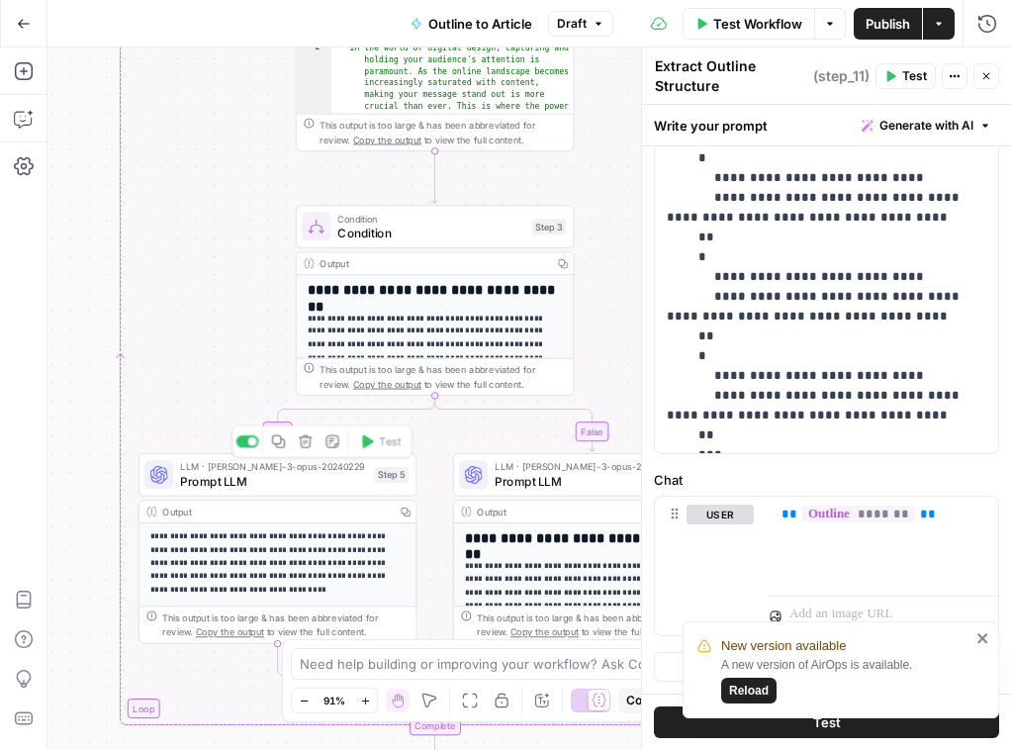
click at [298, 492] on div "LLM · claude-3-opus-20240229 Prompt LLM Step 5 Copy step Delete step Add Note T…" at bounding box center [278, 475] width 279 height 44
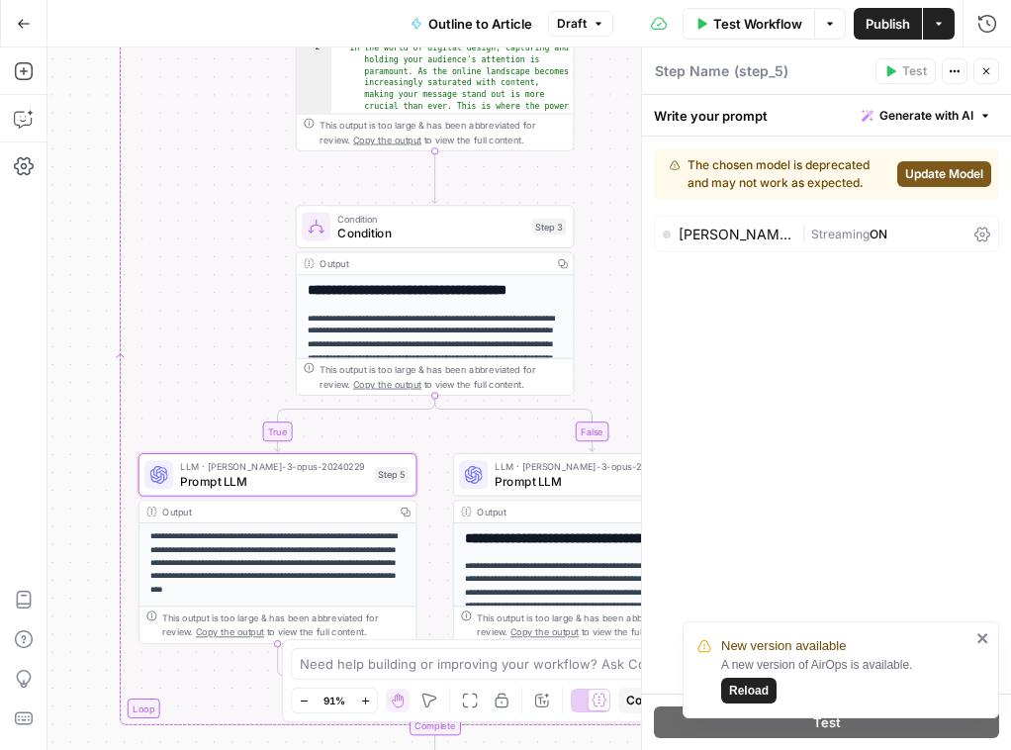
click at [753, 689] on span "Reload" at bounding box center [749, 691] width 40 height 18
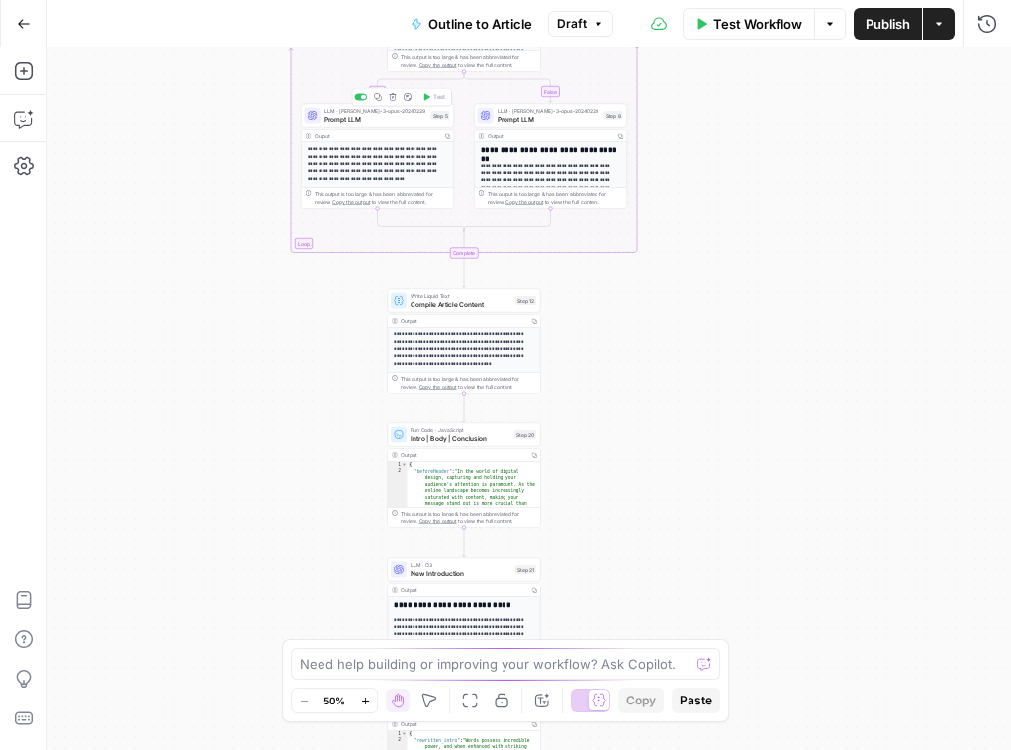
click at [328, 112] on span "LLM · [PERSON_NAME]-3-opus-20240229" at bounding box center [375, 111] width 103 height 8
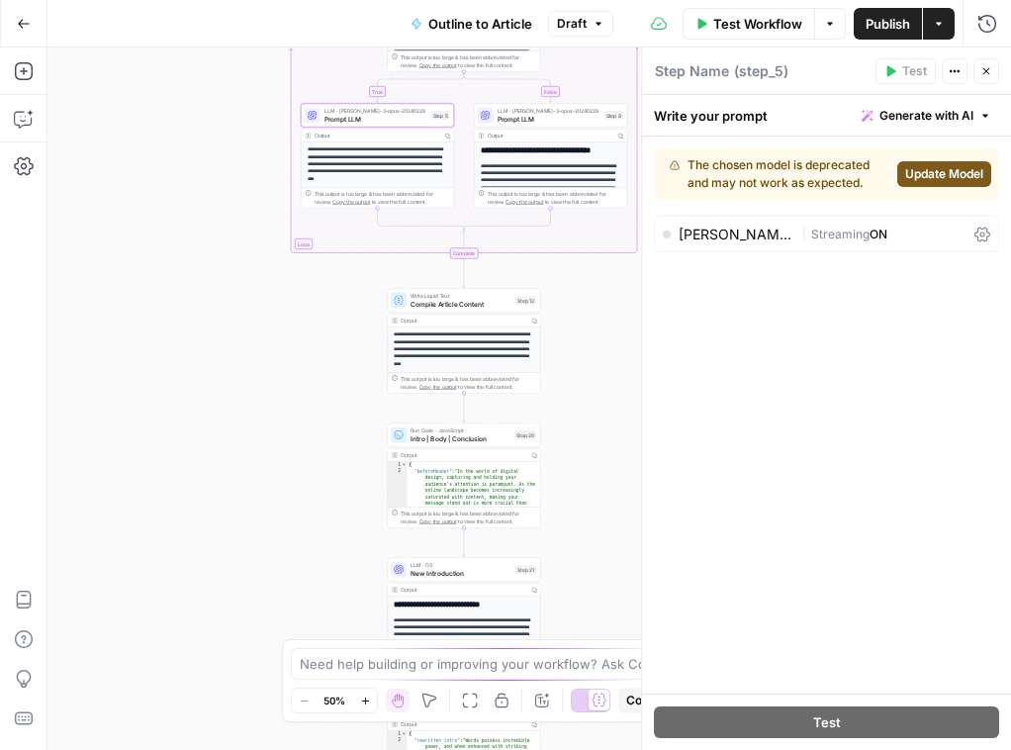
click at [748, 232] on div "claude-3-opus-20240229" at bounding box center [736, 235] width 115 height 14
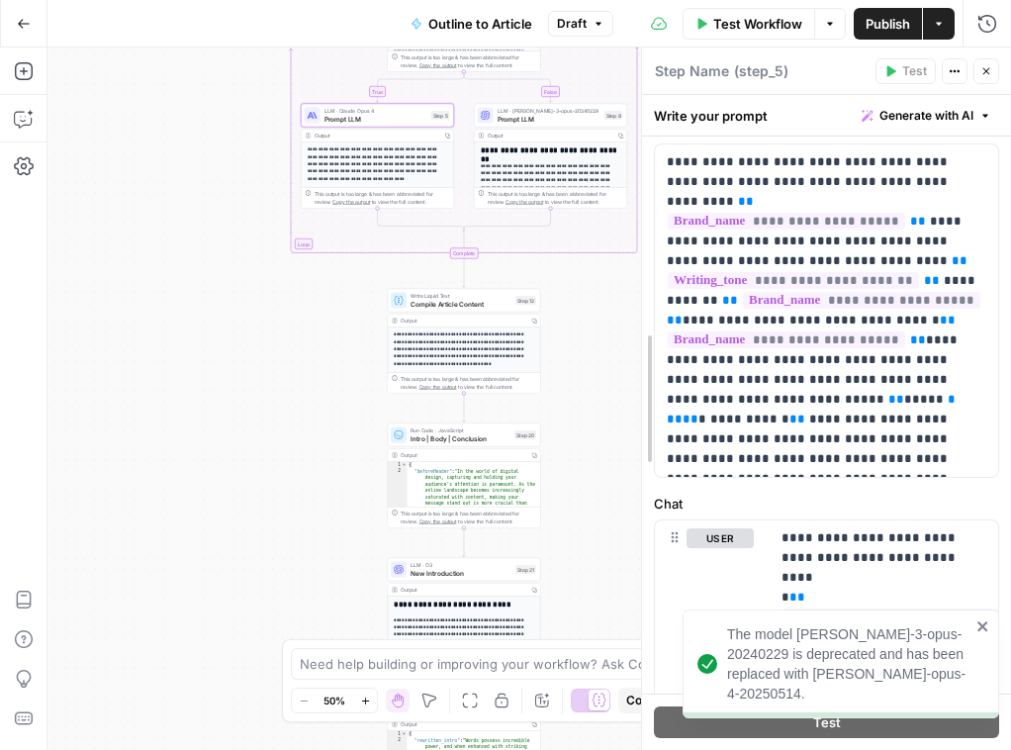
drag, startPoint x: 638, startPoint y: 493, endPoint x: 265, endPoint y: 540, distance: 376.0
click at [632, 540] on div at bounding box center [642, 398] width 20 height 702
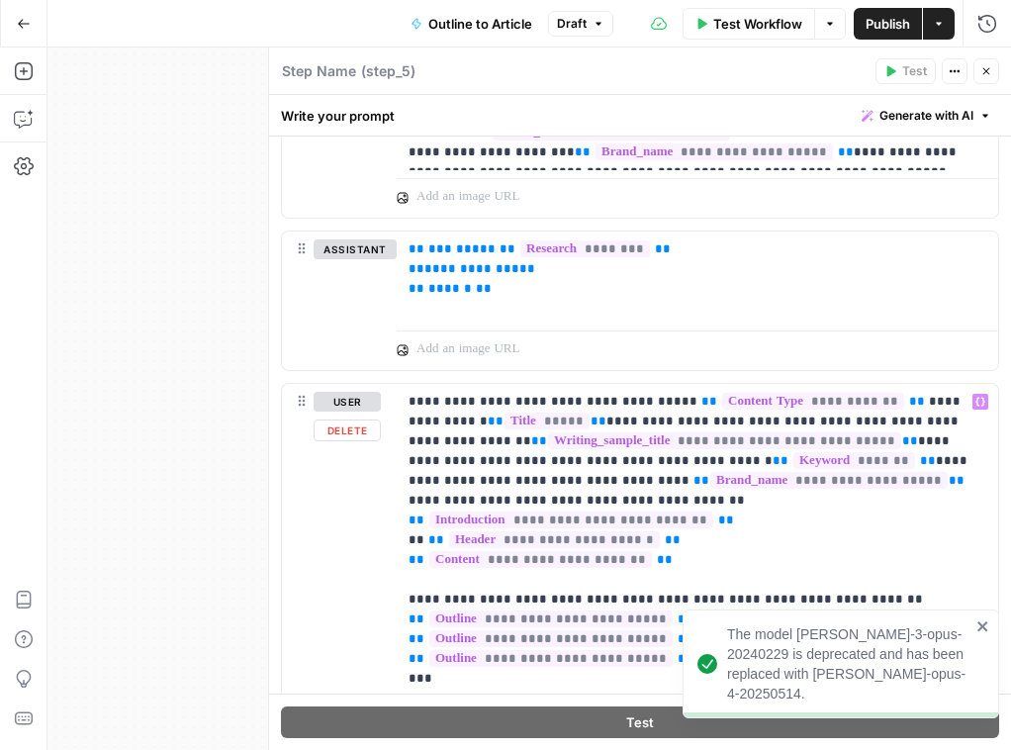
scroll to position [1646, 0]
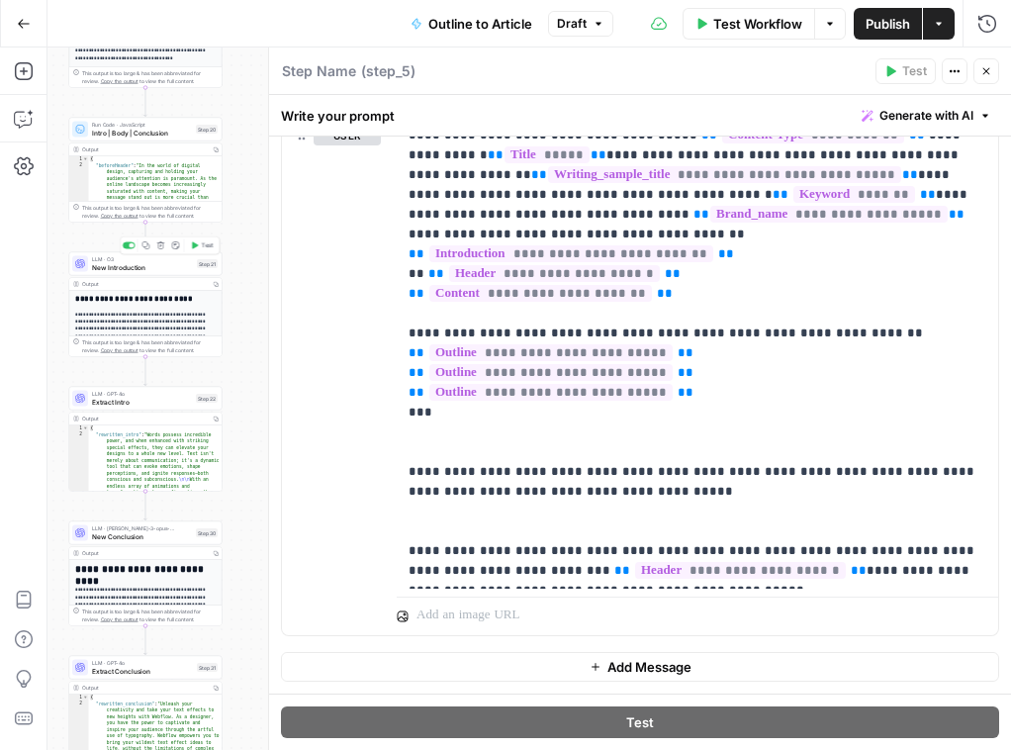
click at [104, 270] on span "New Introduction" at bounding box center [142, 267] width 101 height 10
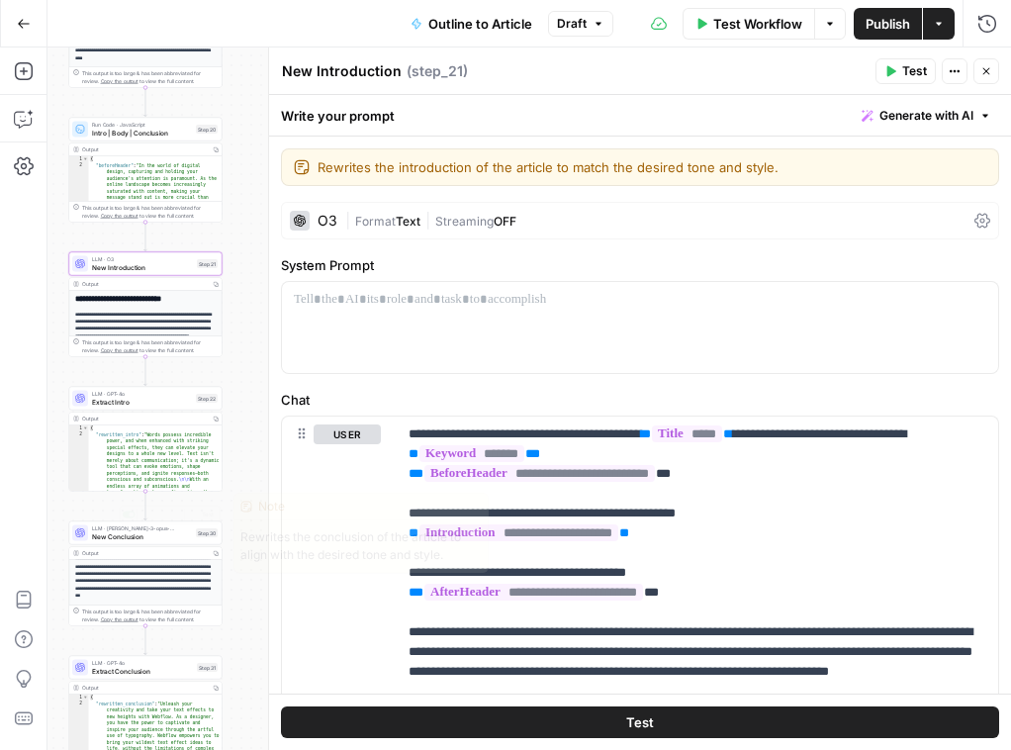
scroll to position [227, 0]
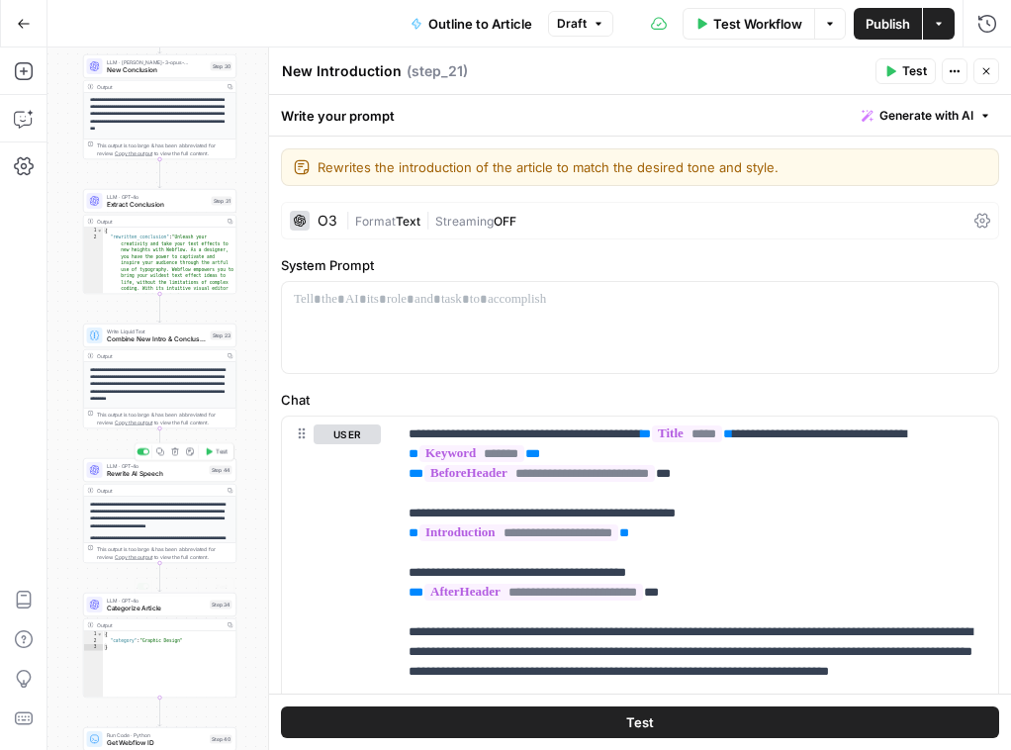
click at [116, 475] on span "Rewrite AI Speech" at bounding box center [156, 474] width 99 height 10
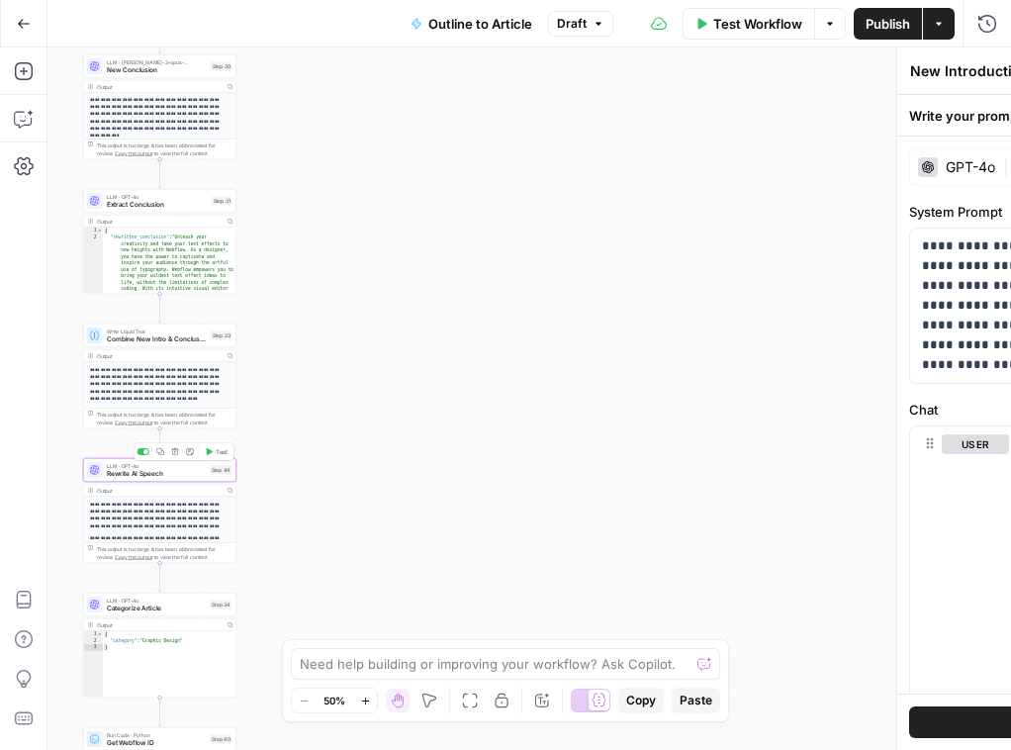
type textarea "Rewrite AI Speech"
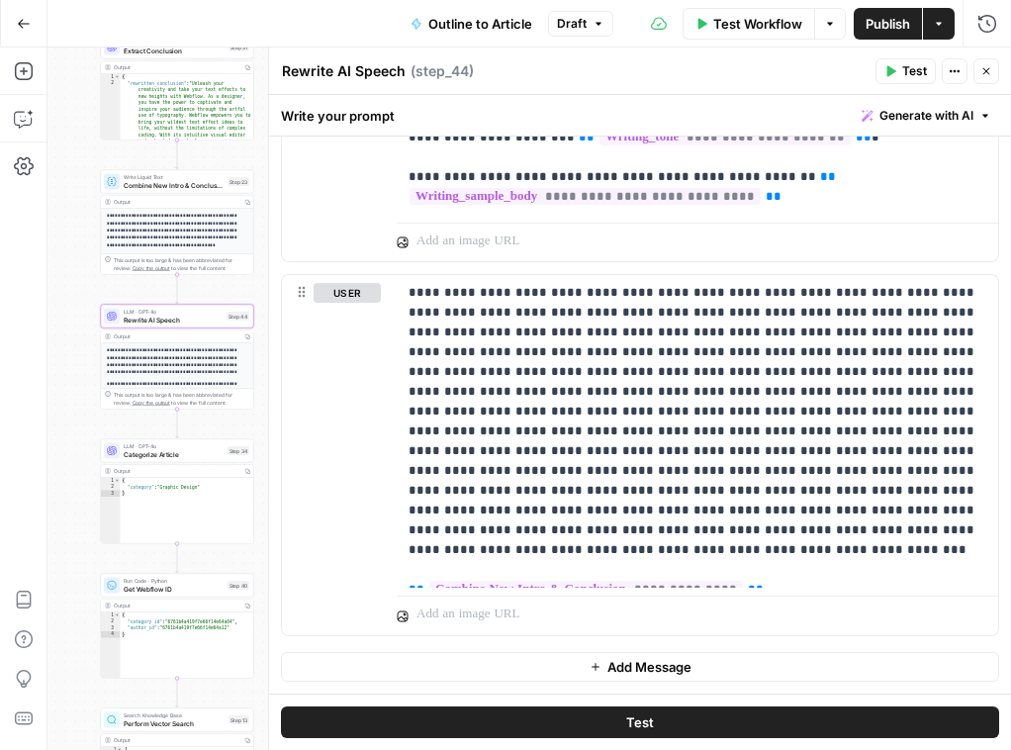
scroll to position [0, 0]
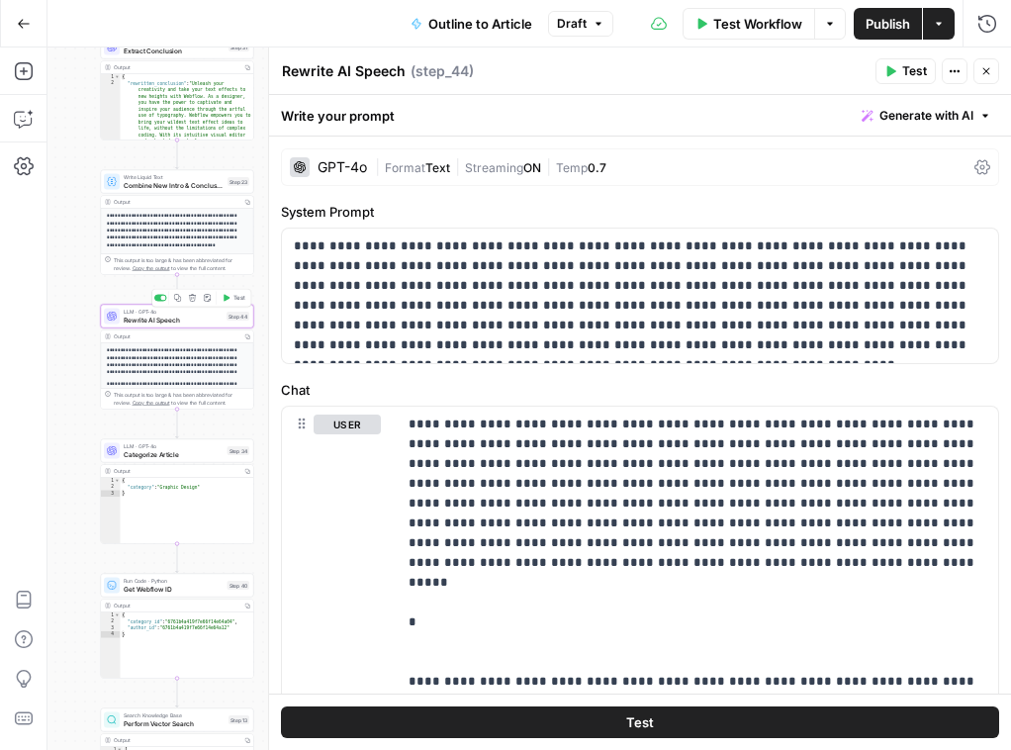
click at [171, 301] on button "Copy step" at bounding box center [177, 298] width 13 height 13
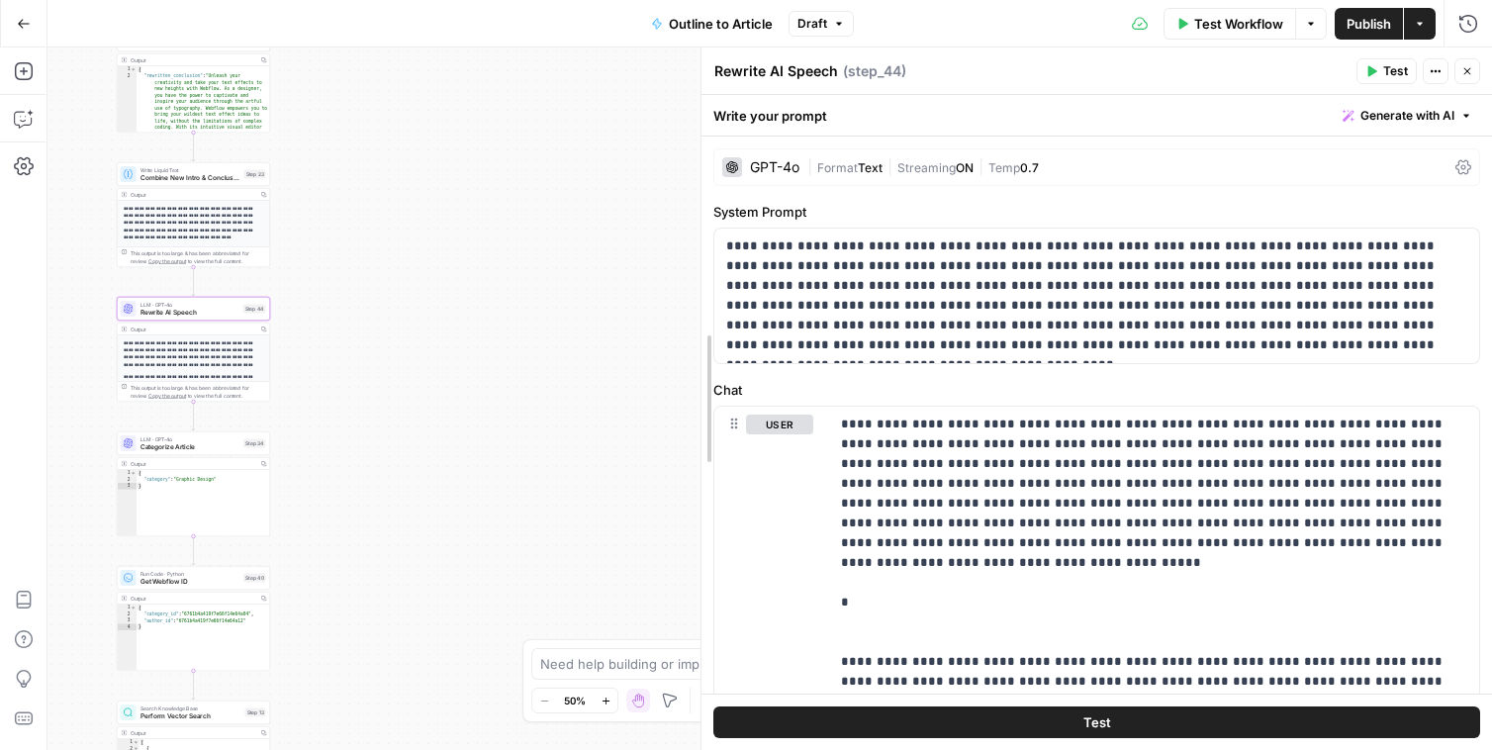
drag, startPoint x: 748, startPoint y: 311, endPoint x: 175, endPoint y: 335, distance: 573.3
click at [175, 336] on body "Webflow New Home Browse Insights Opportunities Your Data Recent Grids (demo) Re…" at bounding box center [746, 375] width 1492 height 750
click at [34, 32] on button "Go Back" at bounding box center [24, 24] width 36 height 36
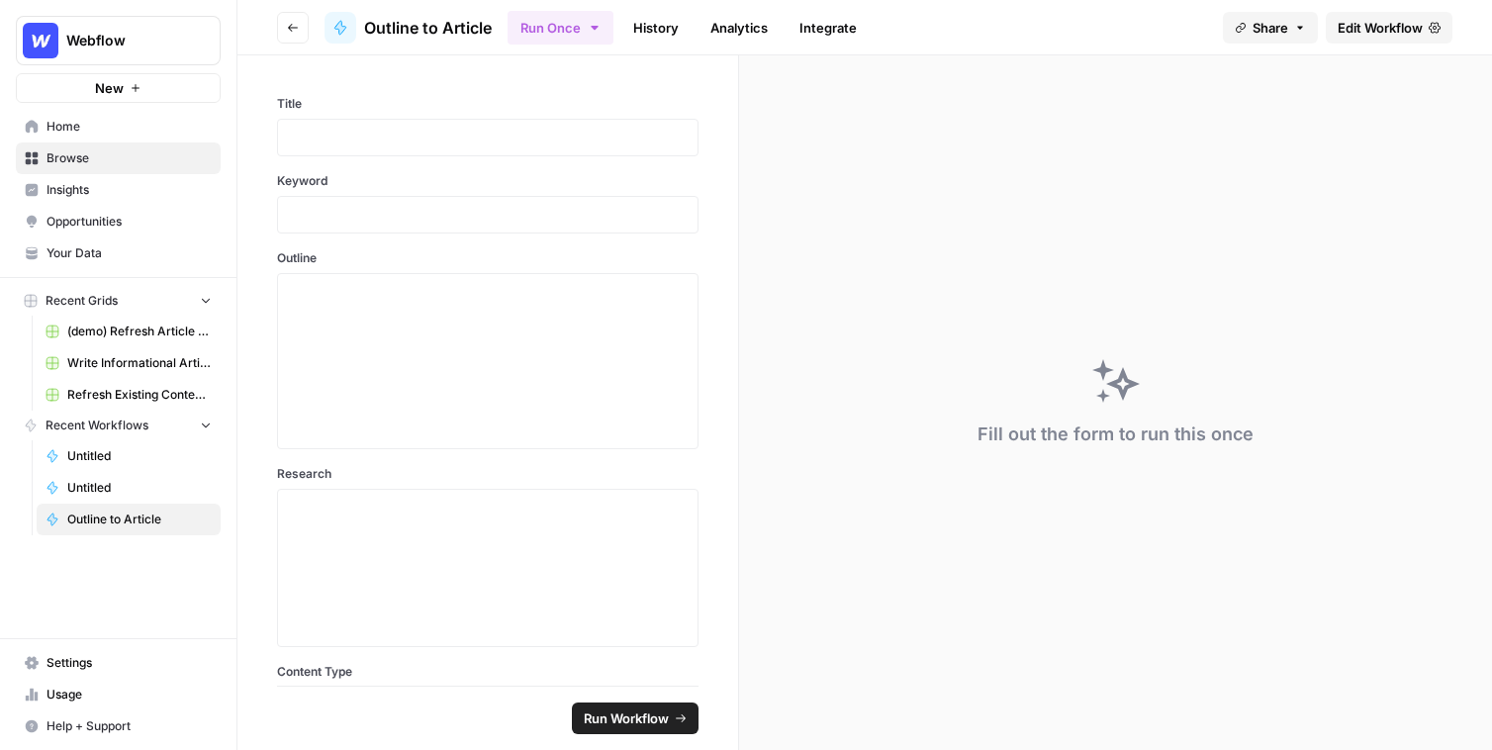
click at [271, 46] on header "Go back Outline to Article Run Once History Analytics Integrate Share Edit Work…" at bounding box center [864, 27] width 1254 height 55
click at [273, 45] on header "Go back Outline to Article Run Once History Analytics Integrate Share Edit Work…" at bounding box center [864, 27] width 1254 height 55
click at [276, 39] on header "Go back Outline to Article Run Once History Analytics Integrate Share Edit Work…" at bounding box center [864, 27] width 1254 height 55
click at [280, 39] on button "Go back" at bounding box center [293, 28] width 32 height 32
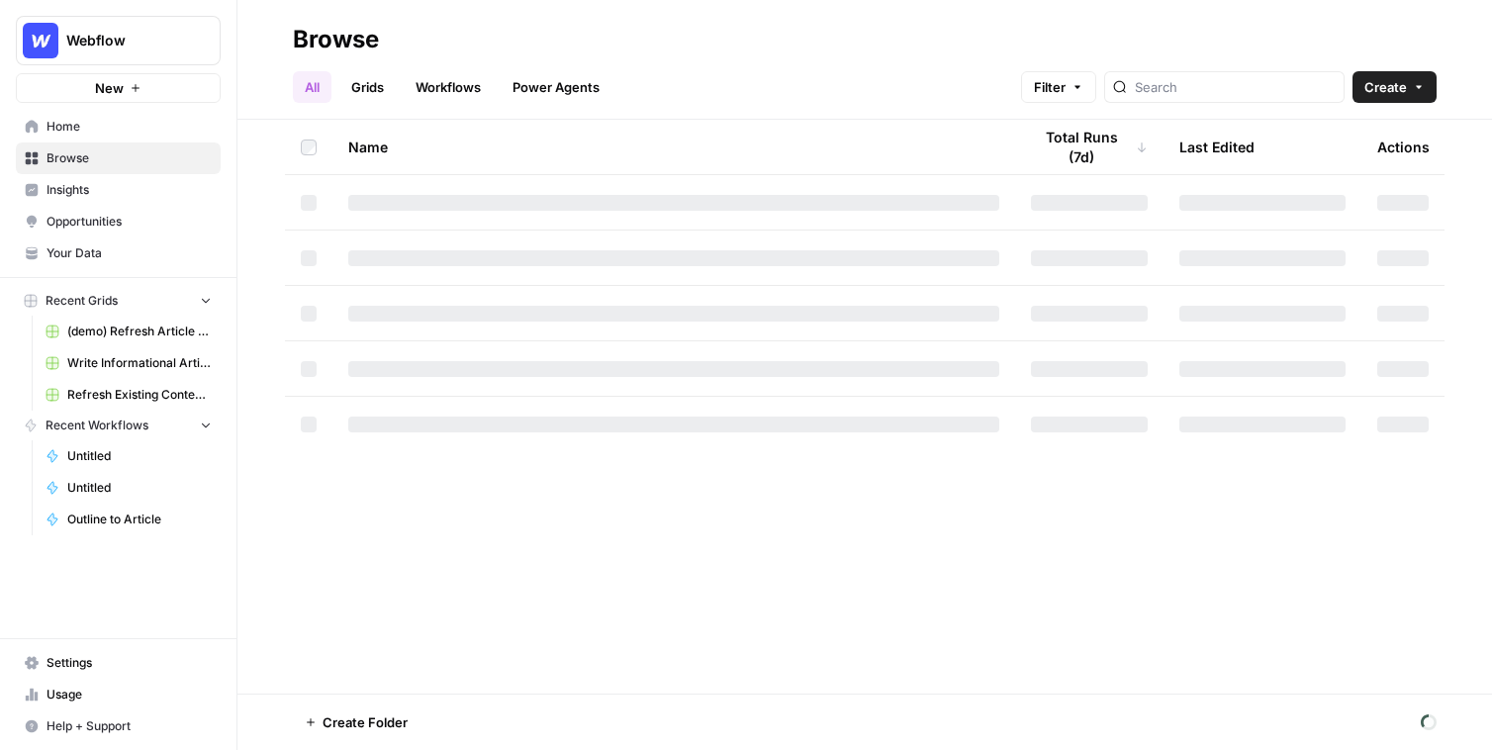
click at [370, 83] on link "Grids" at bounding box center [367, 87] width 56 height 32
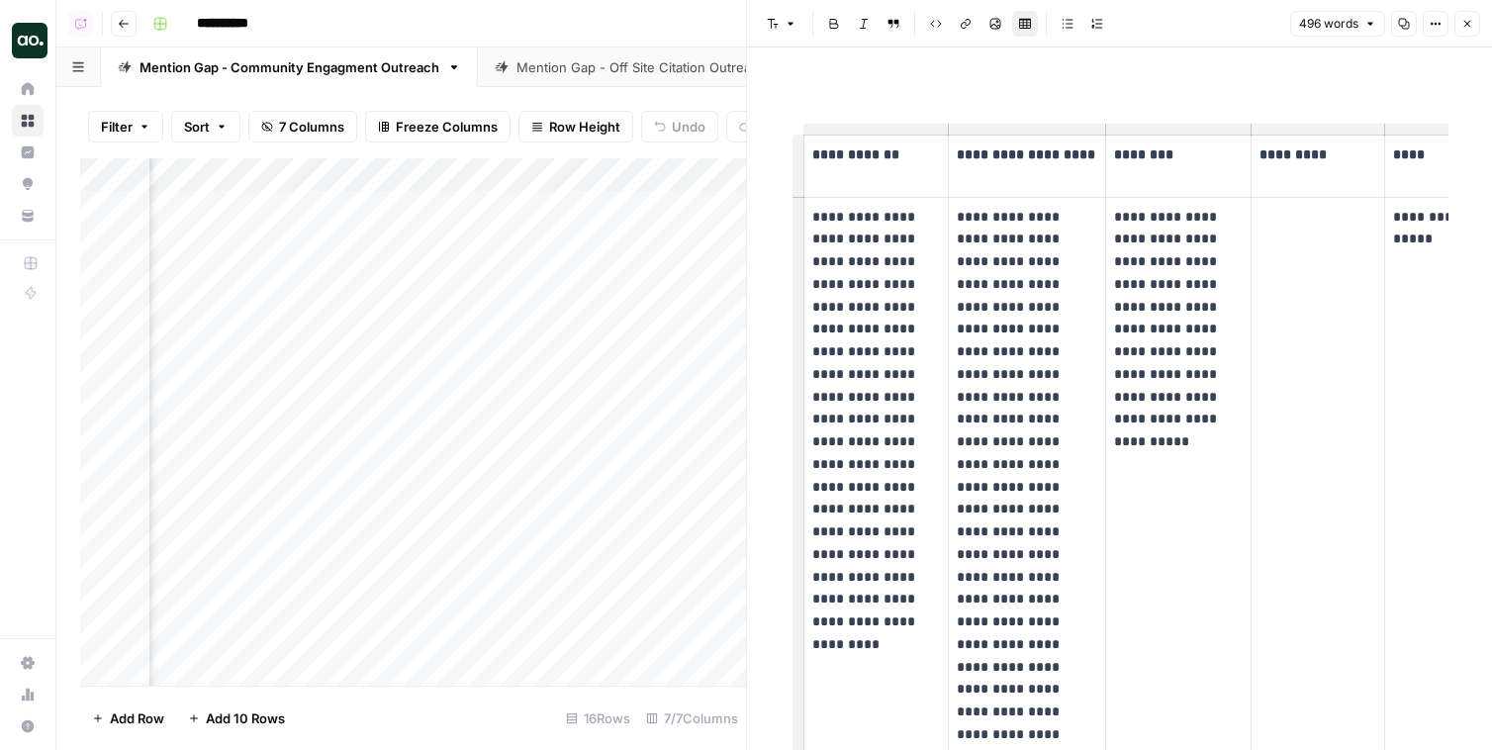
scroll to position [0, 1576]
click at [591, 69] on div "Mention Gap - Off Site Citation Outreach" at bounding box center [640, 67] width 249 height 20
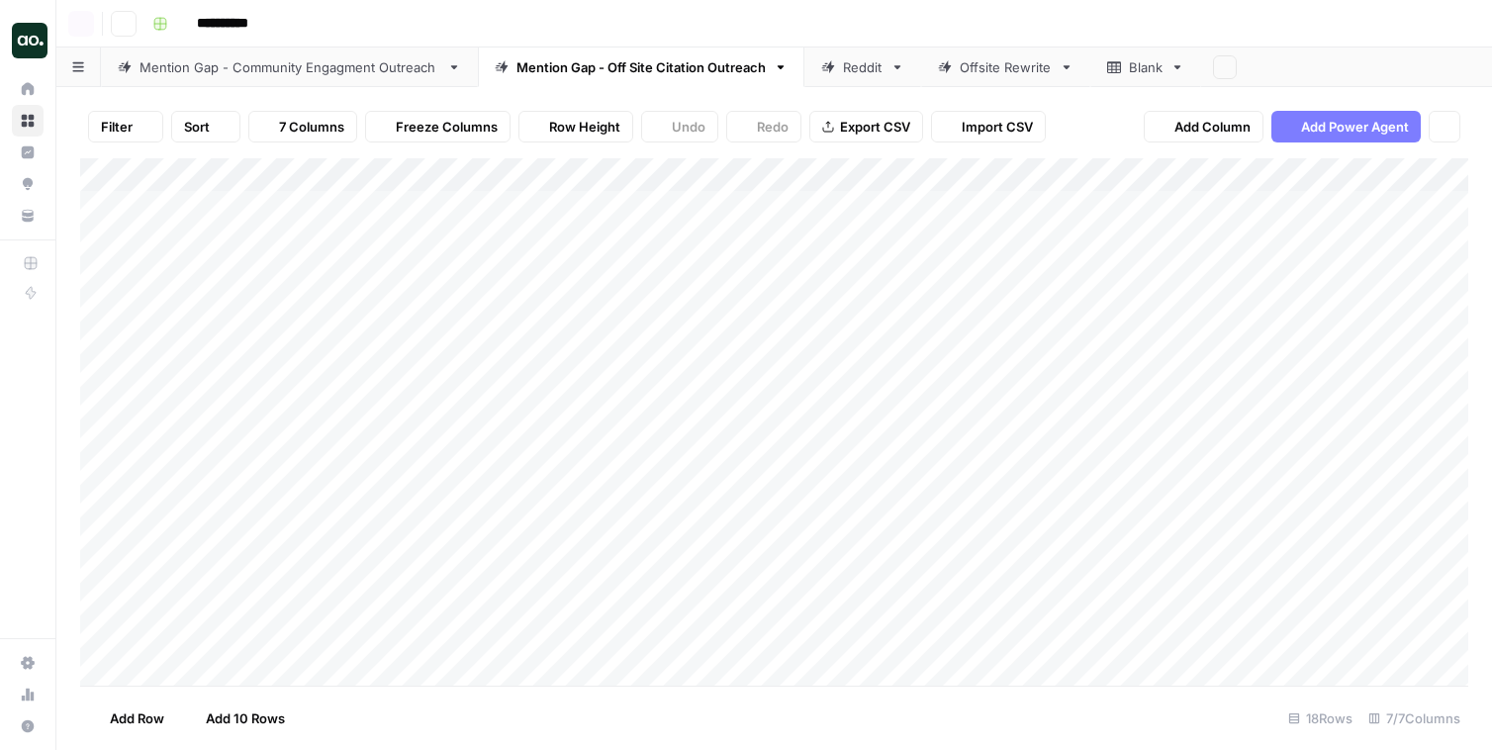
click at [263, 71] on div "Mention Gap - Community Engagment Outreach" at bounding box center [289, 67] width 300 height 20
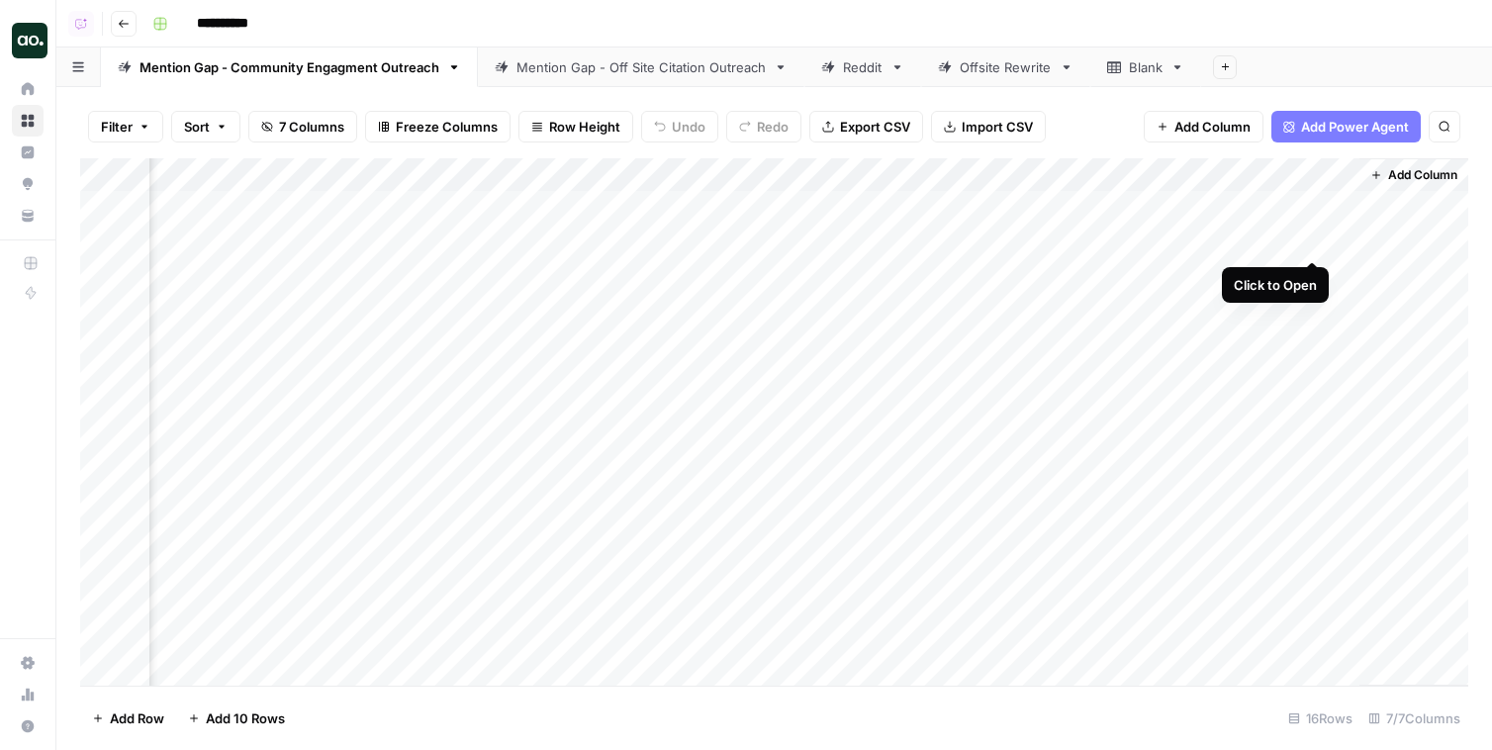
click at [1314, 241] on div "Add Column" at bounding box center [774, 421] width 1388 height 527
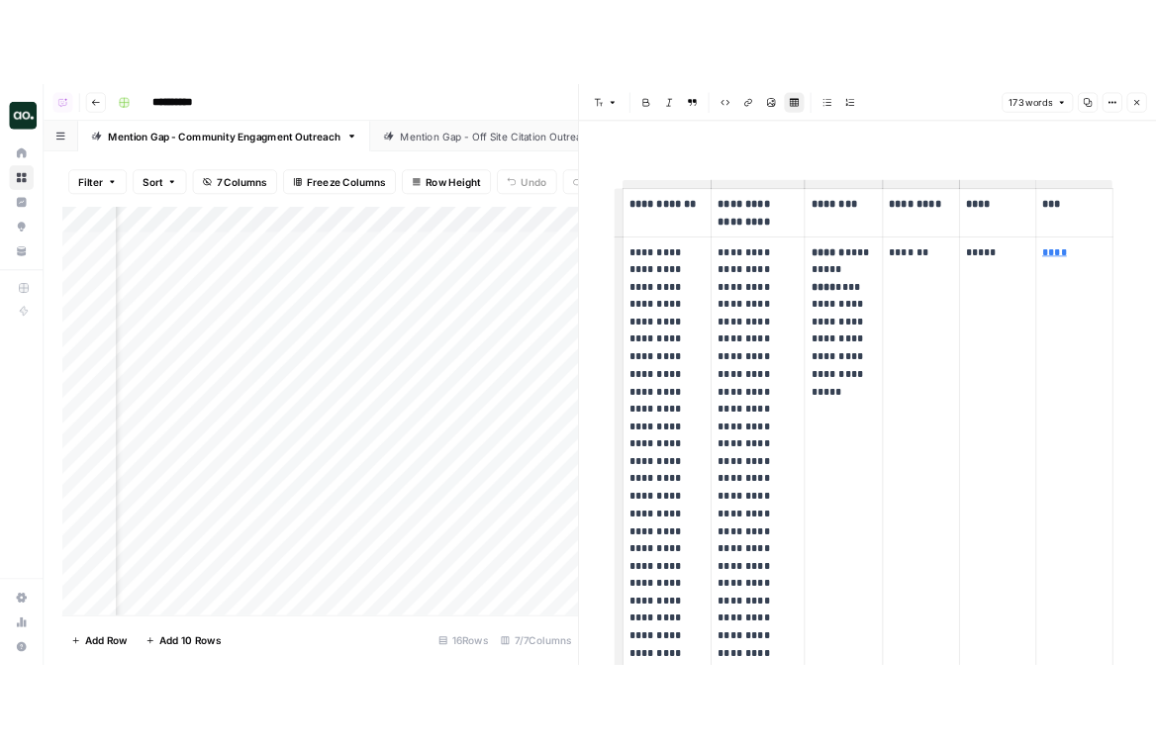
scroll to position [25, 0]
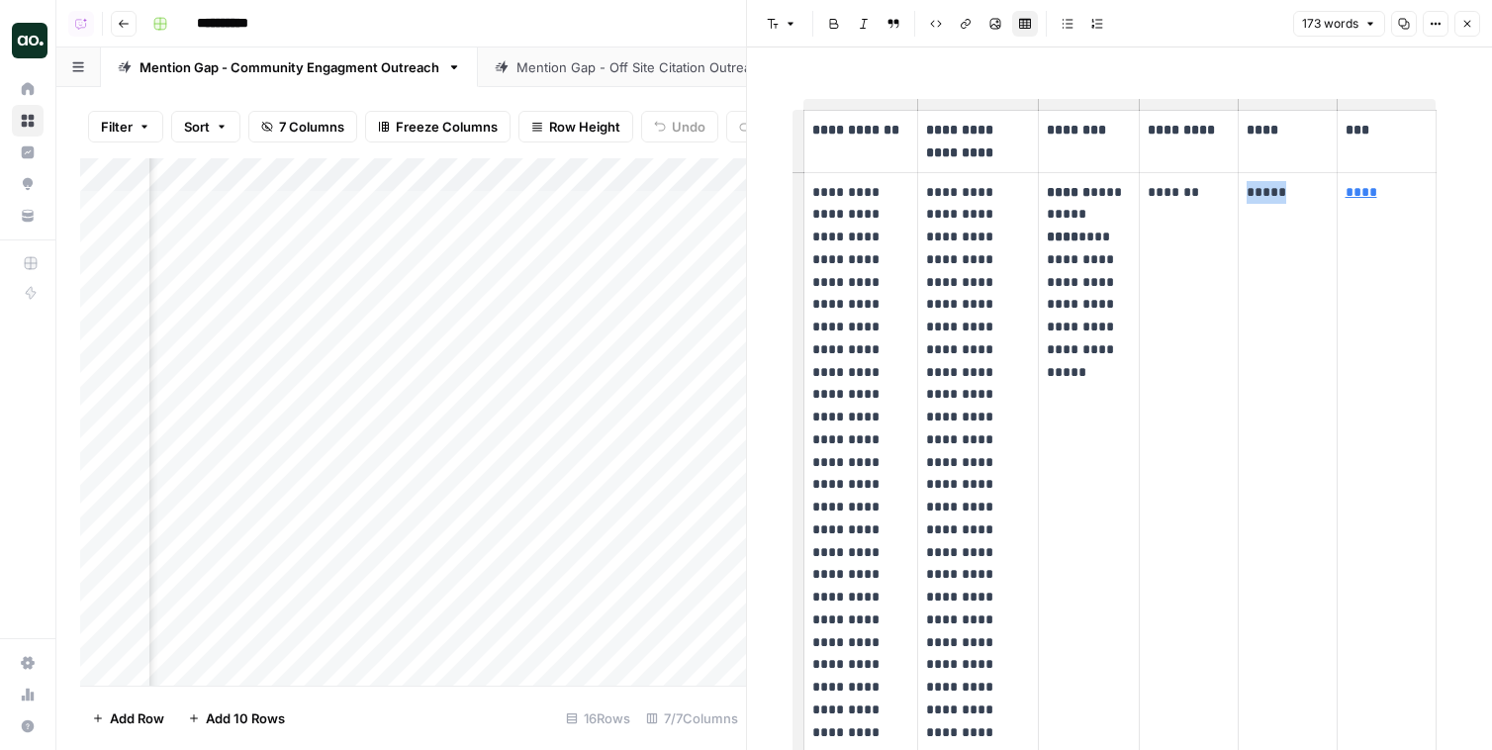
drag, startPoint x: 1390, startPoint y: 191, endPoint x: 1328, endPoint y: 191, distance: 62.3
click at [1328, 191] on tr "**********" at bounding box center [1119, 732] width 632 height 1120
click at [1388, 215] on td "****" at bounding box center [1386, 732] width 99 height 1120
